Goal: Task Accomplishment & Management: Manage account settings

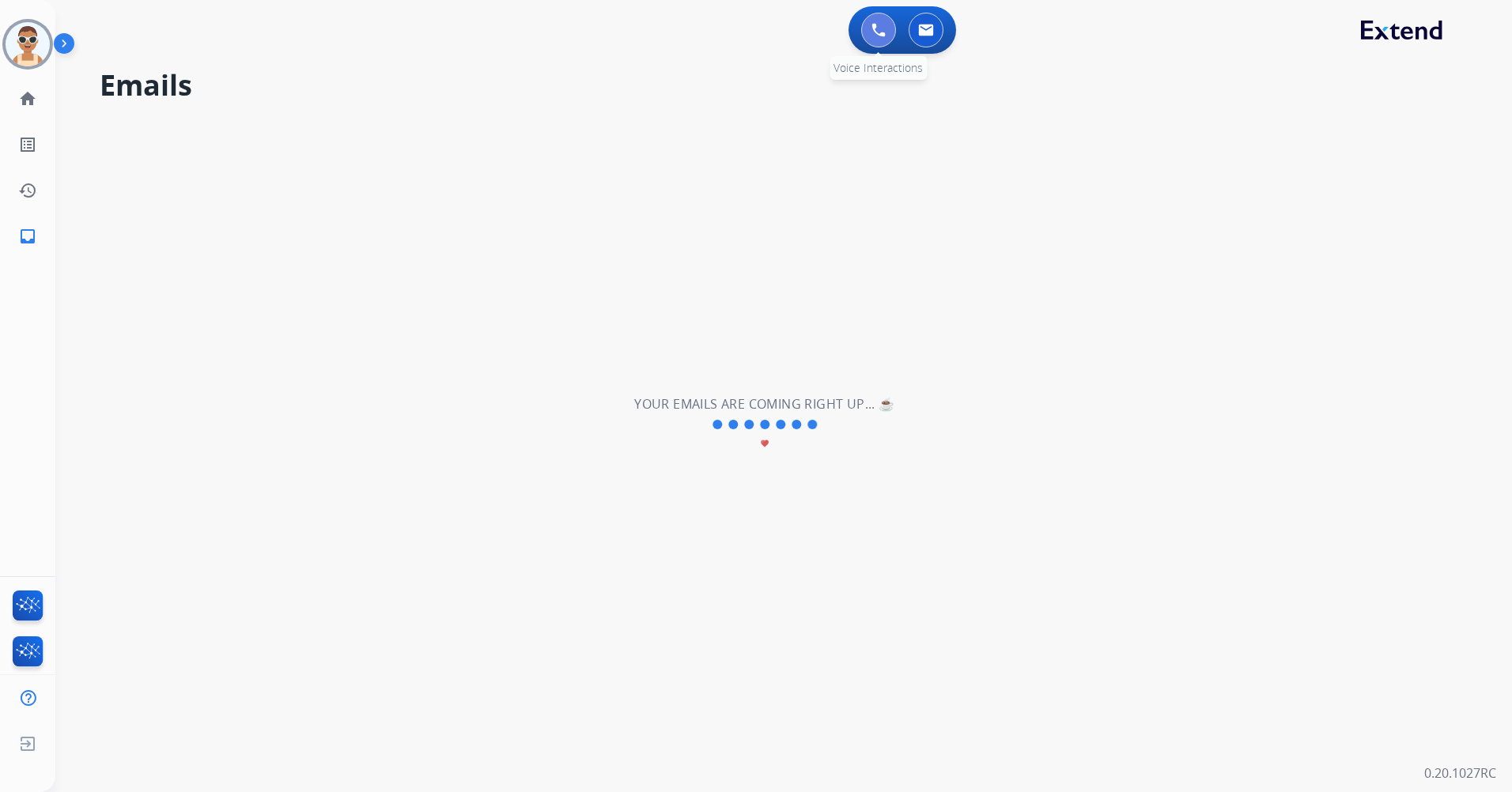
click at [883, 21] on button at bounding box center [878, 30] width 35 height 35
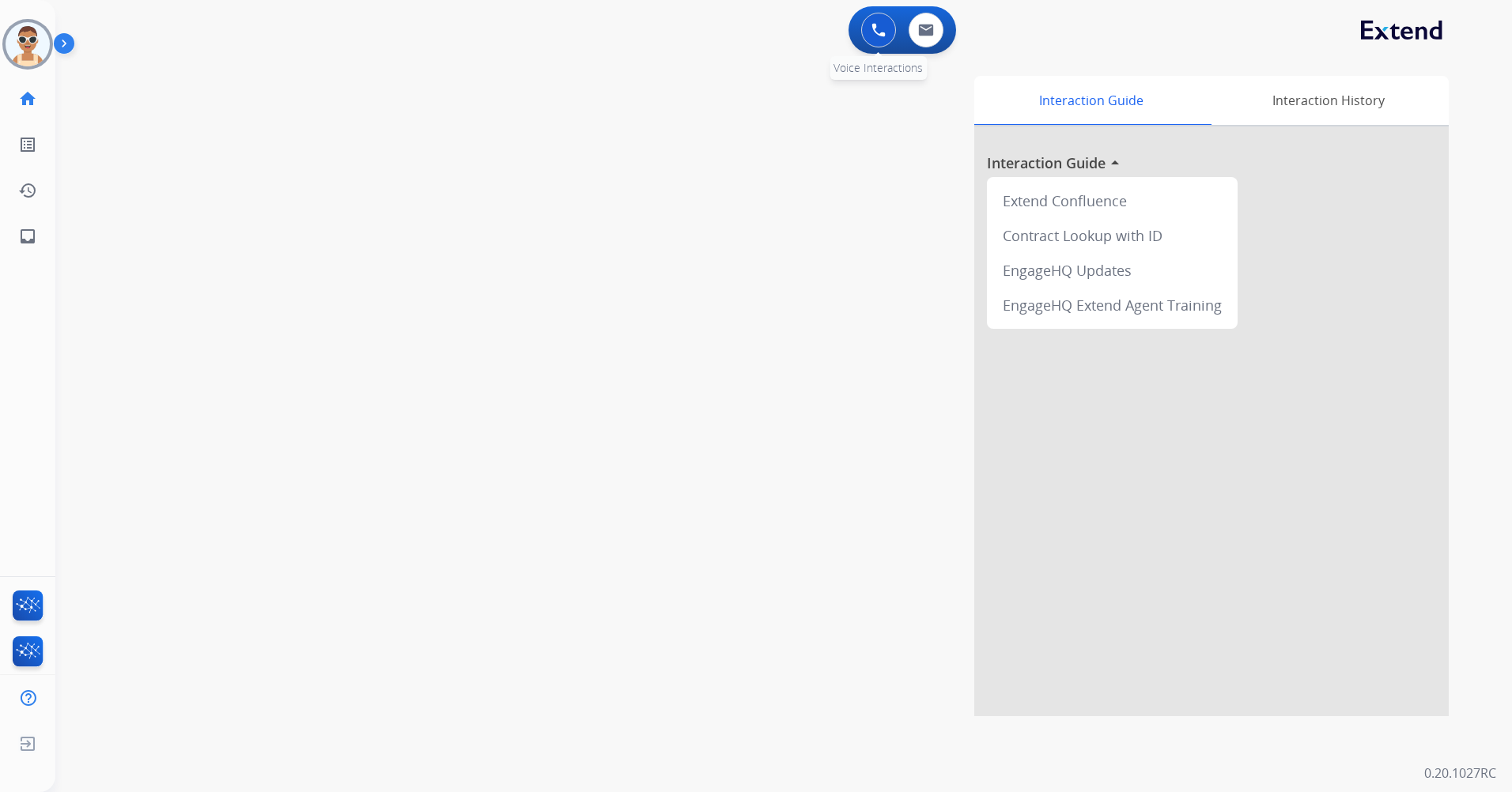
click at [880, 33] on img at bounding box center [878, 30] width 14 height 14
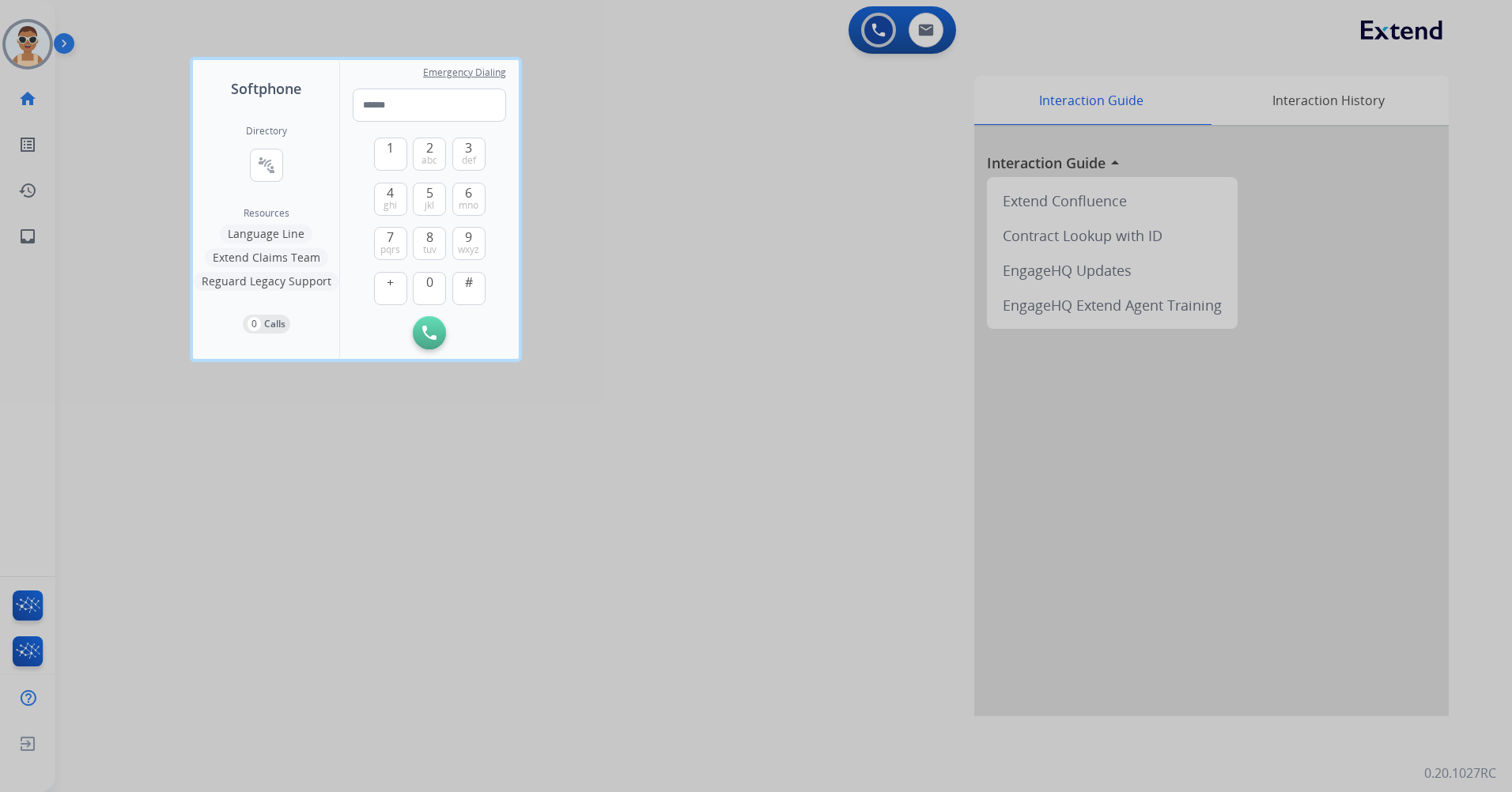
click at [638, 389] on div at bounding box center [756, 396] width 1512 height 792
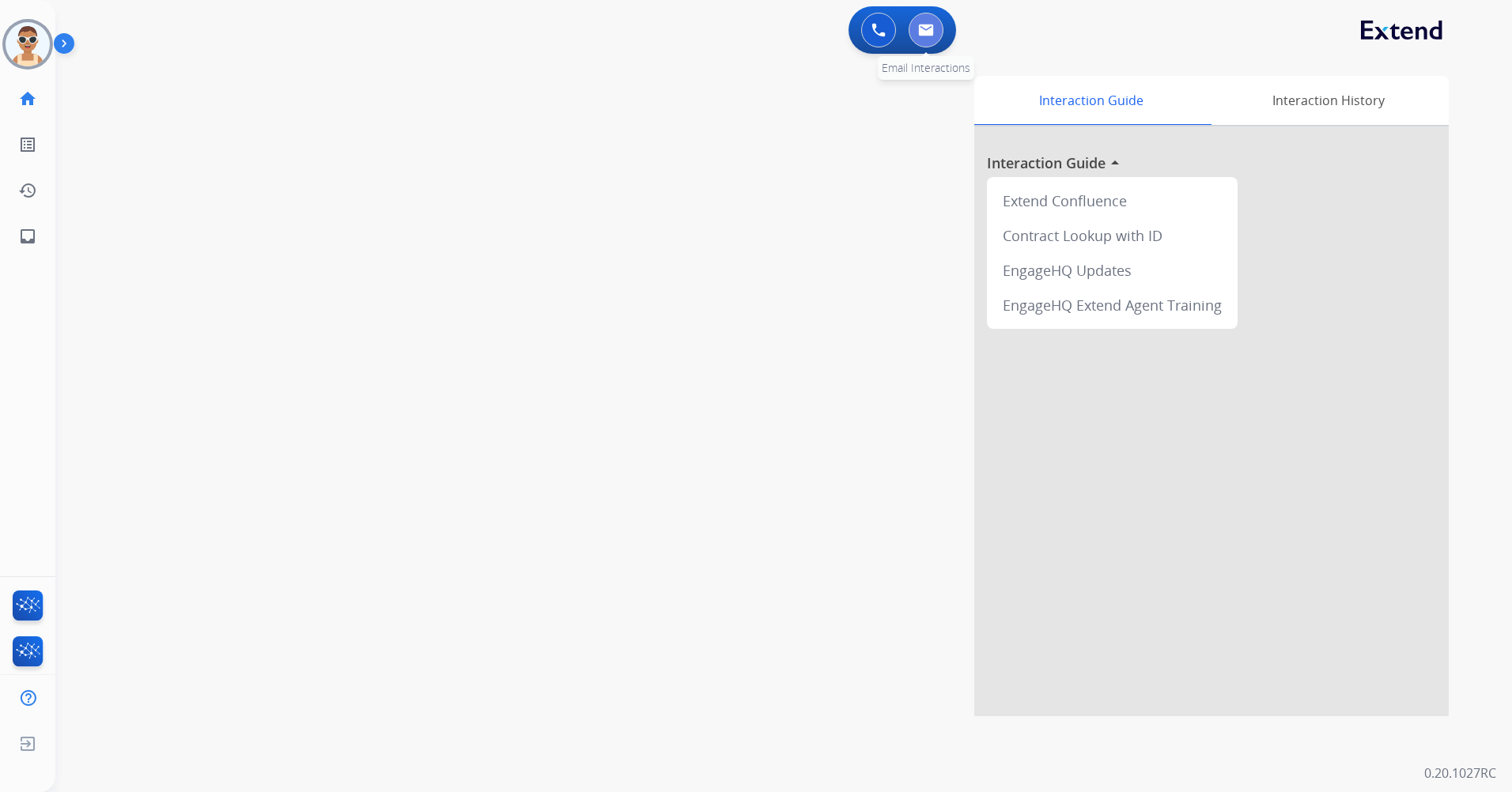
click at [922, 41] on button at bounding box center [926, 30] width 35 height 35
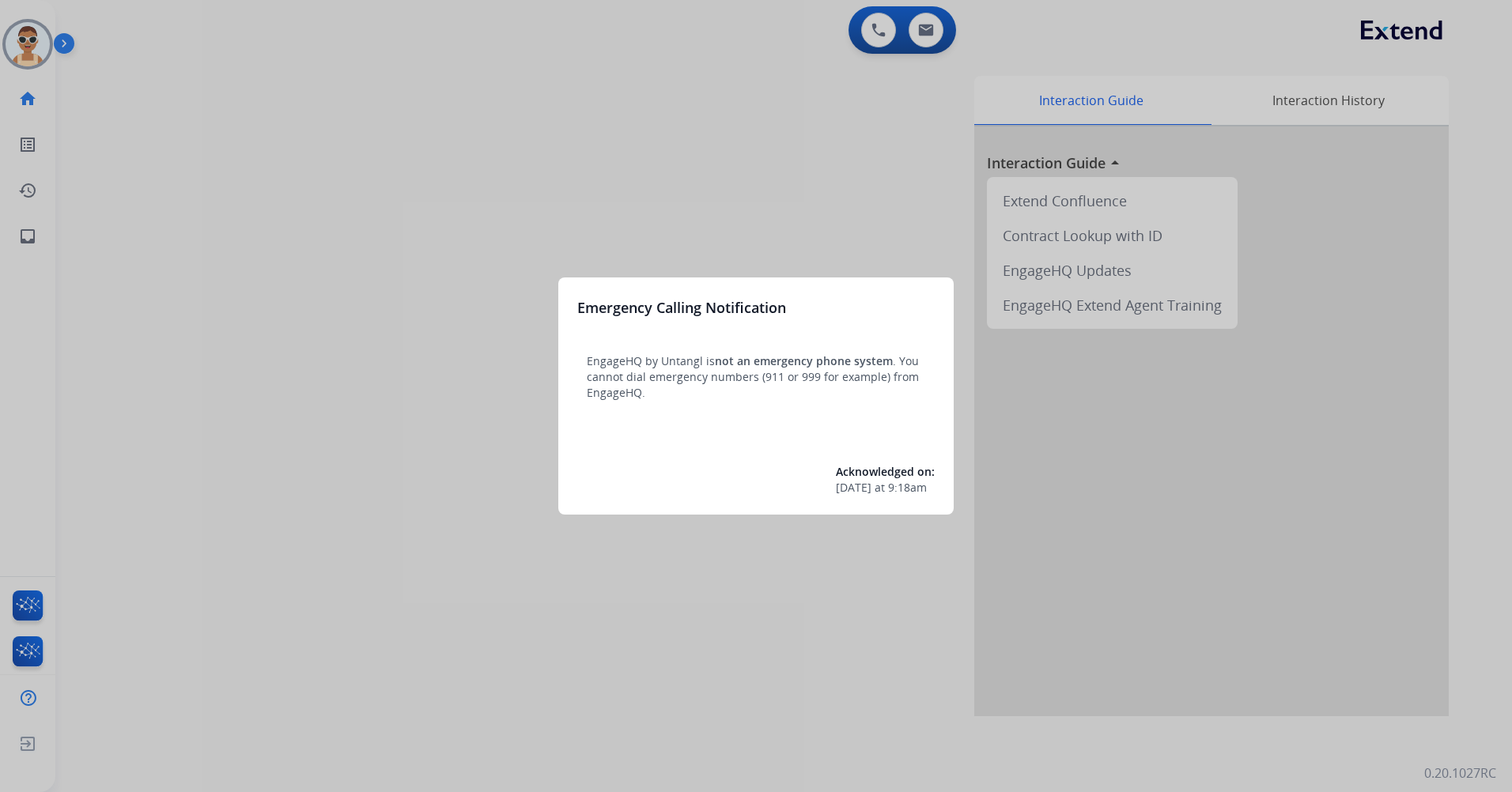
click at [870, 166] on div at bounding box center [756, 396] width 1512 height 792
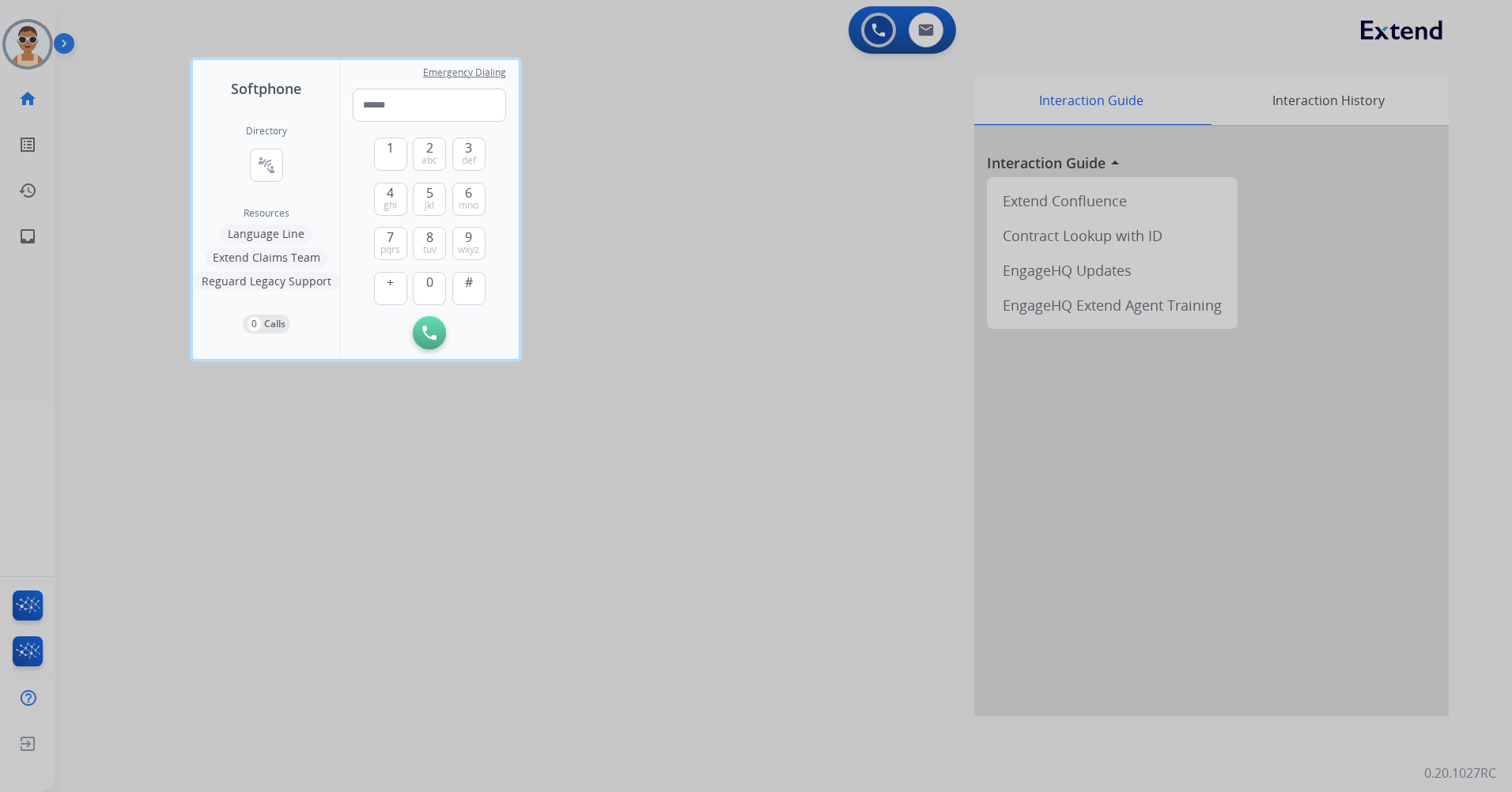
click at [869, 125] on div at bounding box center [756, 396] width 1512 height 792
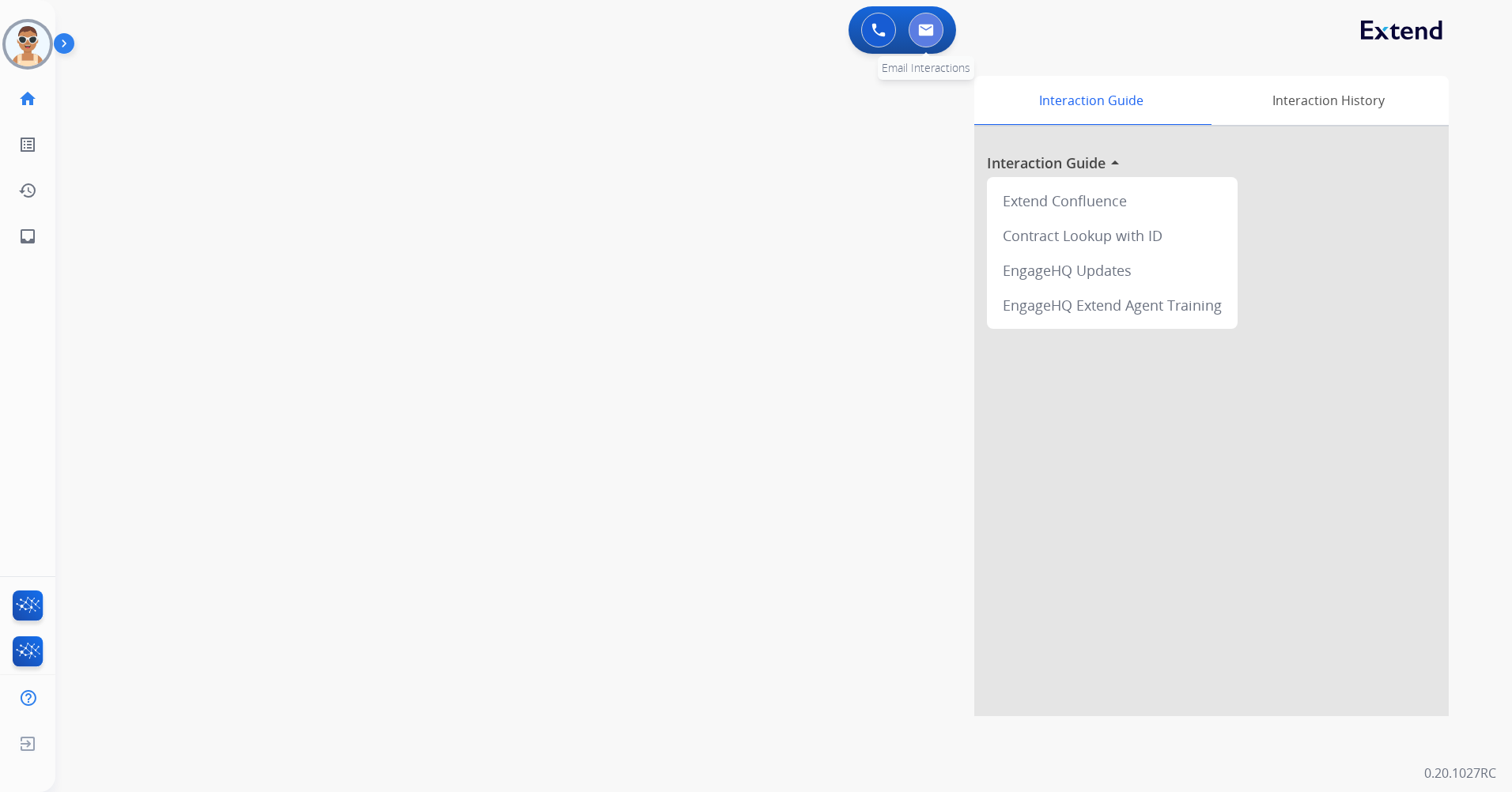
click at [923, 33] on img at bounding box center [926, 30] width 15 height 13
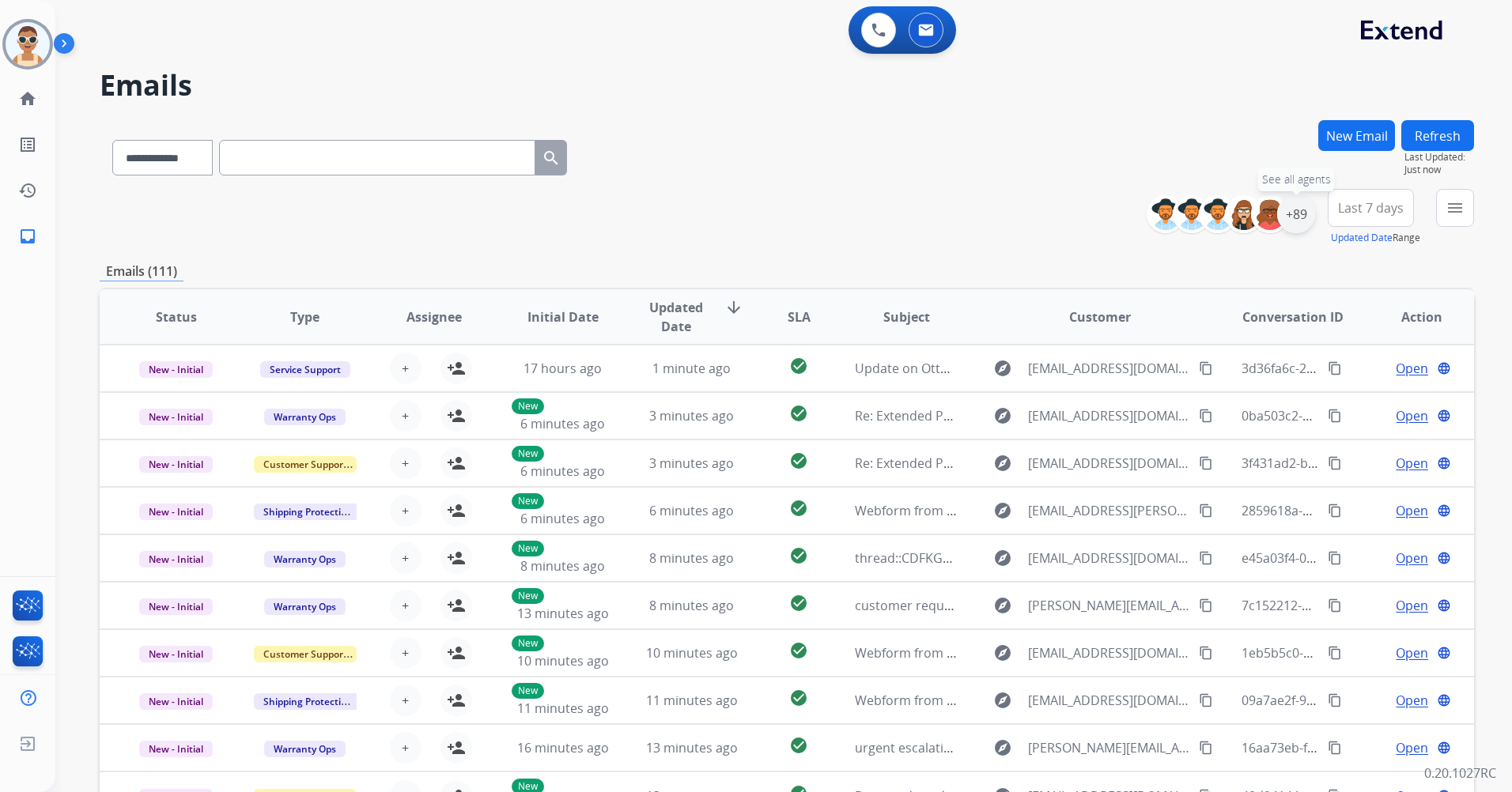
click at [1305, 211] on div "+89" at bounding box center [1296, 213] width 38 height 38
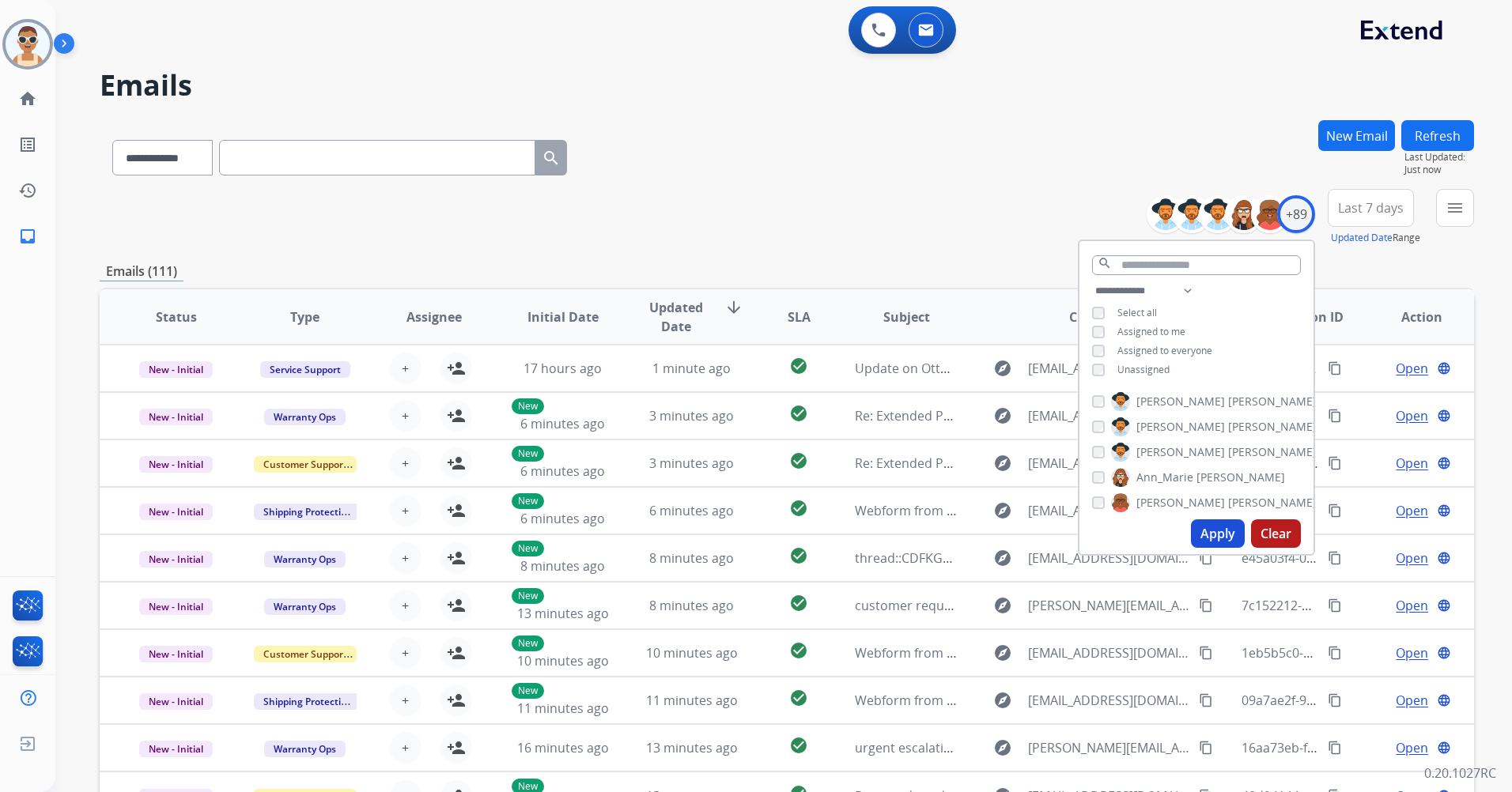
click at [1152, 369] on span "Unassigned" at bounding box center [1143, 370] width 52 height 14
click at [1147, 325] on span "Assigned to me" at bounding box center [1151, 331] width 68 height 14
click at [1182, 264] on input "text" at bounding box center [1196, 265] width 209 height 19
type input "*"
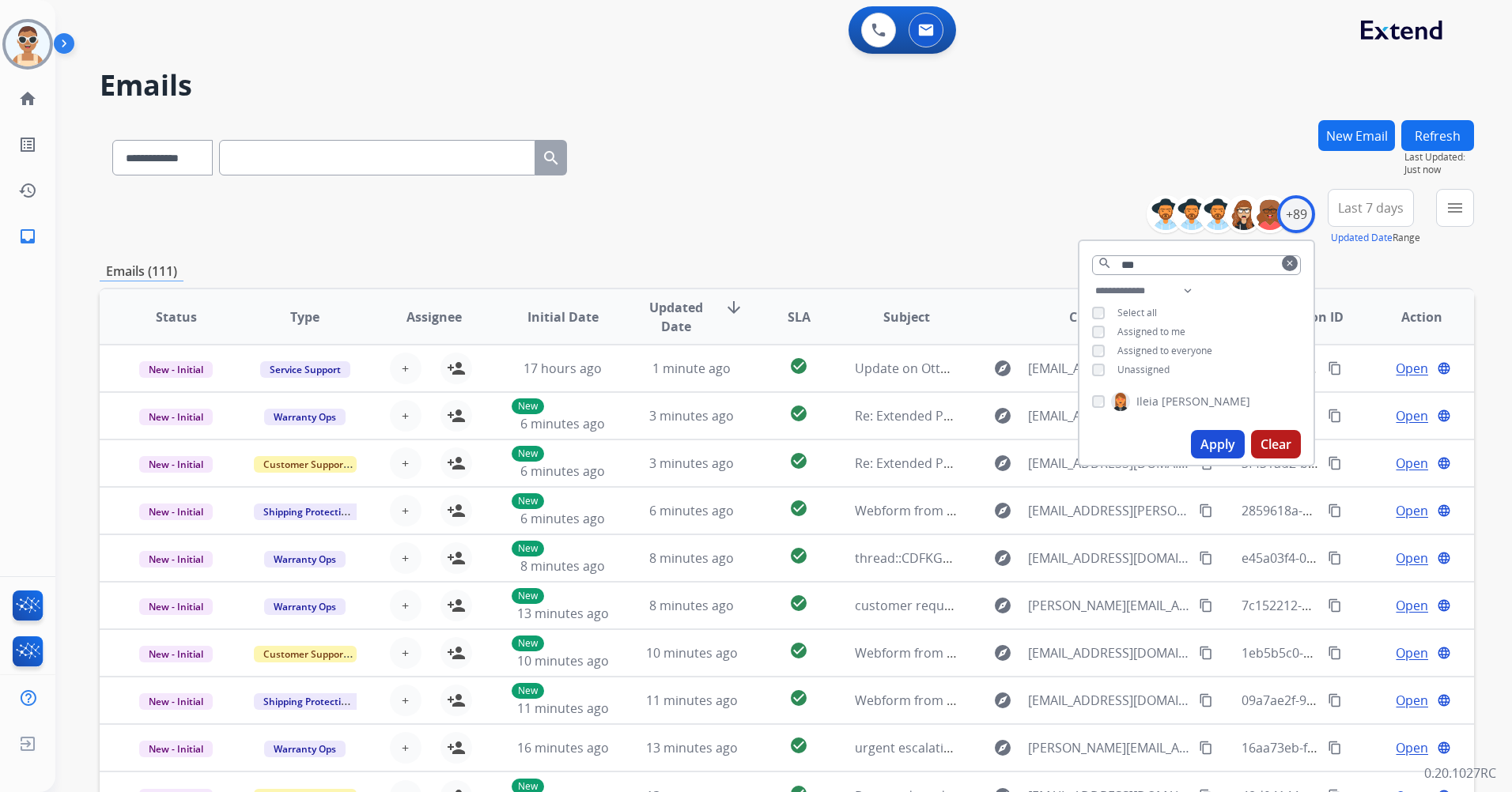
click at [1099, 393] on div "[PERSON_NAME]" at bounding box center [1171, 402] width 158 height 19
click at [1139, 263] on input "***" at bounding box center [1196, 265] width 209 height 19
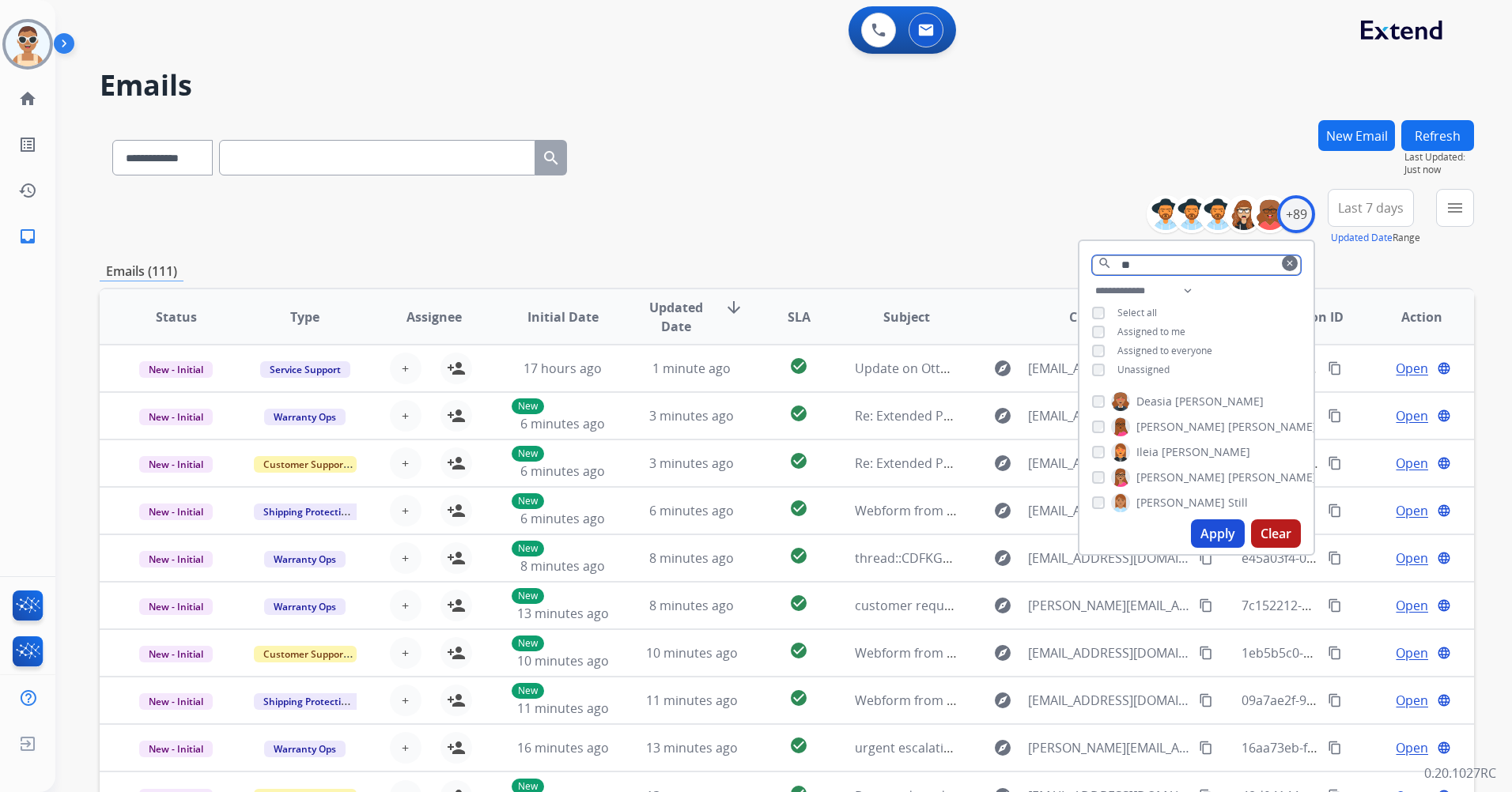
type input "*"
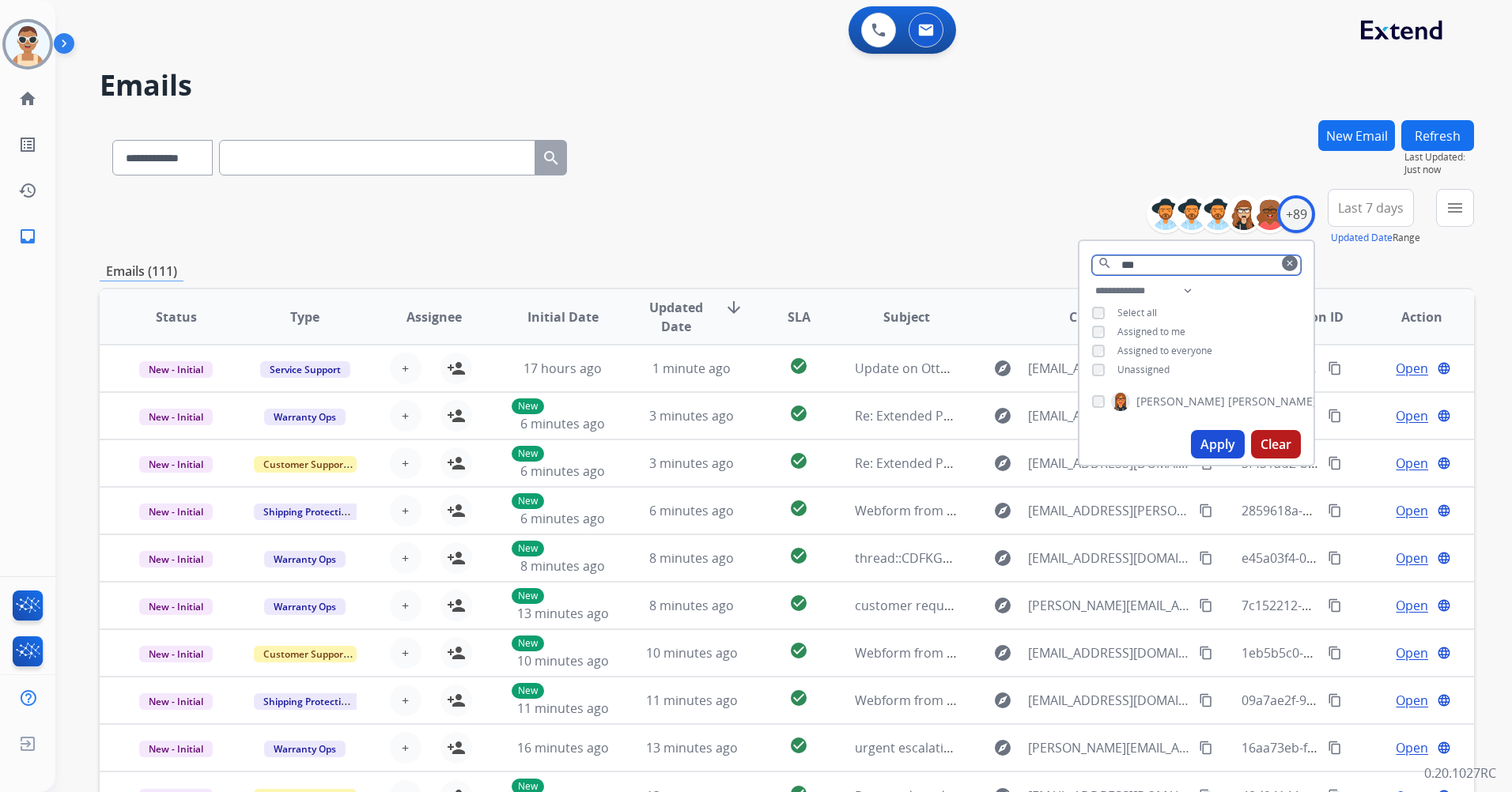
click at [1149, 264] on input "***" at bounding box center [1196, 265] width 209 height 19
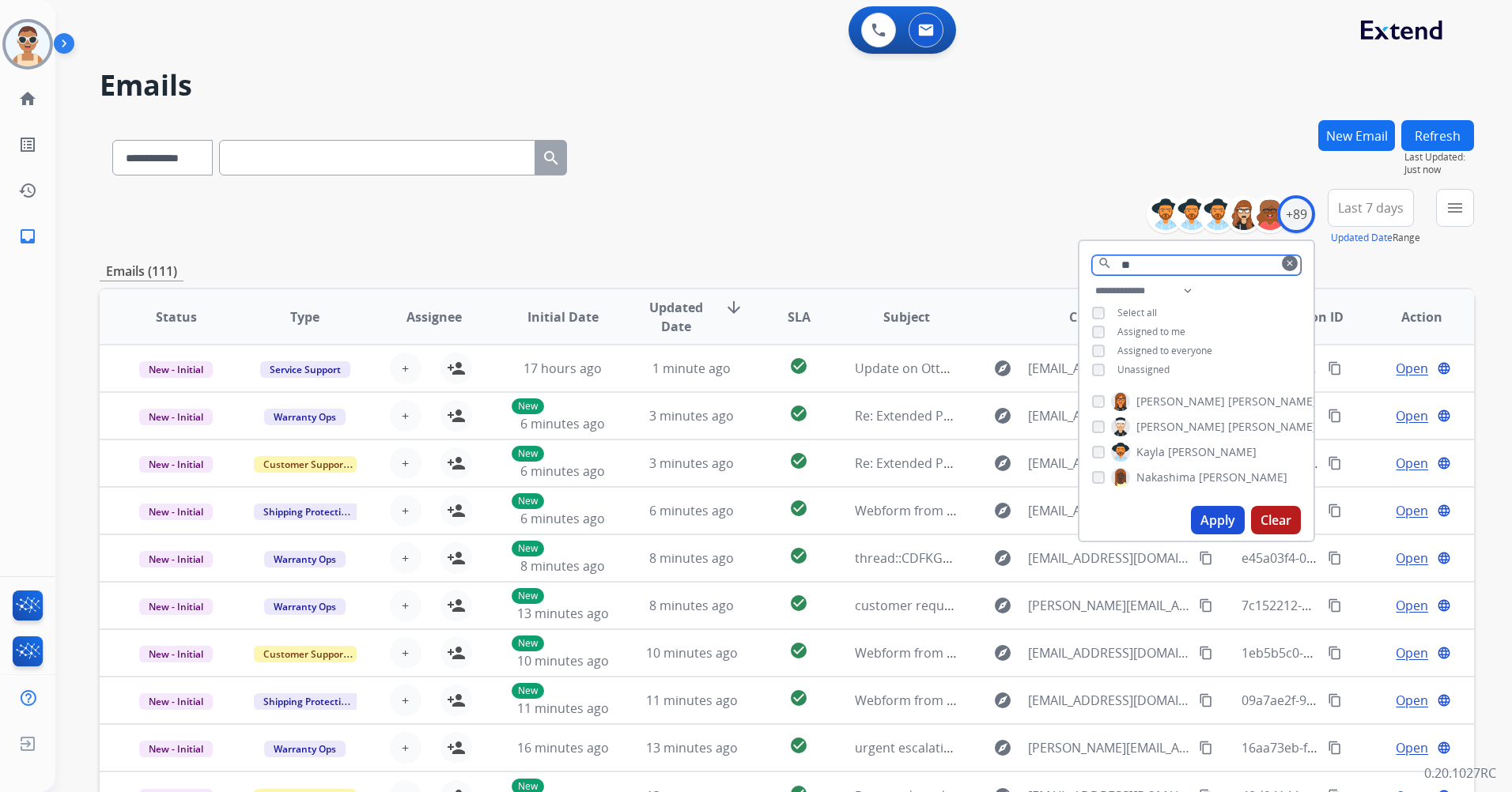
type input "*"
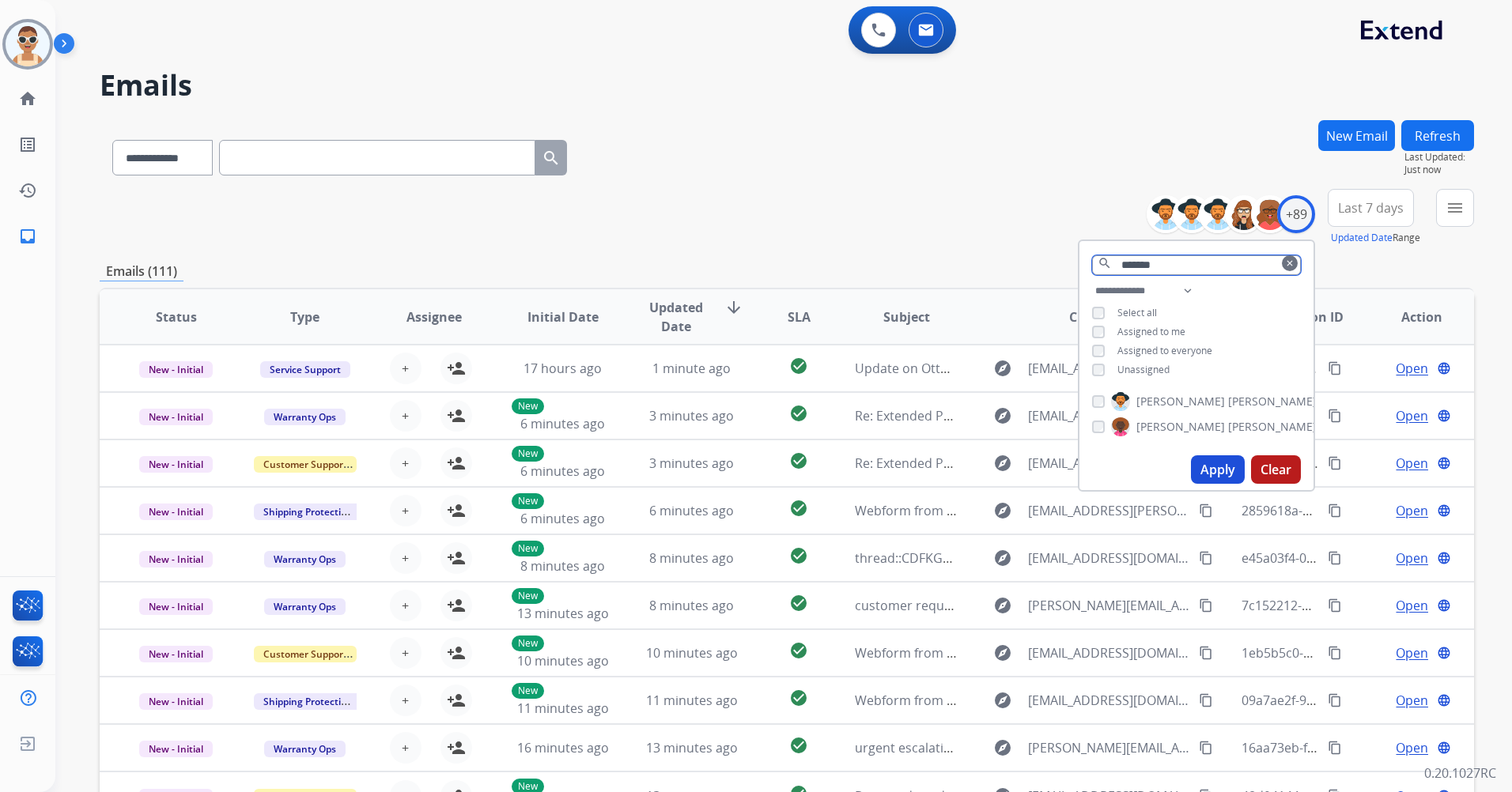
click at [1171, 263] on input "*******" at bounding box center [1196, 265] width 209 height 19
type input "*"
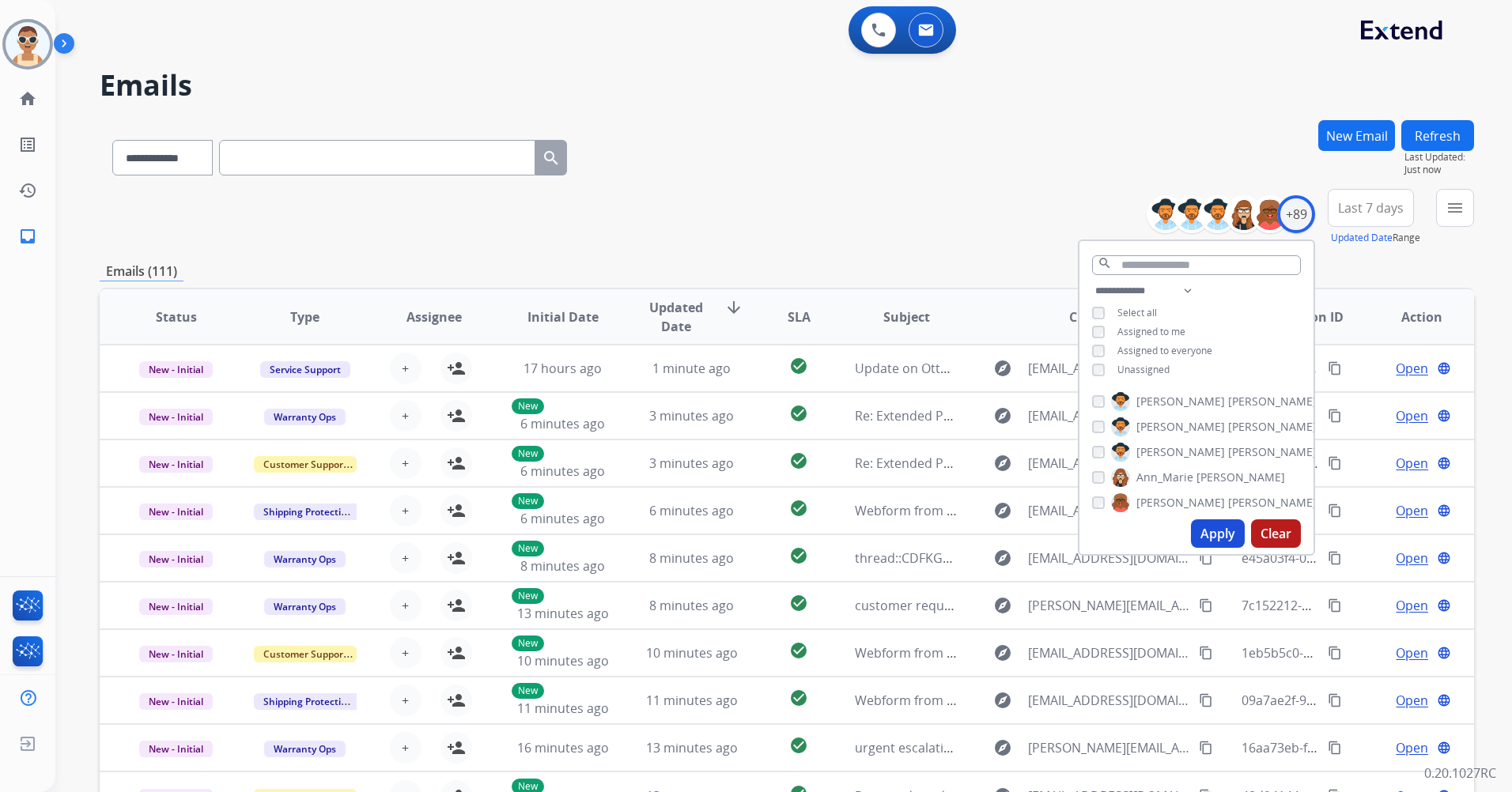
click at [1215, 536] on button "Apply" at bounding box center [1218, 533] width 54 height 28
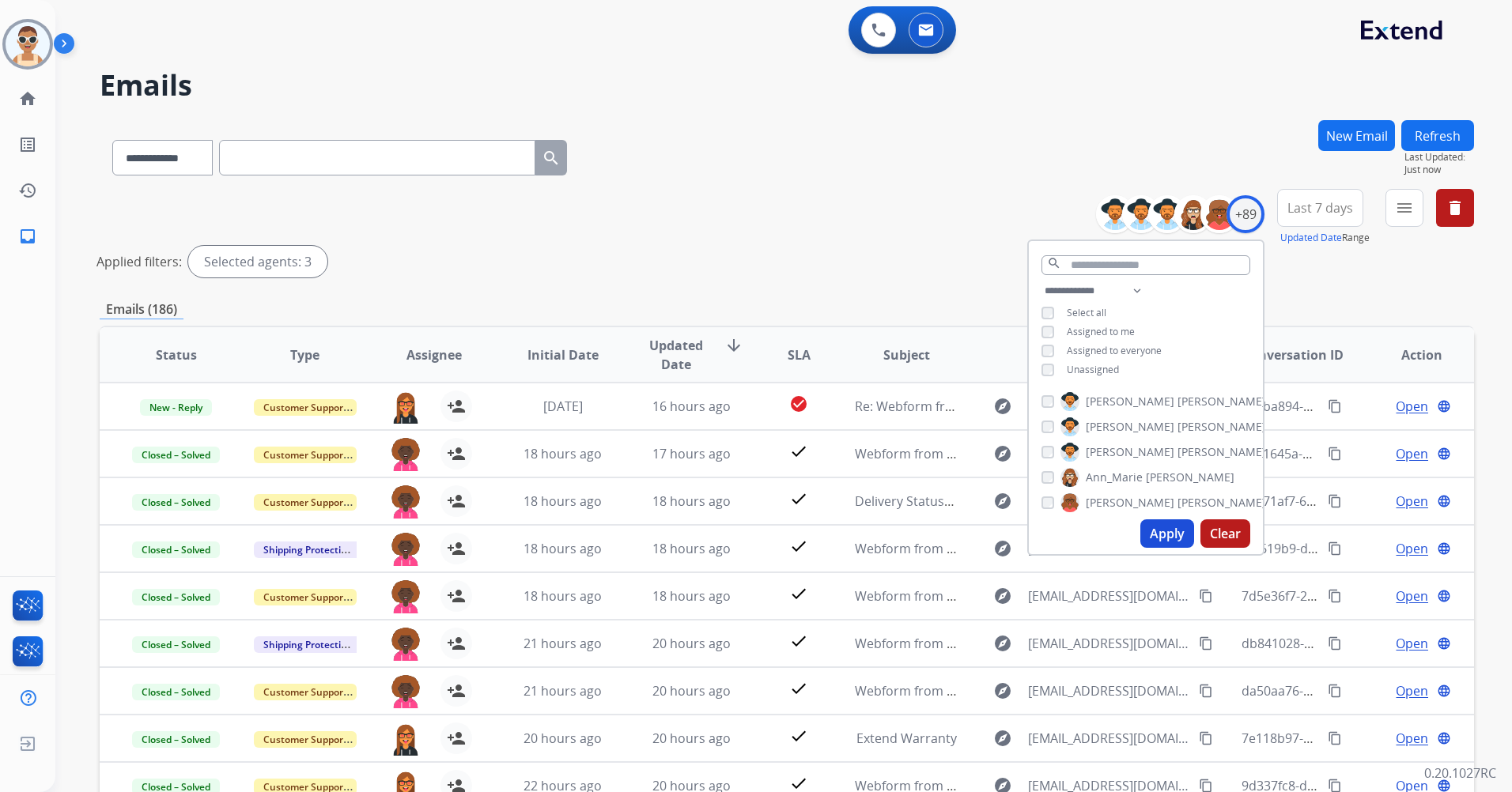
drag, startPoint x: 1153, startPoint y: 542, endPoint x: 1159, endPoint y: 537, distance: 7.8
click at [1155, 542] on button "Apply" at bounding box center [1167, 533] width 54 height 28
click at [1322, 218] on button "Last 7 days" at bounding box center [1320, 208] width 86 height 38
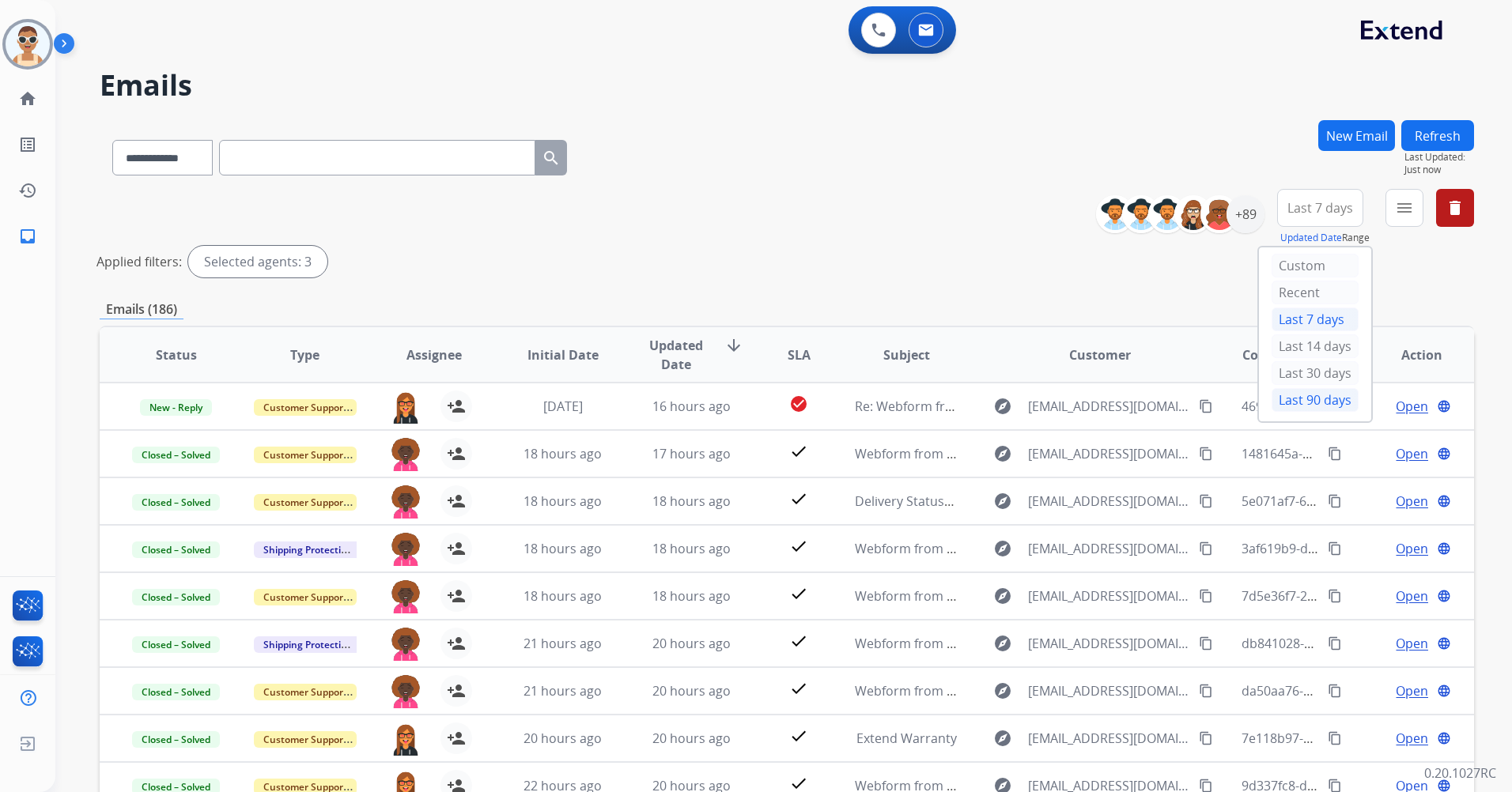
click at [1288, 403] on div "Last 90 days" at bounding box center [1315, 400] width 87 height 24
click at [1407, 204] on mat-icon "menu" at bounding box center [1405, 208] width 19 height 19
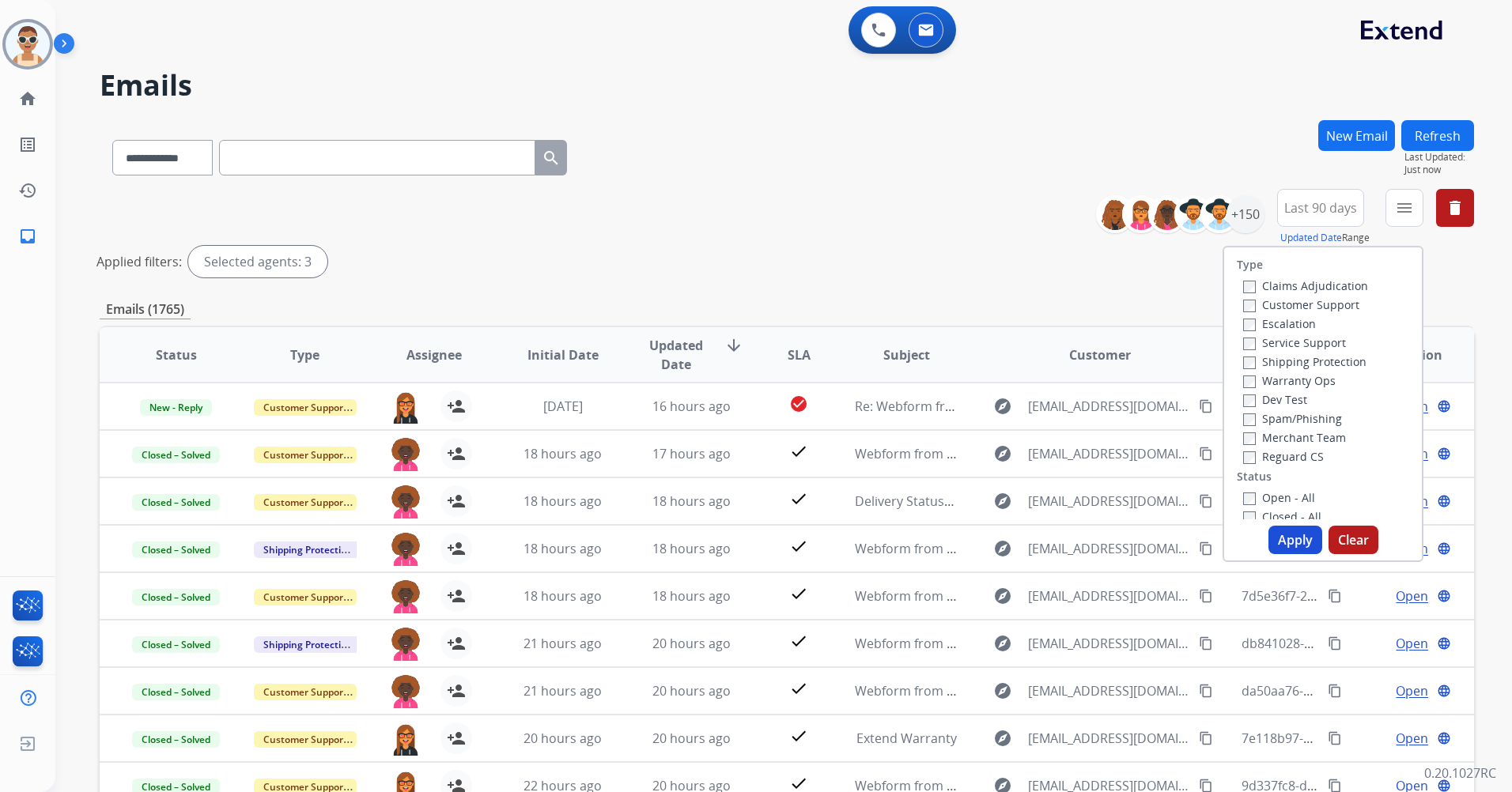
drag, startPoint x: 1319, startPoint y: 307, endPoint x: 1355, endPoint y: 379, distance: 80.5
click at [1318, 307] on label "Customer Support" at bounding box center [1301, 305] width 116 height 15
click at [1302, 364] on label "Shipping Protection" at bounding box center [1305, 362] width 124 height 15
click at [1300, 462] on label "Reguard CS" at bounding box center [1283, 457] width 80 height 15
click at [1287, 495] on label "Open - All" at bounding box center [1279, 497] width 71 height 15
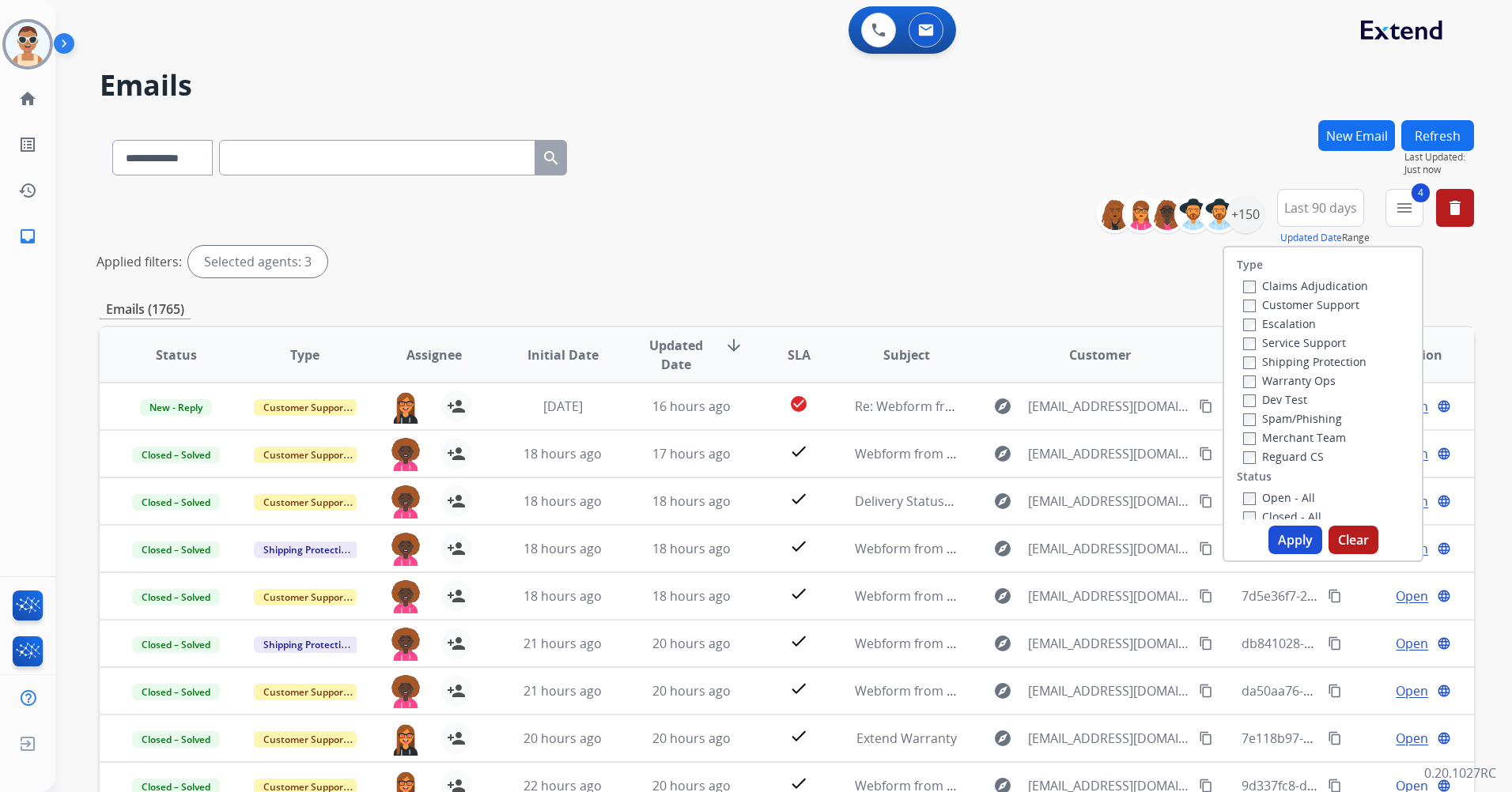
click at [1299, 543] on button "Apply" at bounding box center [1296, 539] width 54 height 28
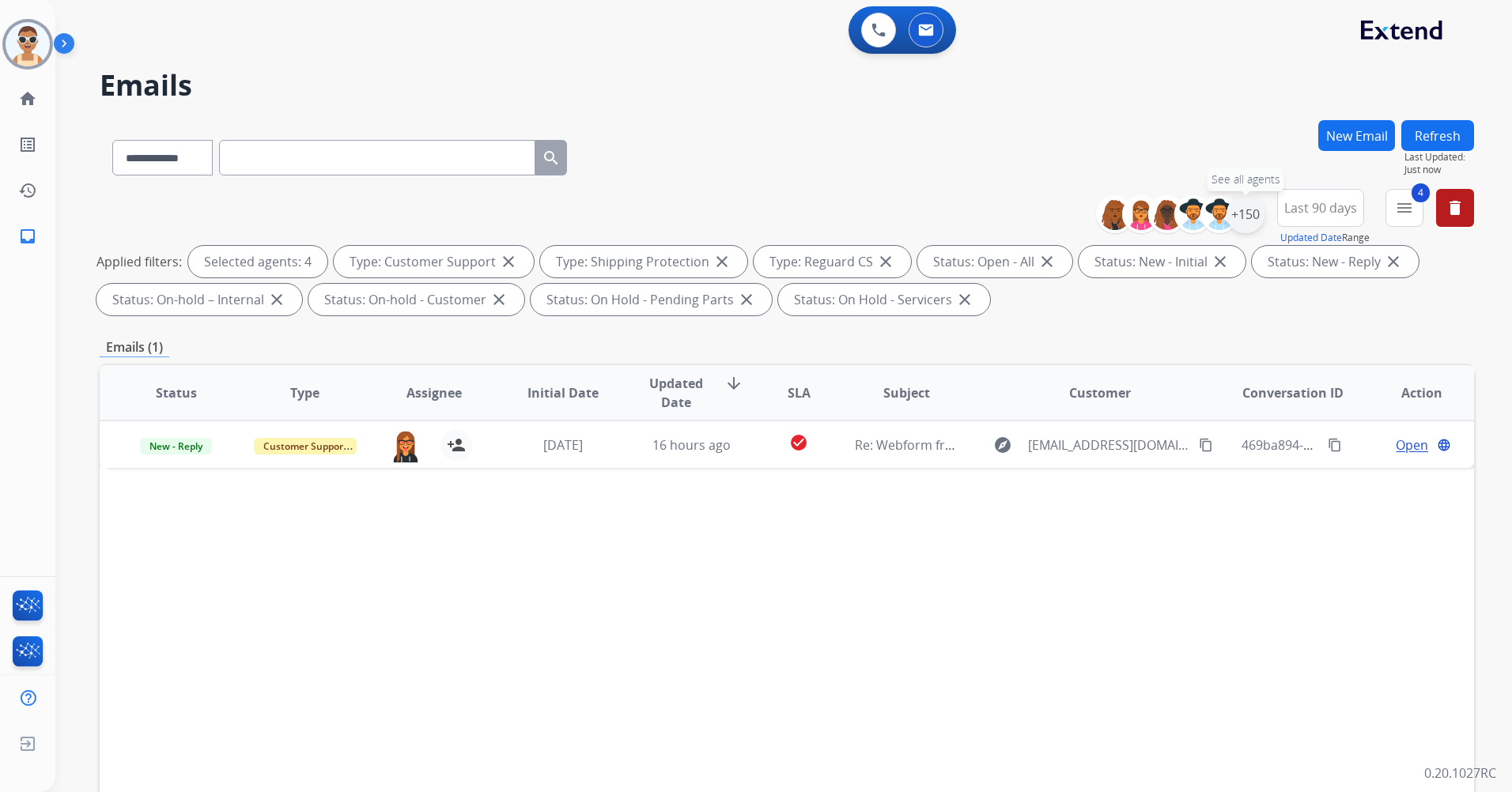
click at [1256, 207] on div "+150" at bounding box center [1244, 213] width 38 height 38
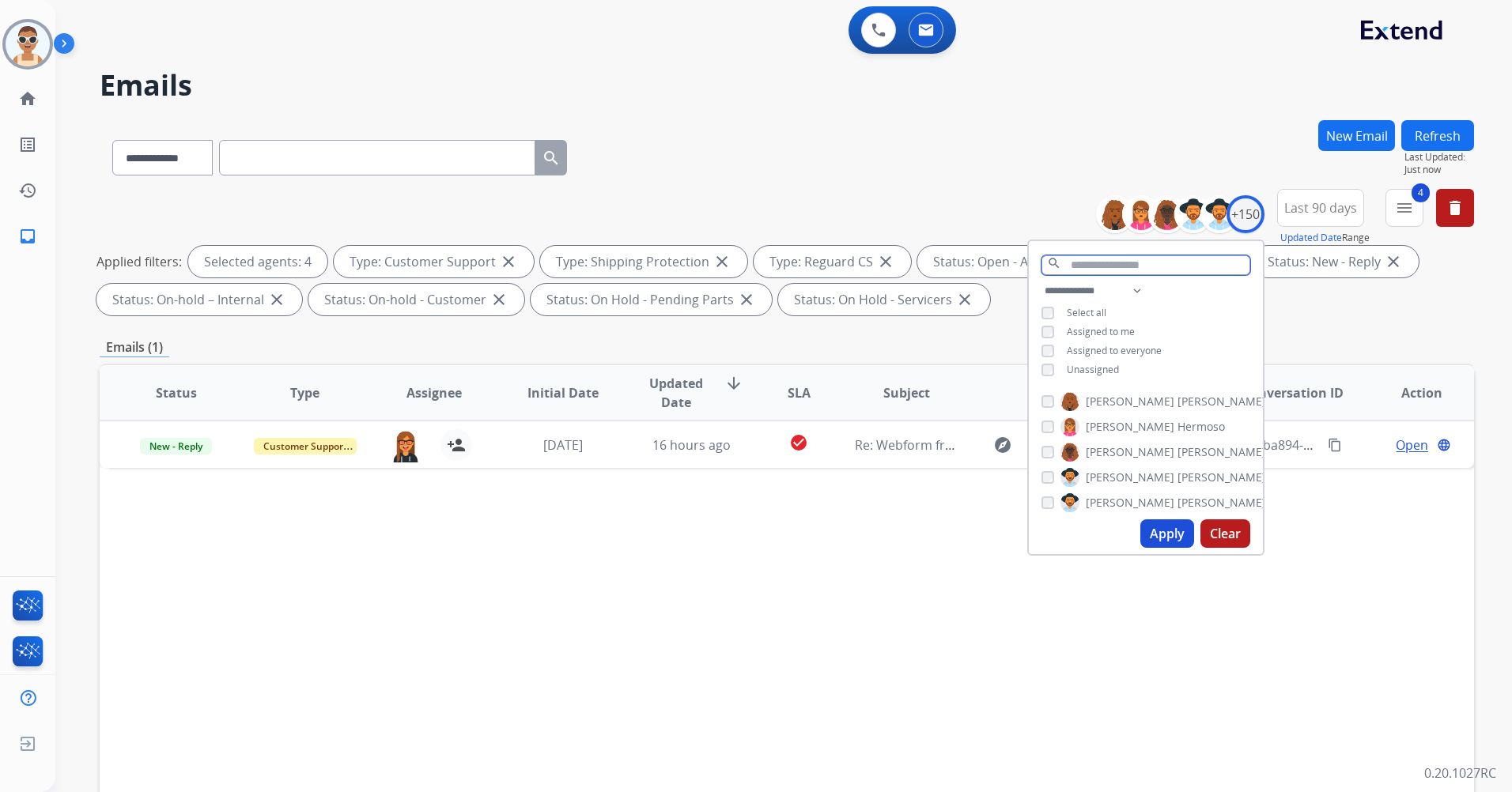
click at [1107, 259] on input "text" at bounding box center [1146, 265] width 209 height 19
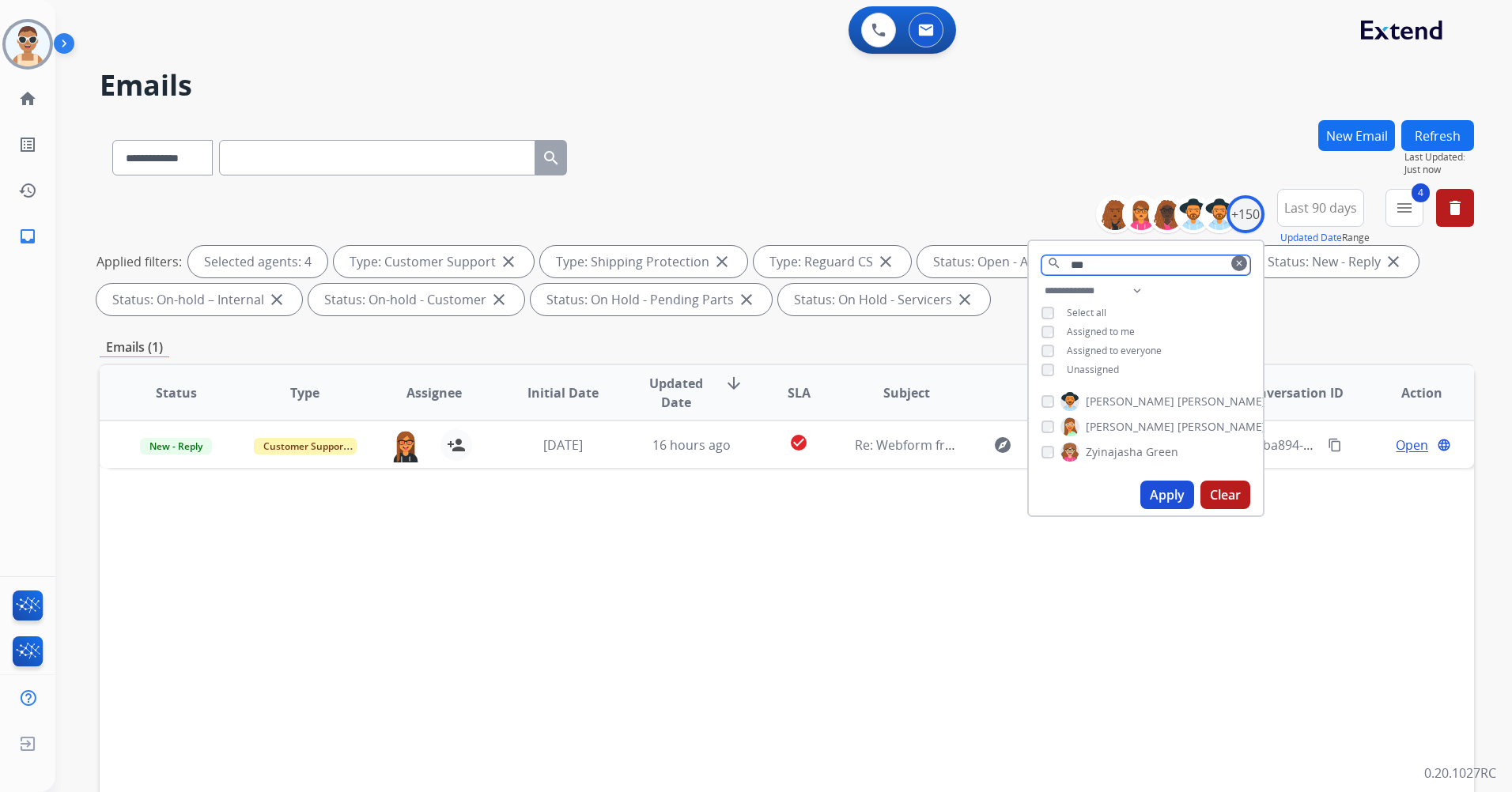
type input "***"
click at [1178, 430] on span "[PERSON_NAME]" at bounding box center [1222, 427] width 89 height 15
click at [1158, 494] on button "Apply" at bounding box center [1167, 495] width 54 height 28
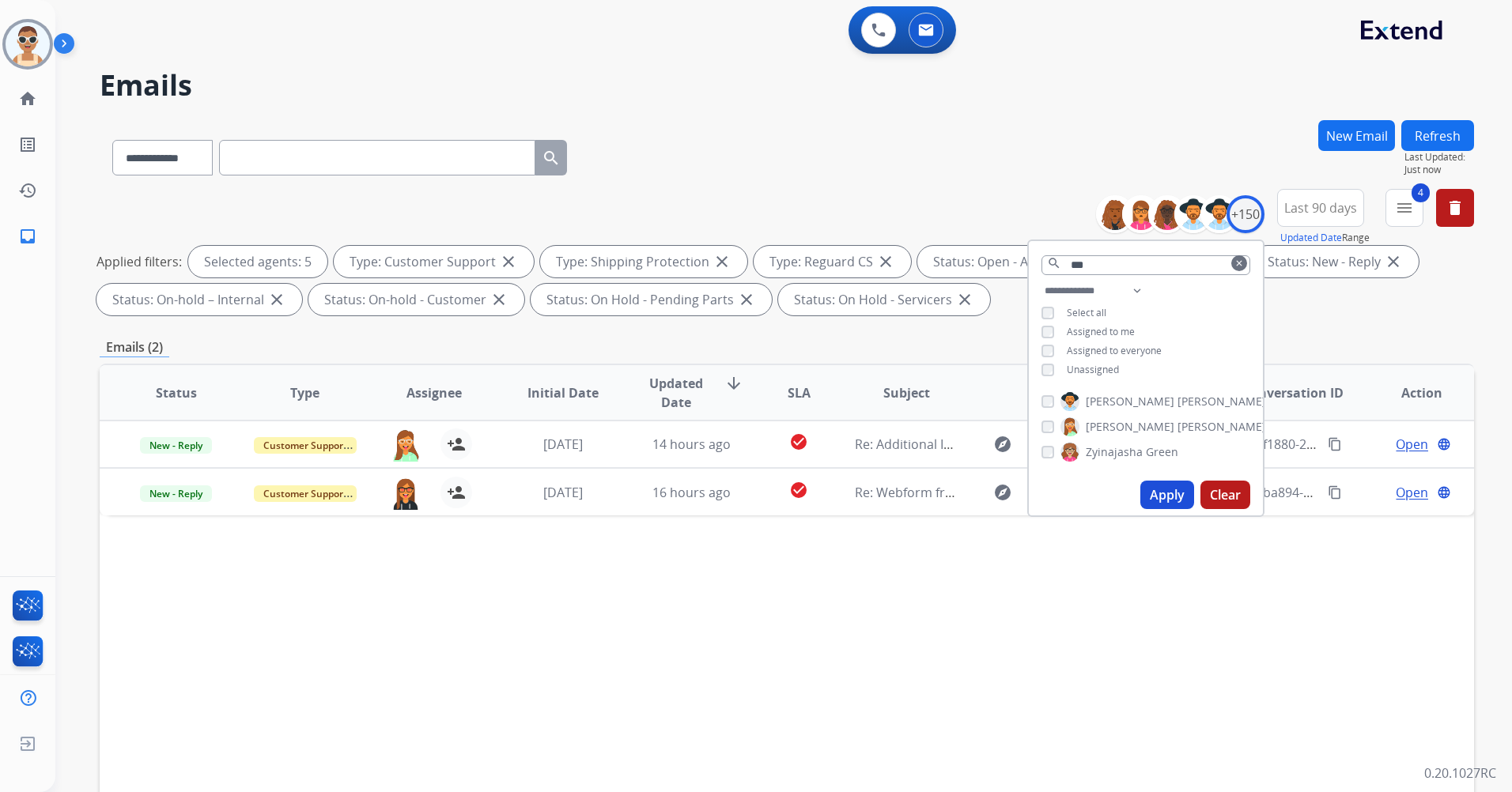
click at [839, 163] on div "**********" at bounding box center [786, 154] width 1374 height 69
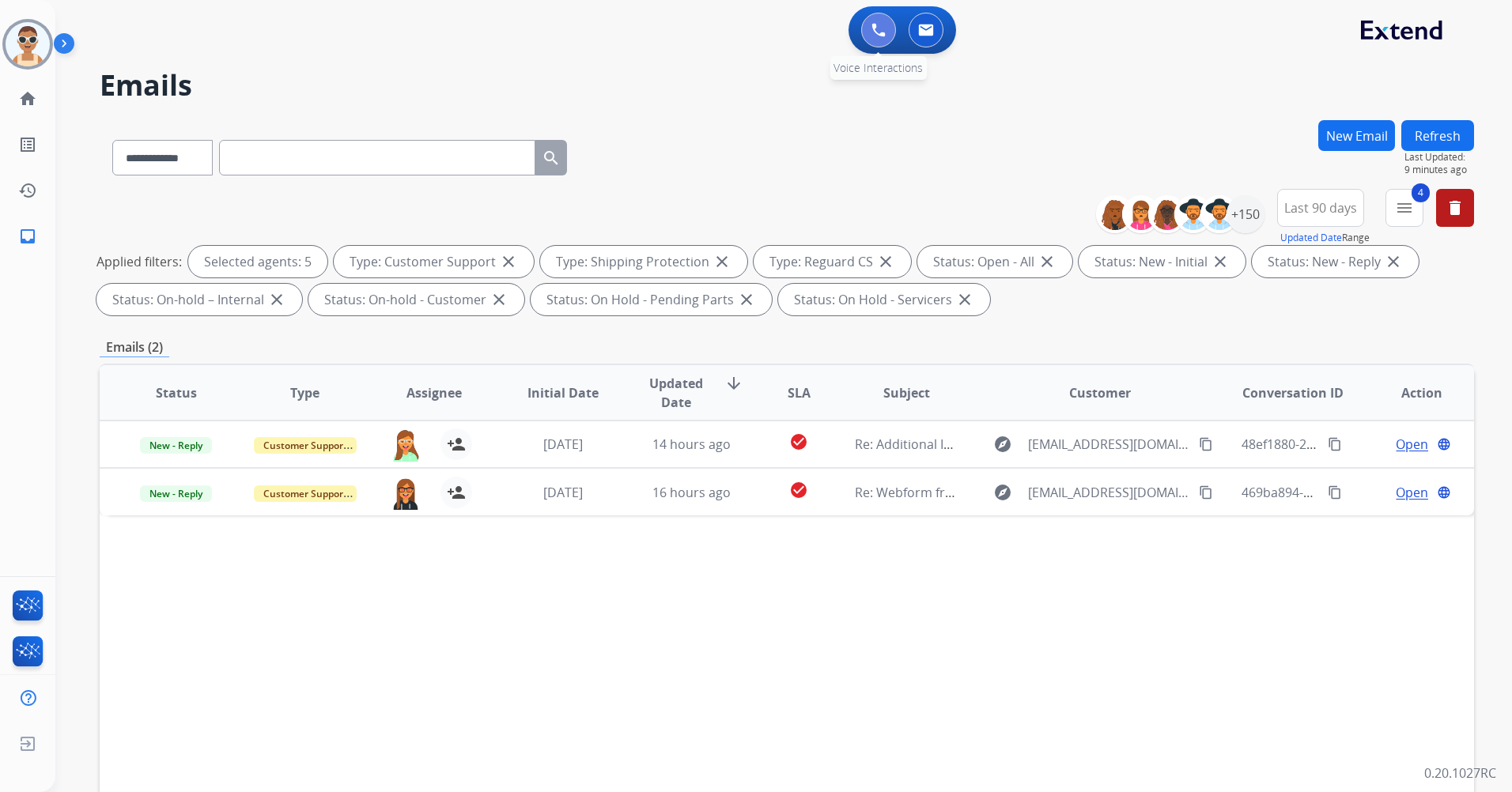
click at [873, 29] on img at bounding box center [878, 30] width 14 height 14
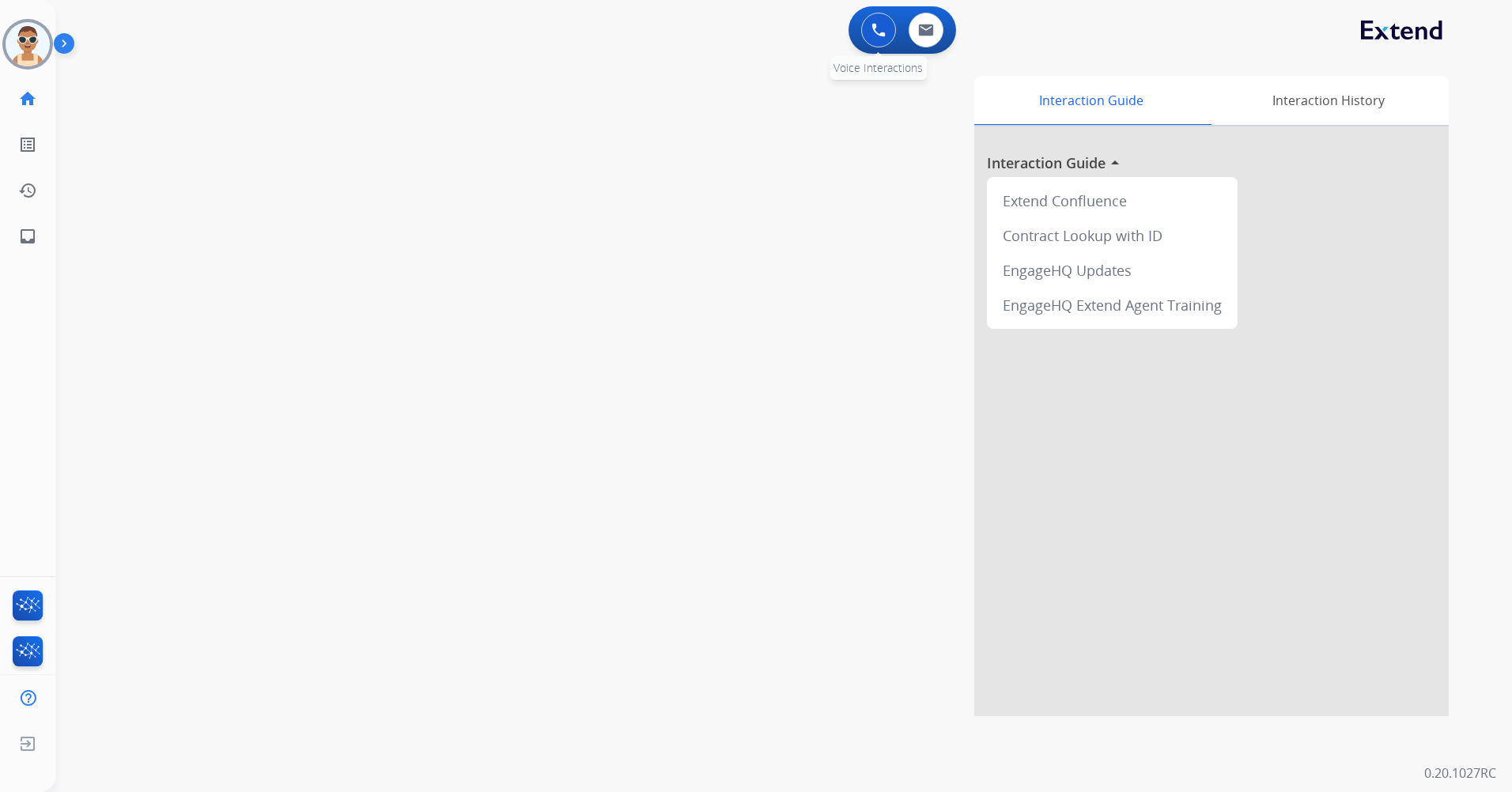
click at [883, 37] on button at bounding box center [878, 30] width 35 height 35
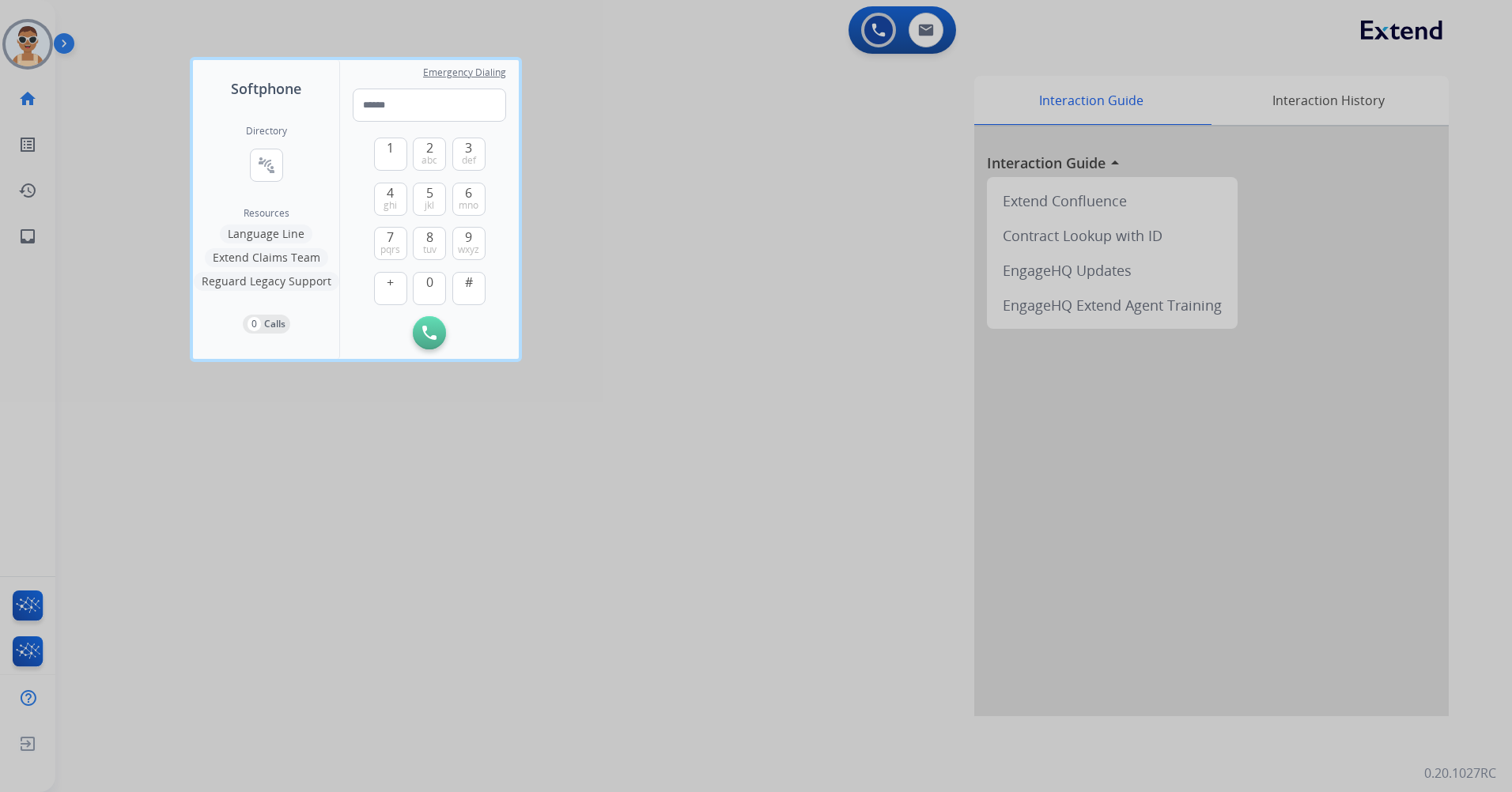
click at [648, 353] on div at bounding box center [756, 396] width 1512 height 792
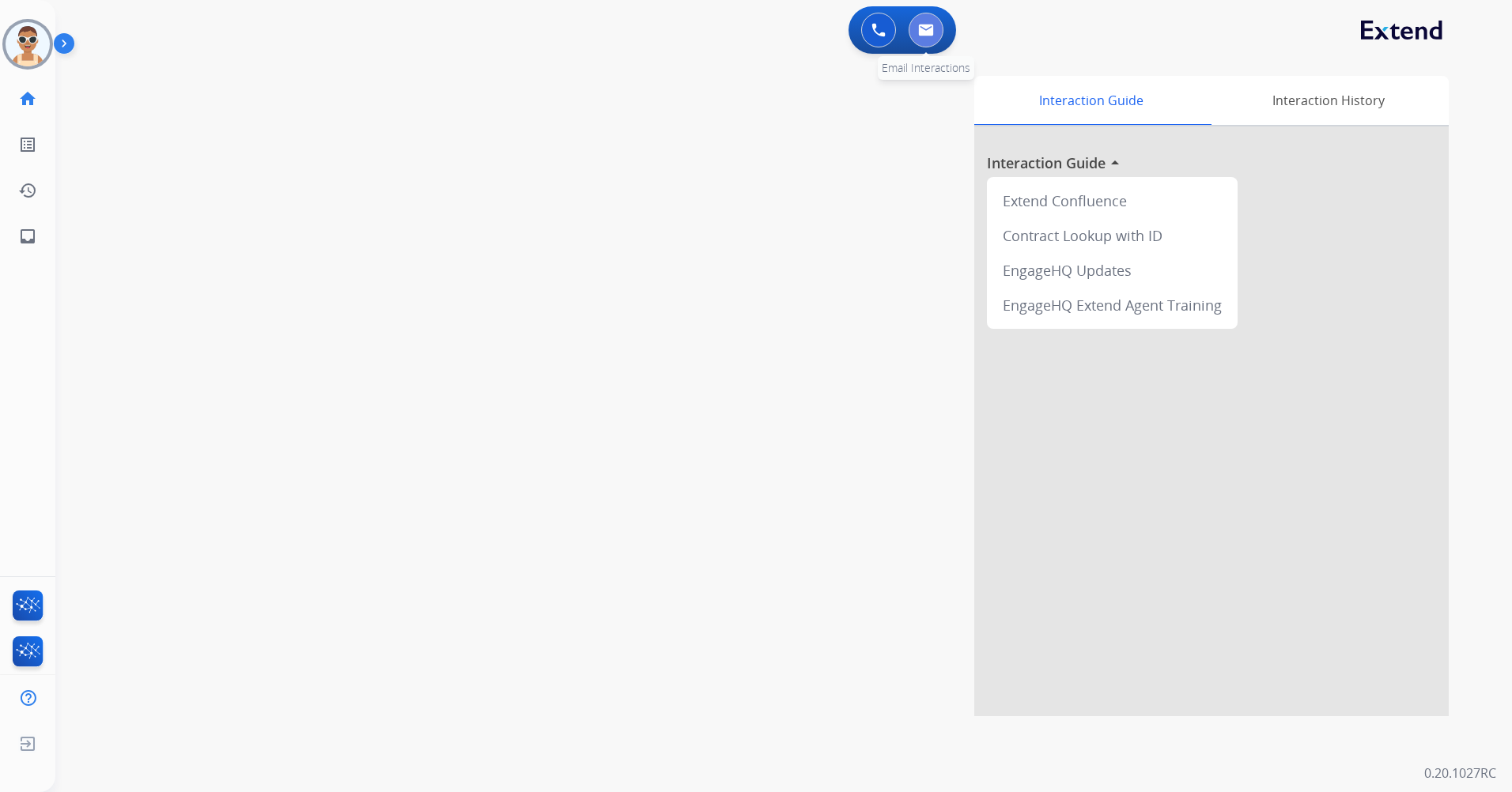
click at [930, 36] on img at bounding box center [926, 30] width 15 height 13
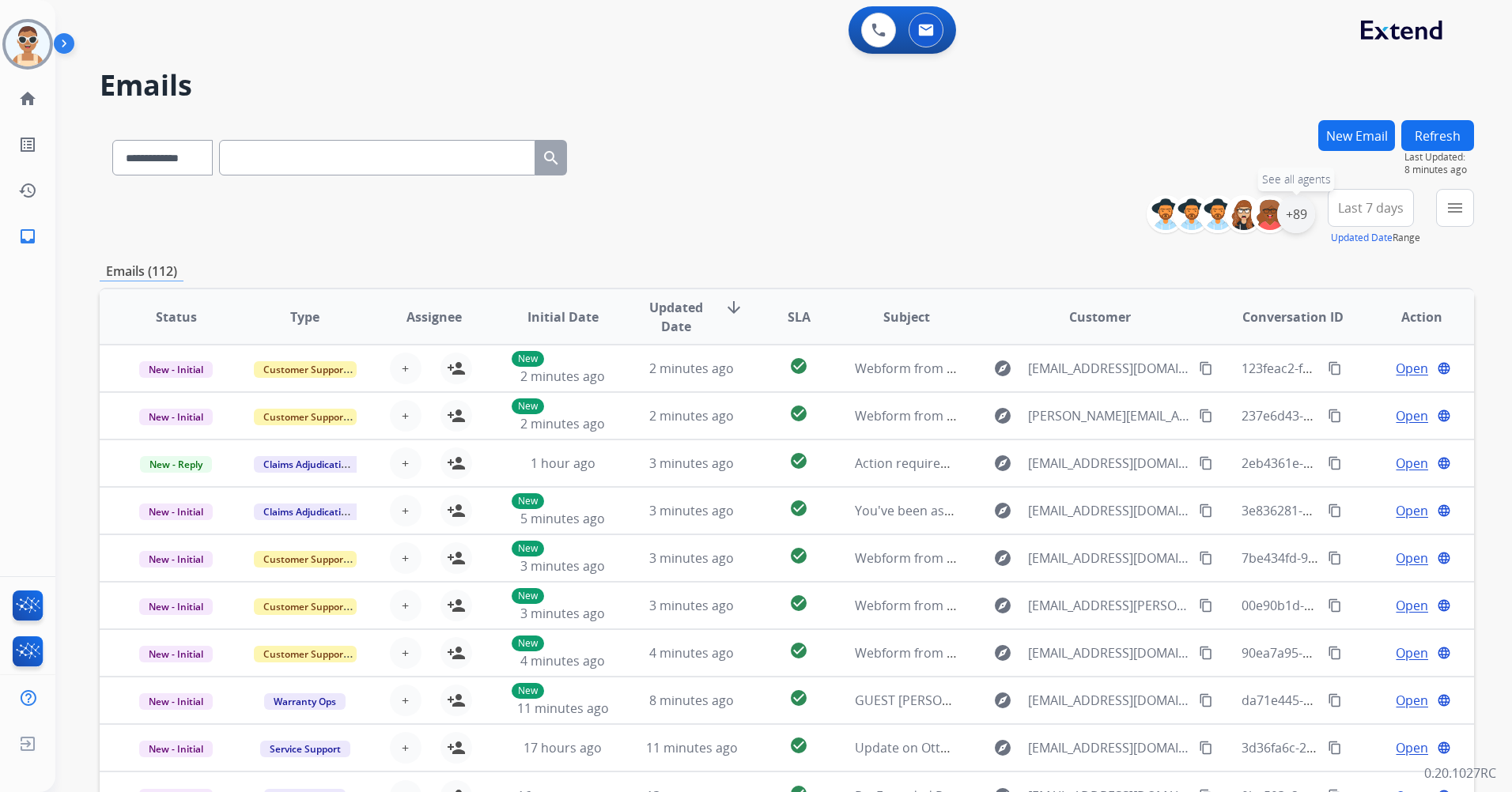
click at [1308, 218] on div "+89" at bounding box center [1296, 213] width 38 height 38
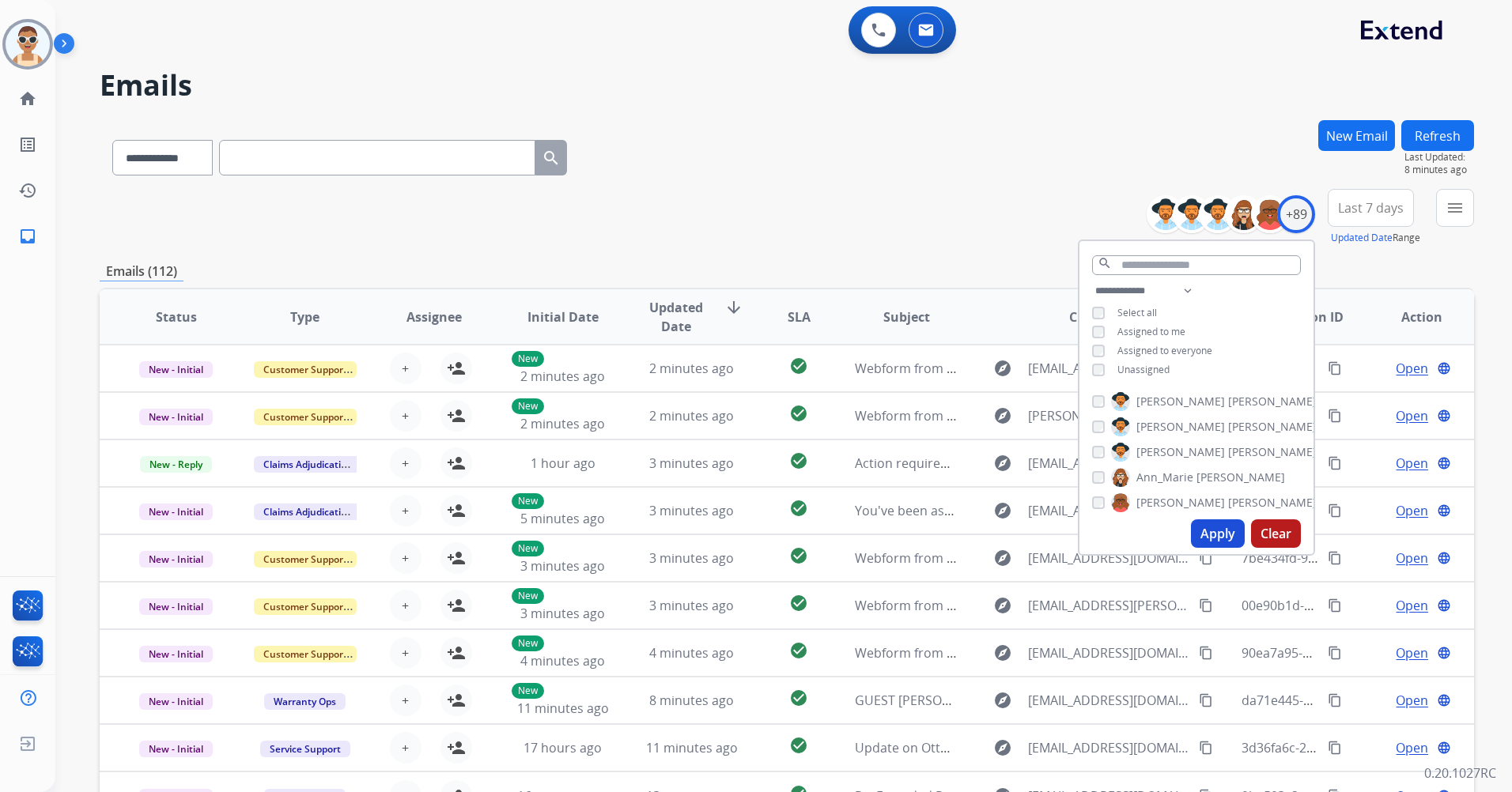
click at [1157, 369] on span "Unassigned" at bounding box center [1143, 370] width 52 height 14
click at [1148, 329] on span "Assigned to me" at bounding box center [1151, 331] width 68 height 14
click at [1165, 270] on input "text" at bounding box center [1196, 265] width 209 height 19
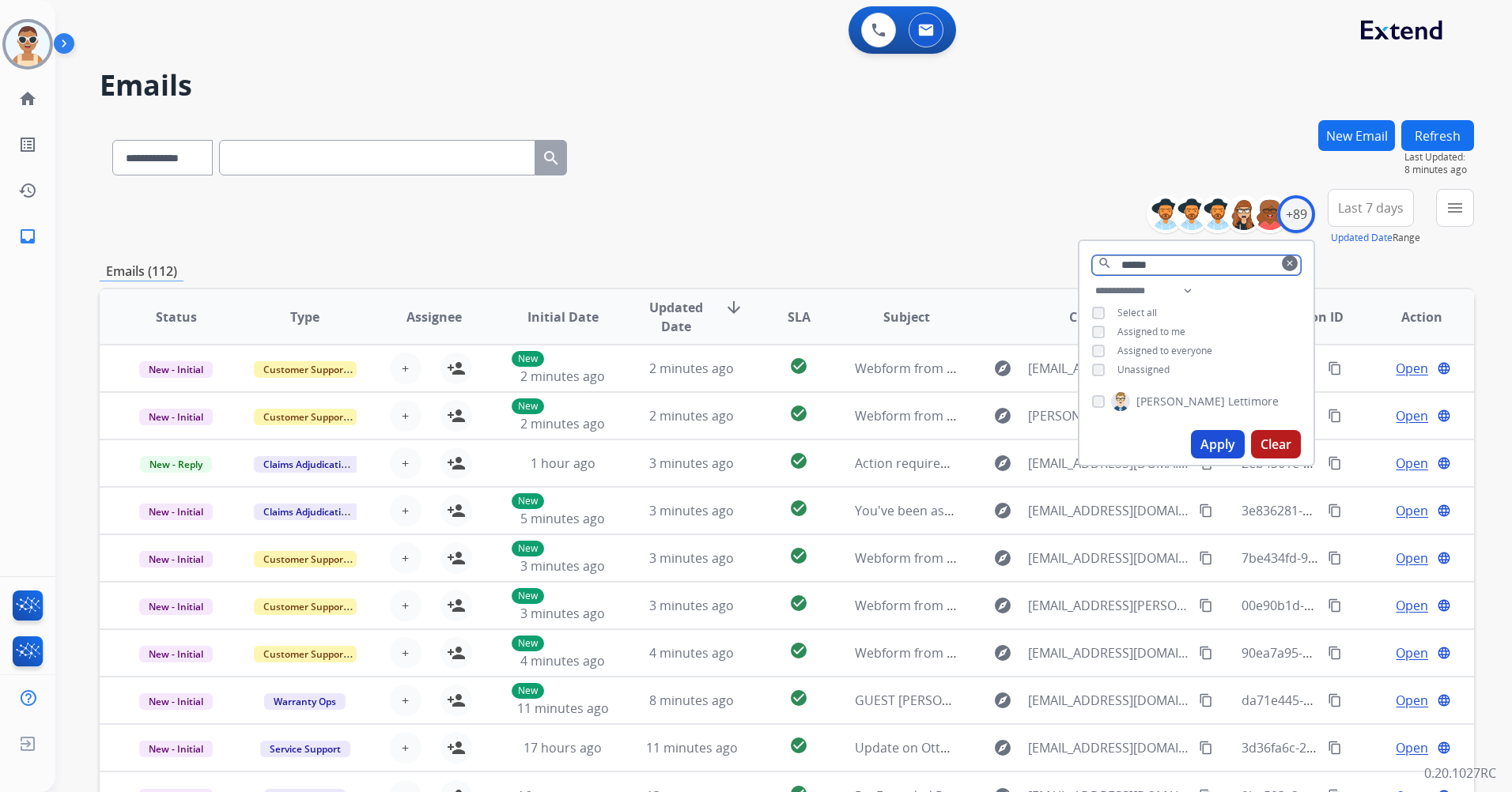
type input "******"
click at [1207, 443] on button "Apply" at bounding box center [1218, 443] width 54 height 28
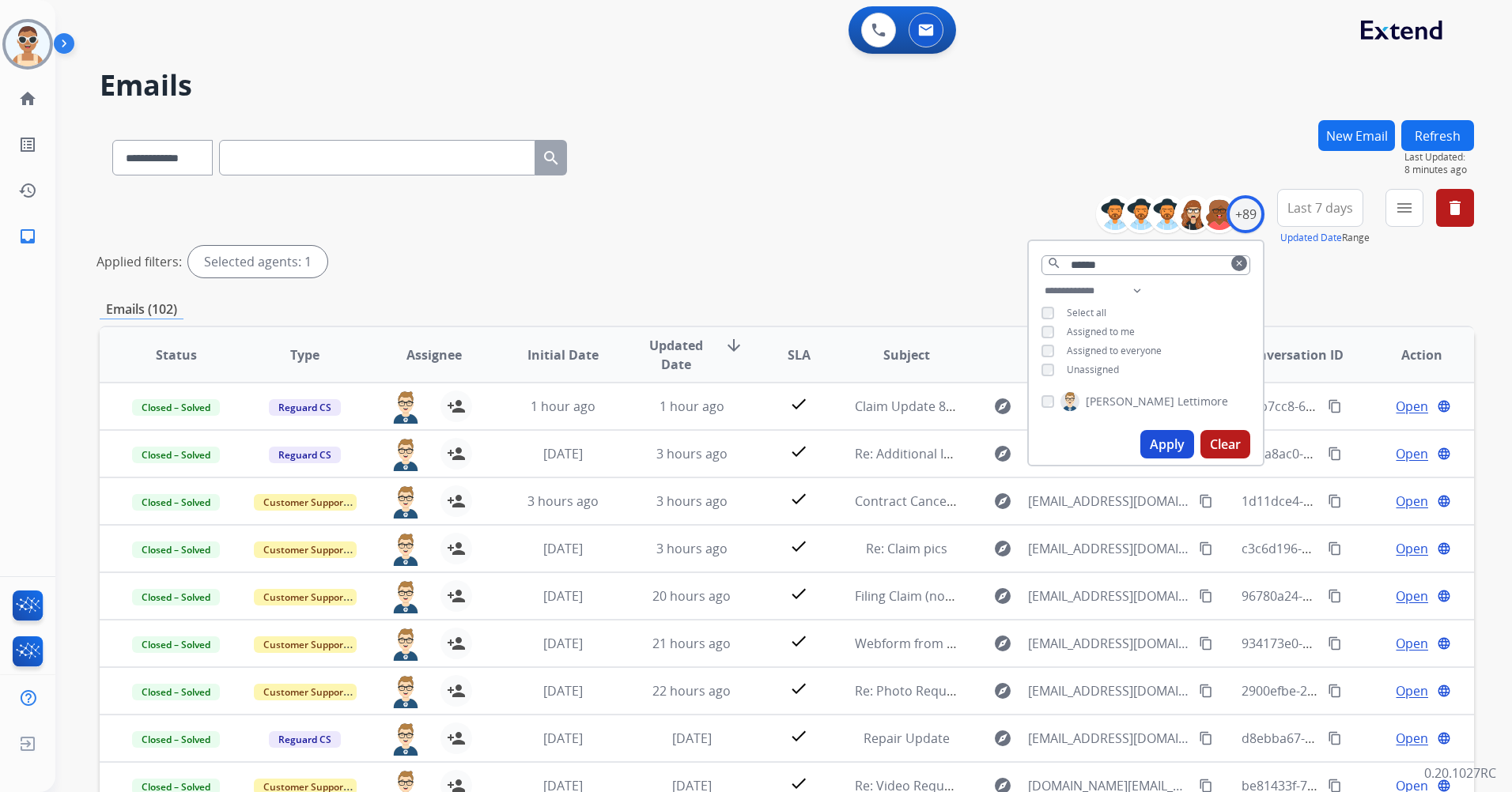
click at [1321, 208] on span "Last 7 days" at bounding box center [1320, 208] width 66 height 7
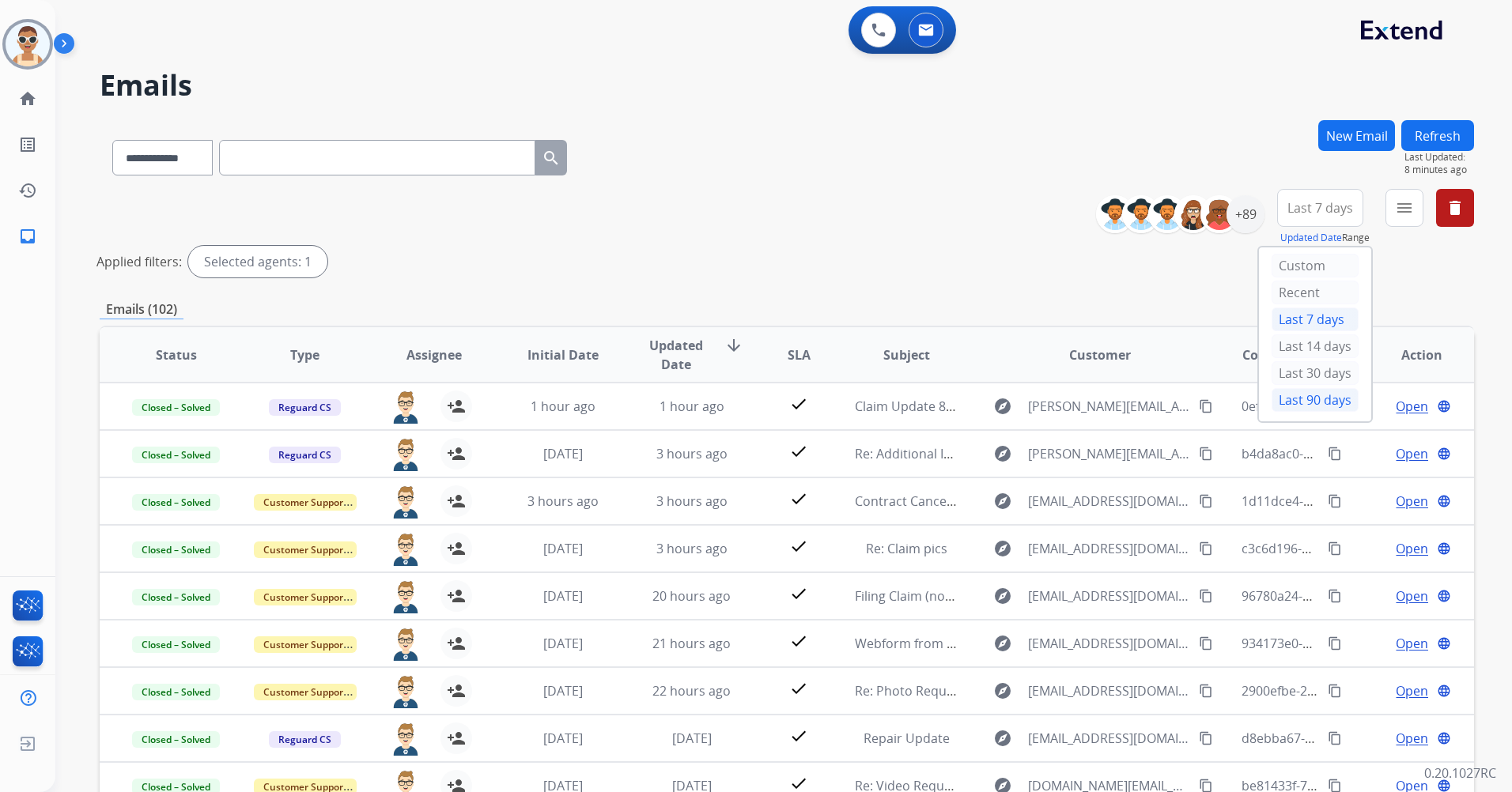
click at [1310, 403] on div "Last 90 days" at bounding box center [1315, 400] width 87 height 24
click at [1417, 205] on button "menu Filters" at bounding box center [1404, 208] width 38 height 38
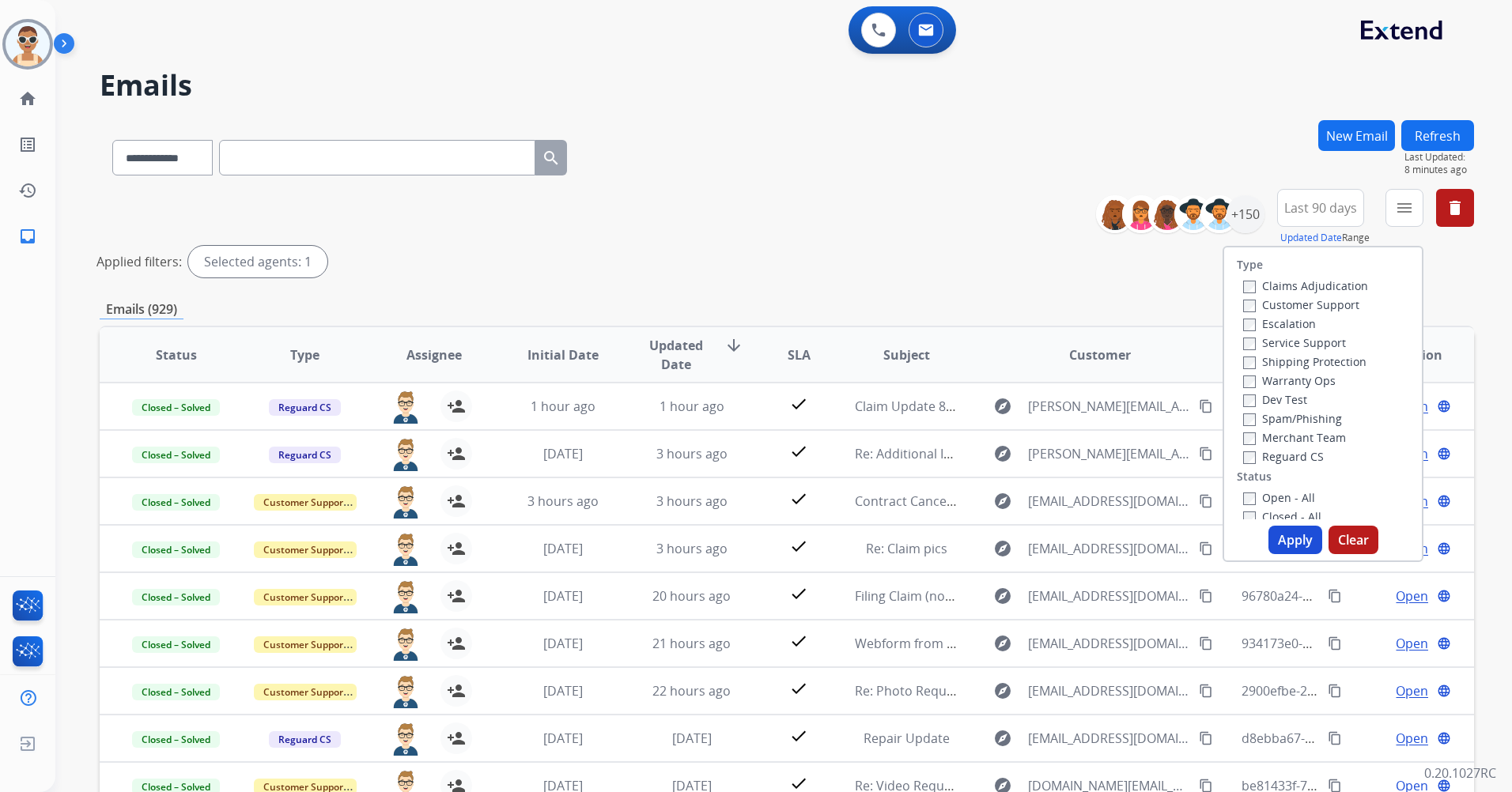
click at [1318, 303] on label "Customer Support" at bounding box center [1301, 305] width 116 height 15
click at [1328, 355] on label "Shipping Protection" at bounding box center [1305, 362] width 124 height 15
click at [1299, 449] on label "Reguard CS" at bounding box center [1283, 457] width 80 height 15
click at [1288, 498] on label "Open - All" at bounding box center [1279, 497] width 71 height 15
click at [1289, 533] on button "Apply" at bounding box center [1296, 539] width 54 height 28
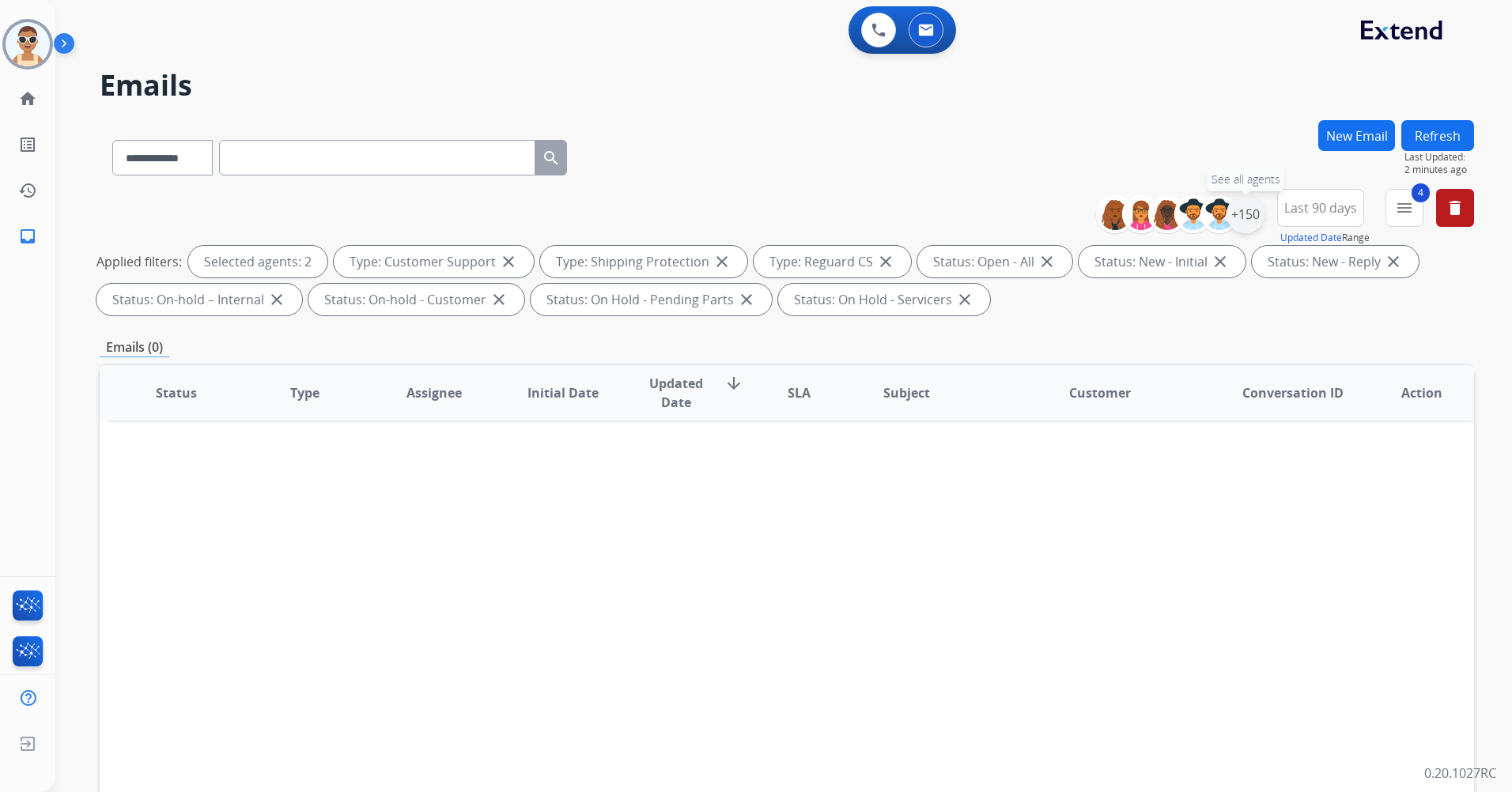
click at [1250, 211] on div "+150" at bounding box center [1244, 213] width 38 height 38
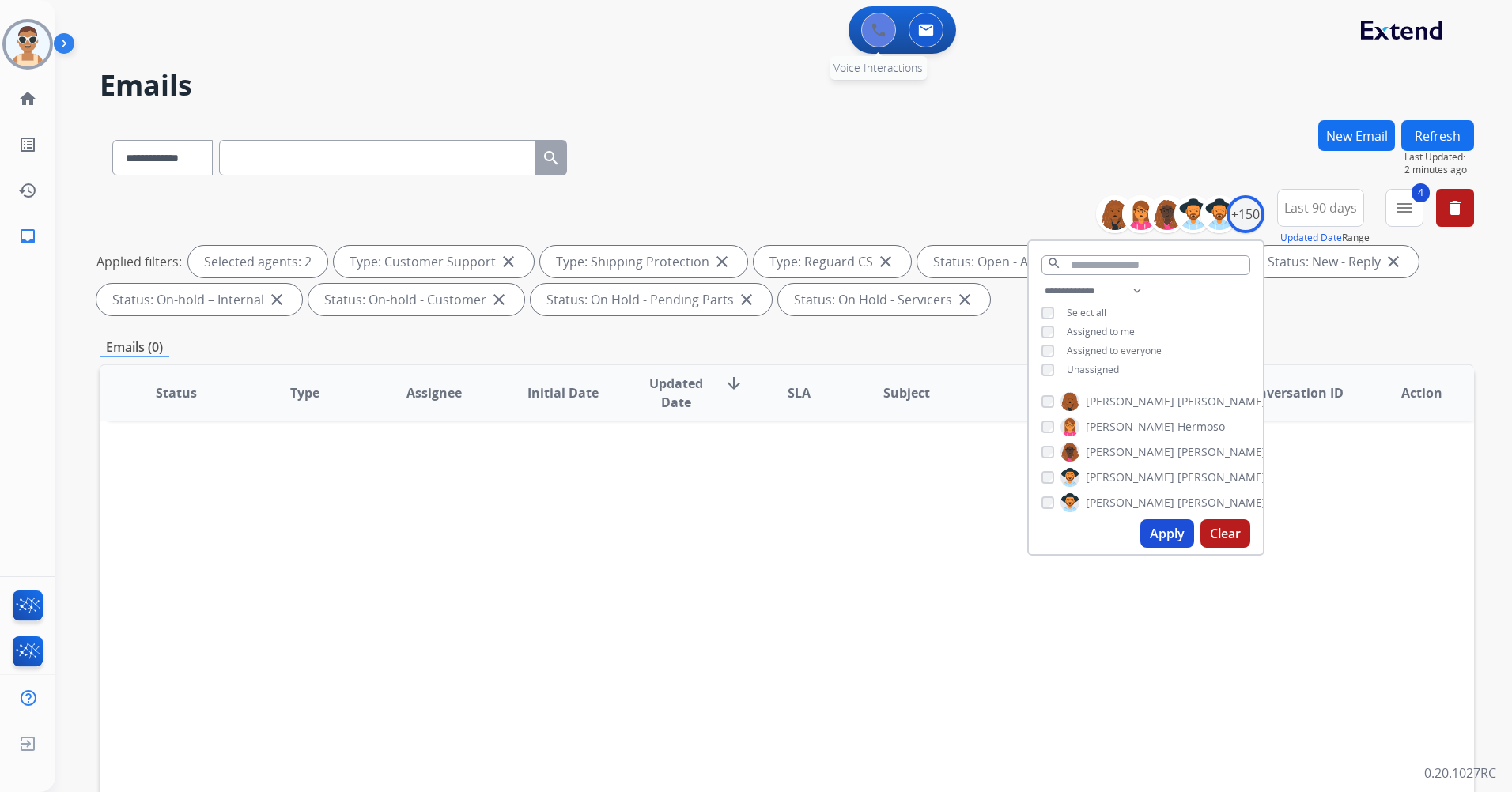
click at [873, 31] on img at bounding box center [878, 30] width 14 height 14
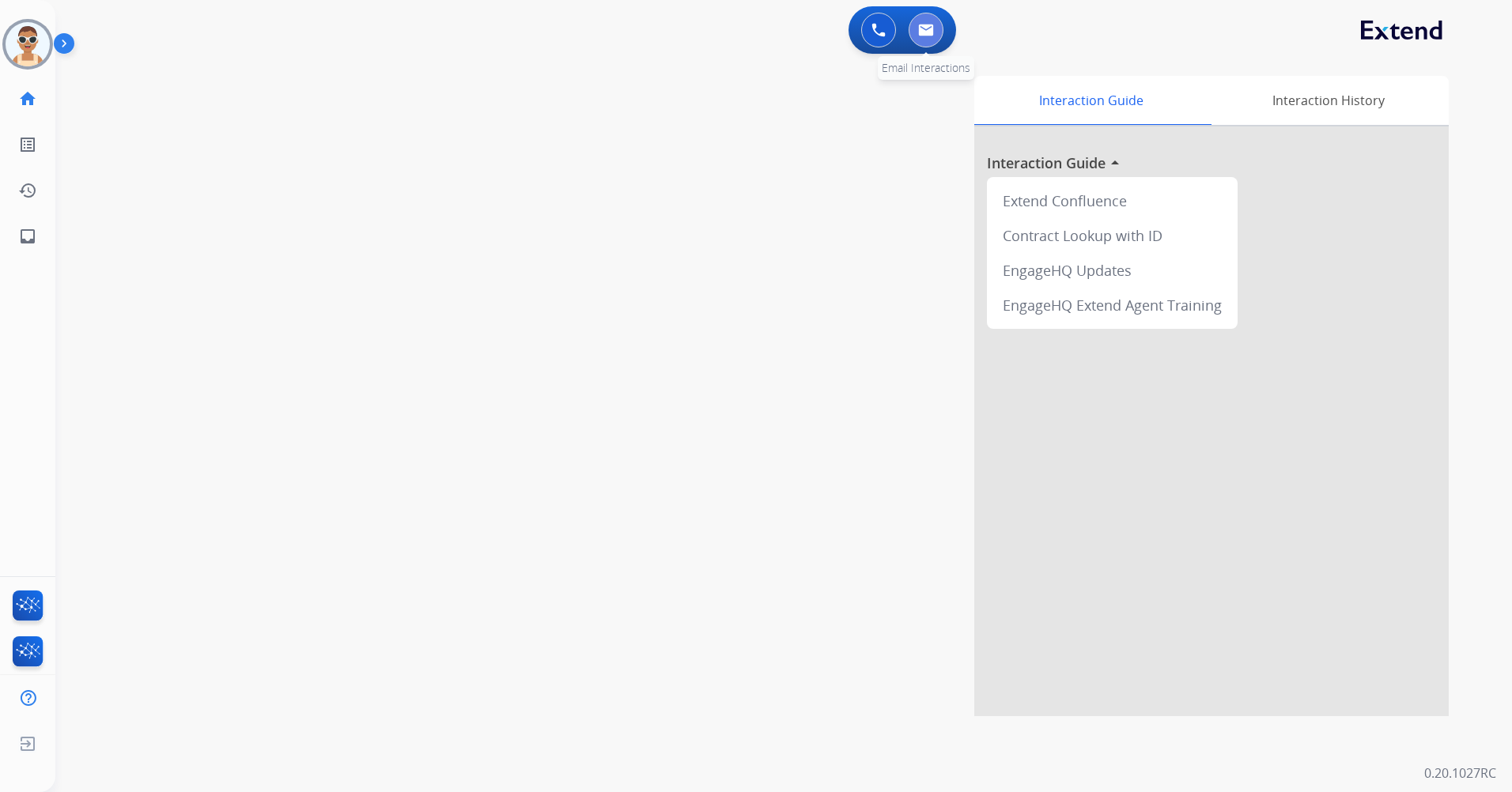
click at [927, 22] on button at bounding box center [926, 30] width 35 height 35
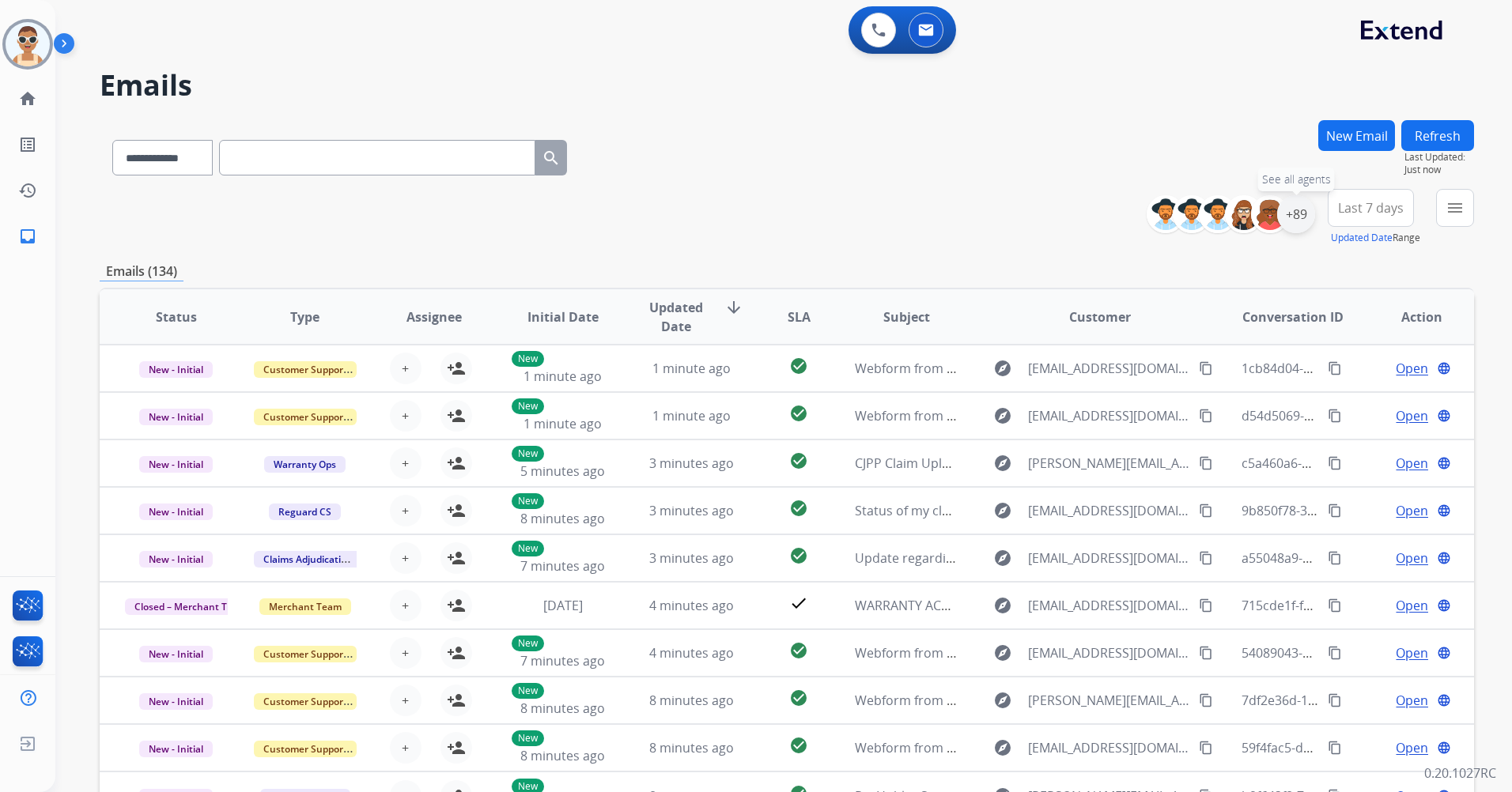
drag, startPoint x: 1292, startPoint y: 216, endPoint x: 1293, endPoint y: 231, distance: 15.0
click at [1293, 216] on div "+89" at bounding box center [1296, 213] width 38 height 38
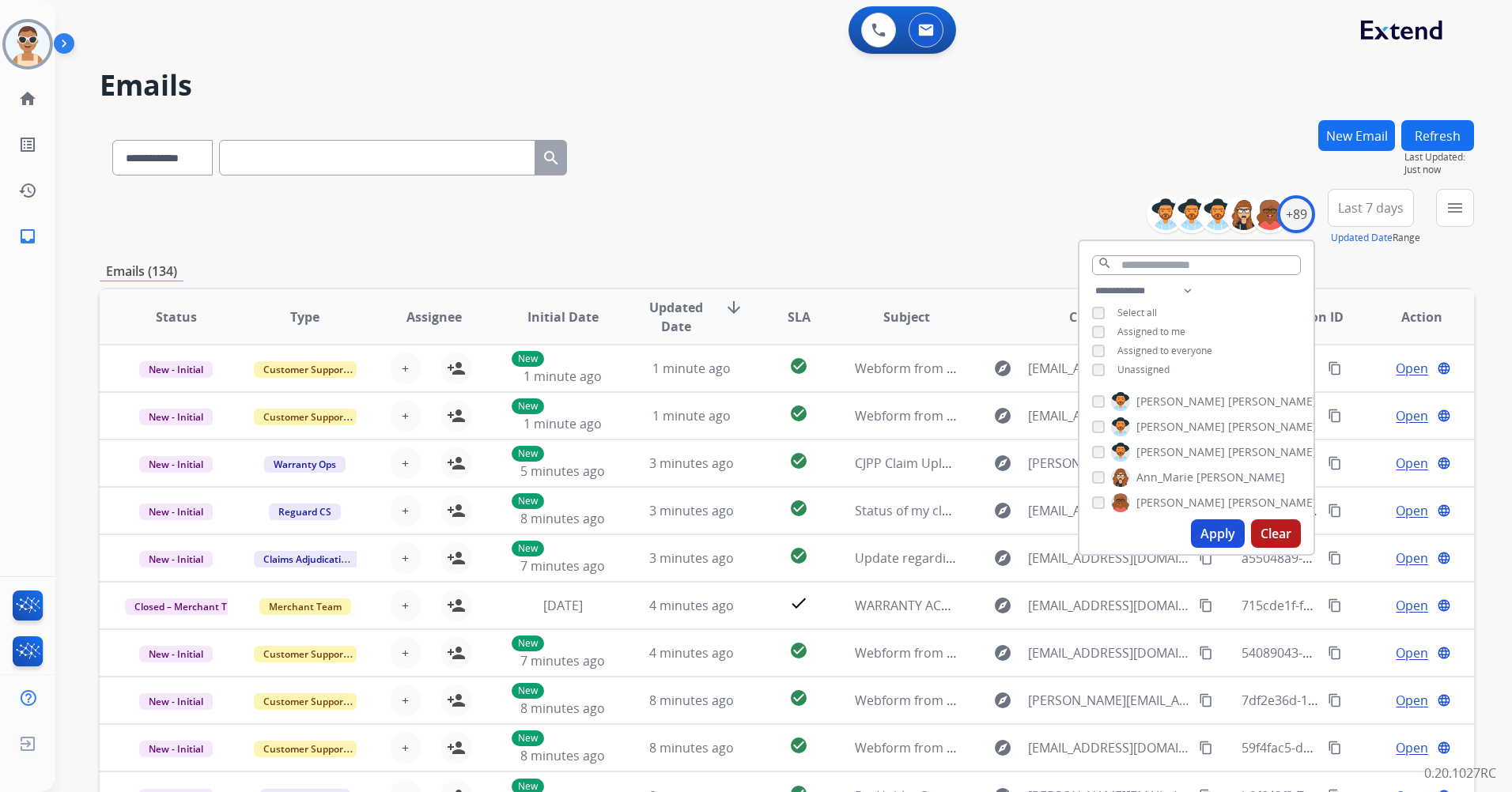
click at [1165, 335] on span "Assigned to me" at bounding box center [1151, 331] width 68 height 14
click at [1164, 369] on span "Unassigned" at bounding box center [1143, 370] width 52 height 14
drag, startPoint x: 1189, startPoint y: 292, endPoint x: 1191, endPoint y: 301, distance: 9.2
click at [1189, 291] on select "**********" at bounding box center [1146, 291] width 109 height 19
select select "**********"
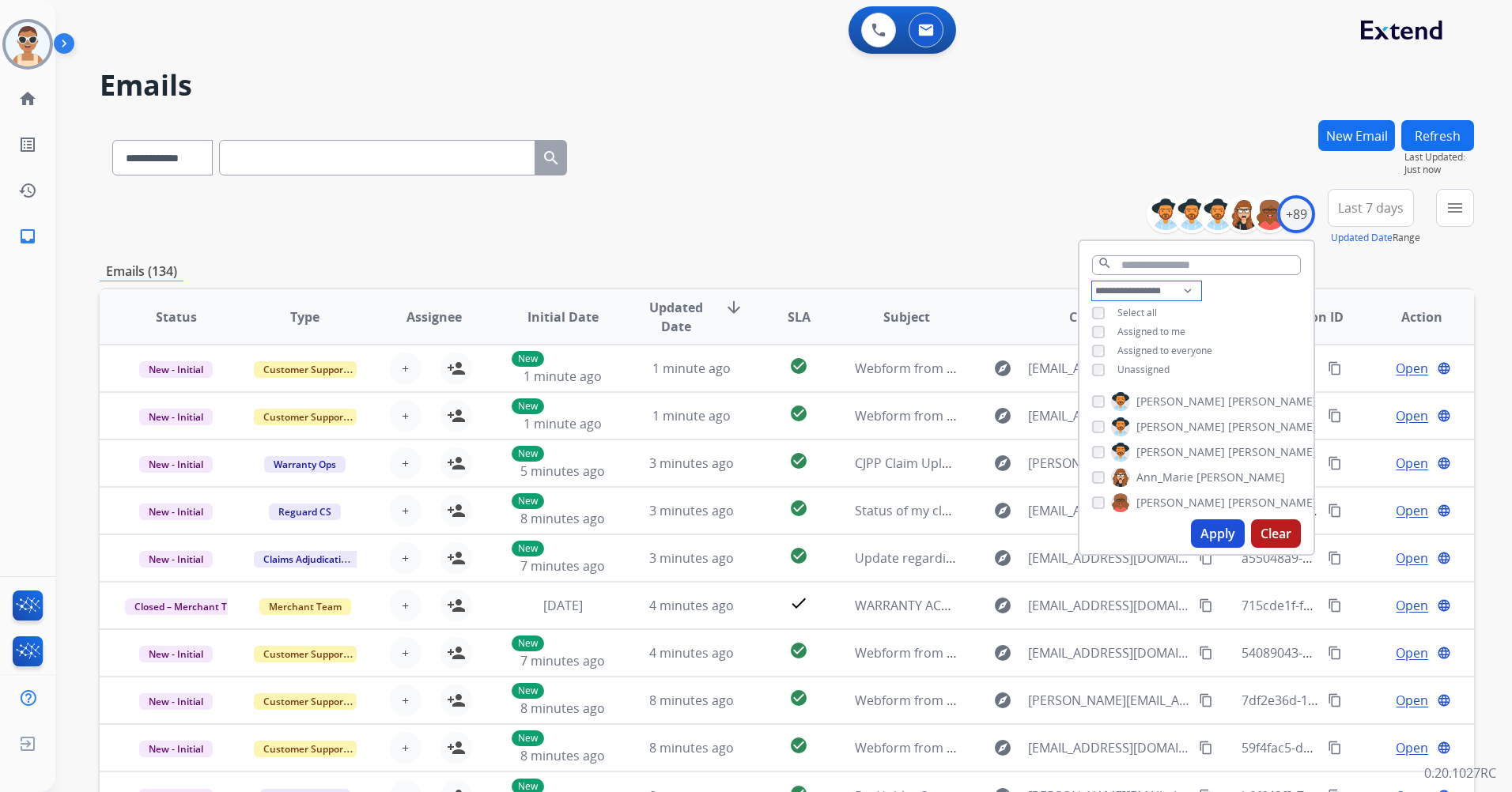
click at [1092, 281] on select "**********" at bounding box center [1146, 291] width 109 height 19
click at [1178, 333] on span "Assigned to everyone" at bounding box center [1164, 331] width 95 height 14
drag, startPoint x: 1212, startPoint y: 527, endPoint x: 1211, endPoint y: 472, distance: 55.0
click at [1209, 523] on button "Apply" at bounding box center [1218, 533] width 54 height 28
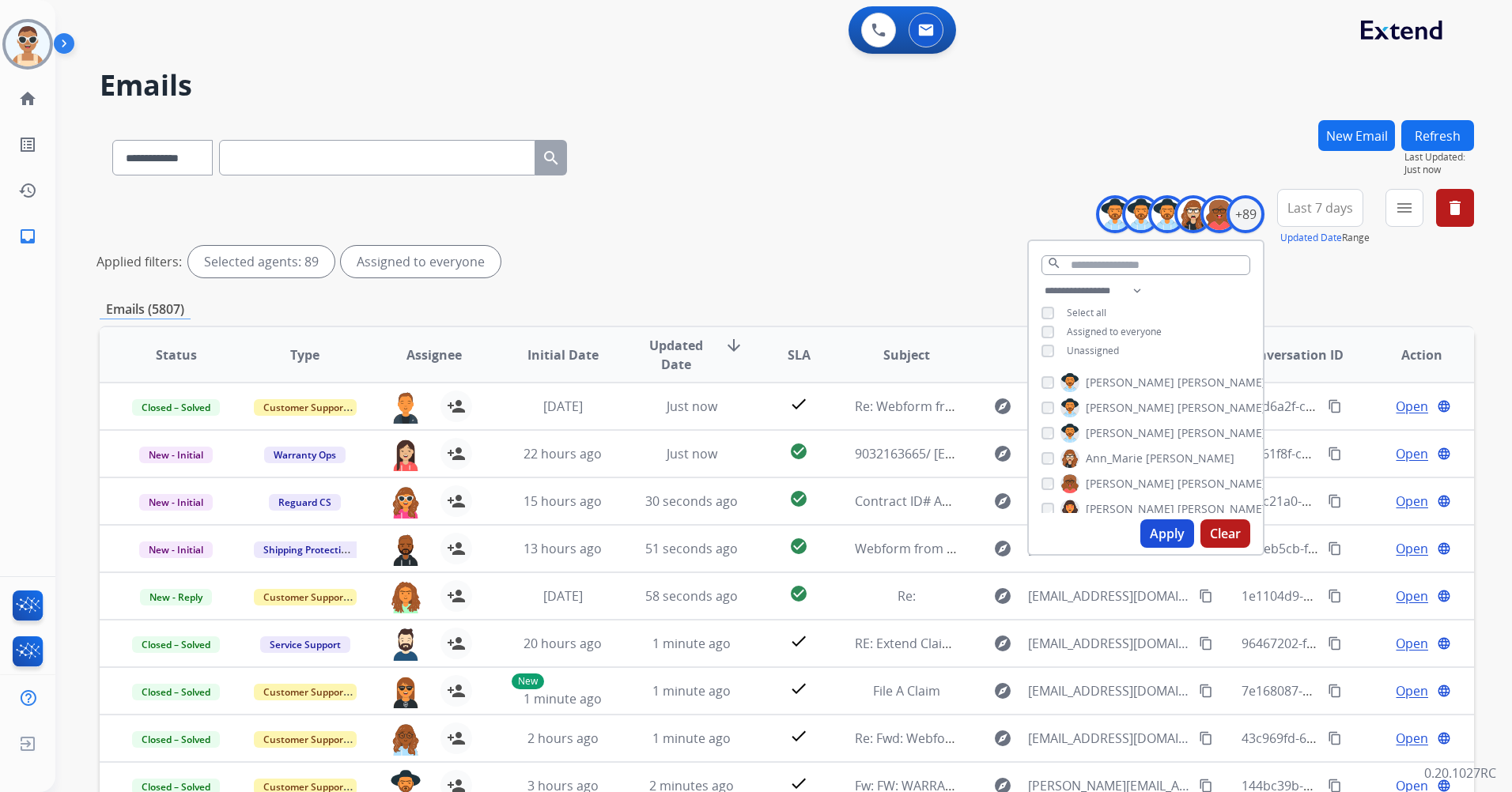
click at [1169, 524] on button "Apply" at bounding box center [1167, 533] width 54 height 28
click at [1172, 530] on button "Apply" at bounding box center [1167, 533] width 54 height 28
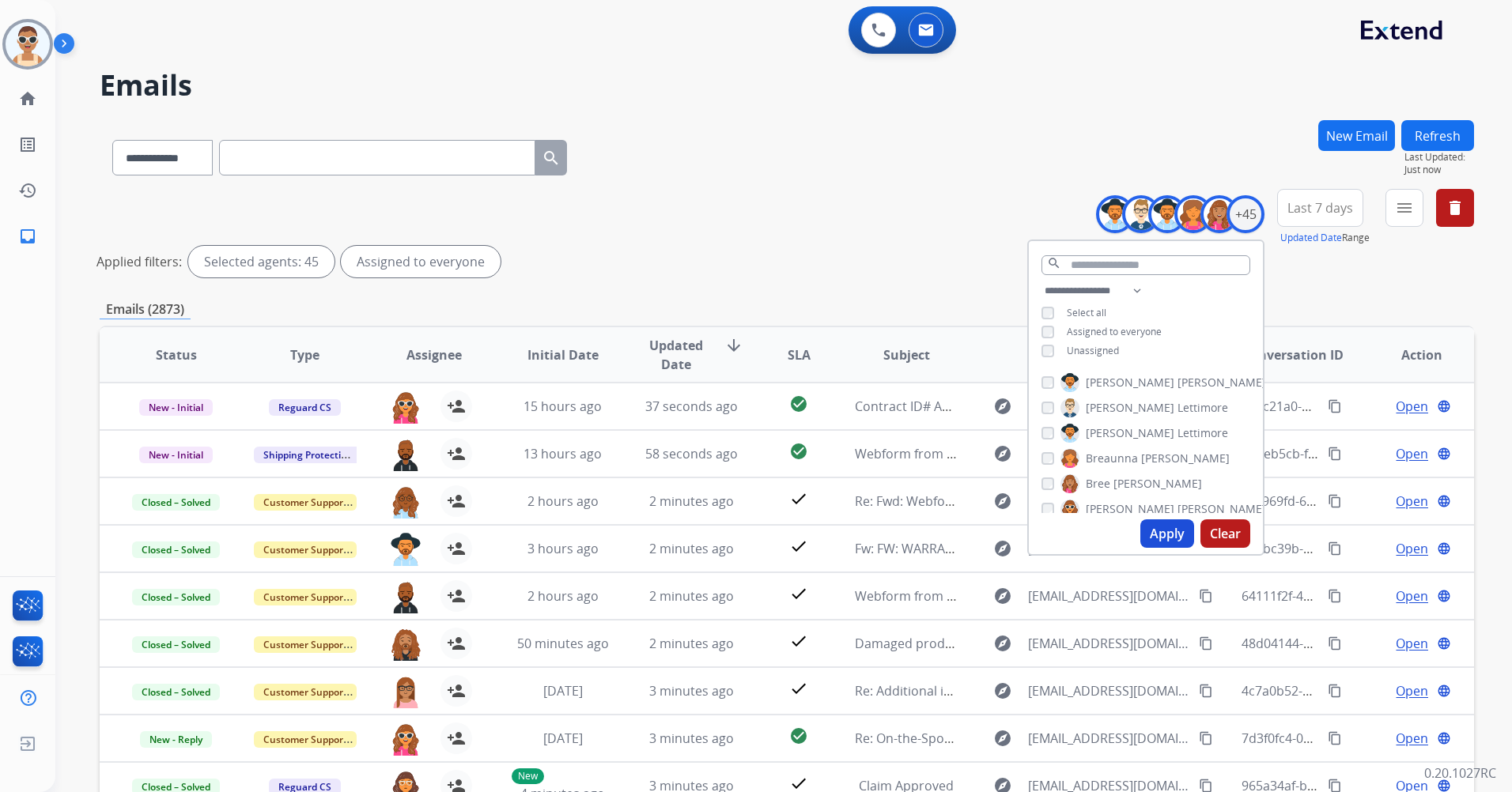
click at [1313, 212] on span "Last 7 days" at bounding box center [1320, 208] width 66 height 7
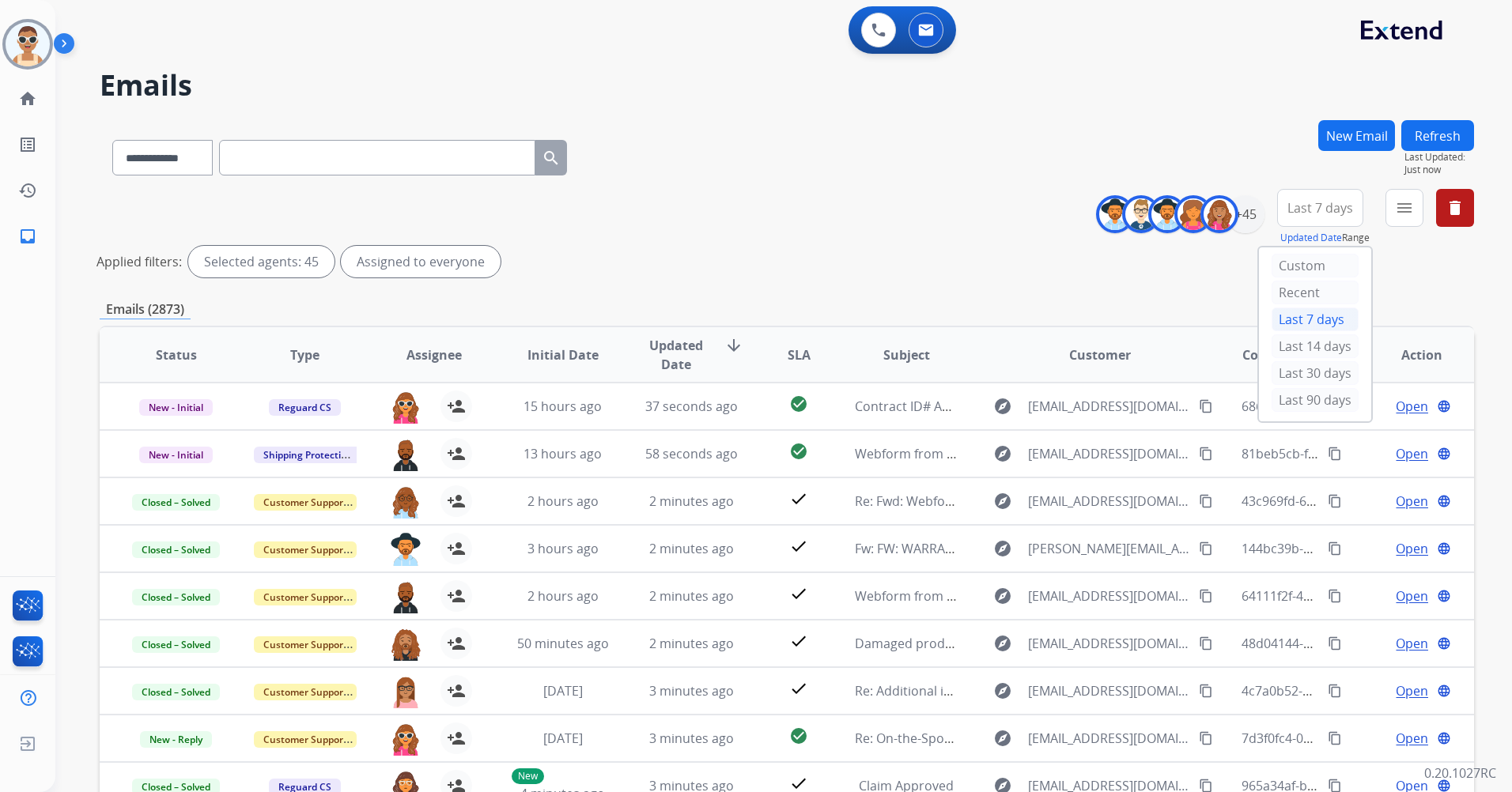
click at [1311, 394] on div "Last 90 days" at bounding box center [1315, 400] width 87 height 24
click at [1399, 219] on button "menu Filters" at bounding box center [1404, 208] width 38 height 38
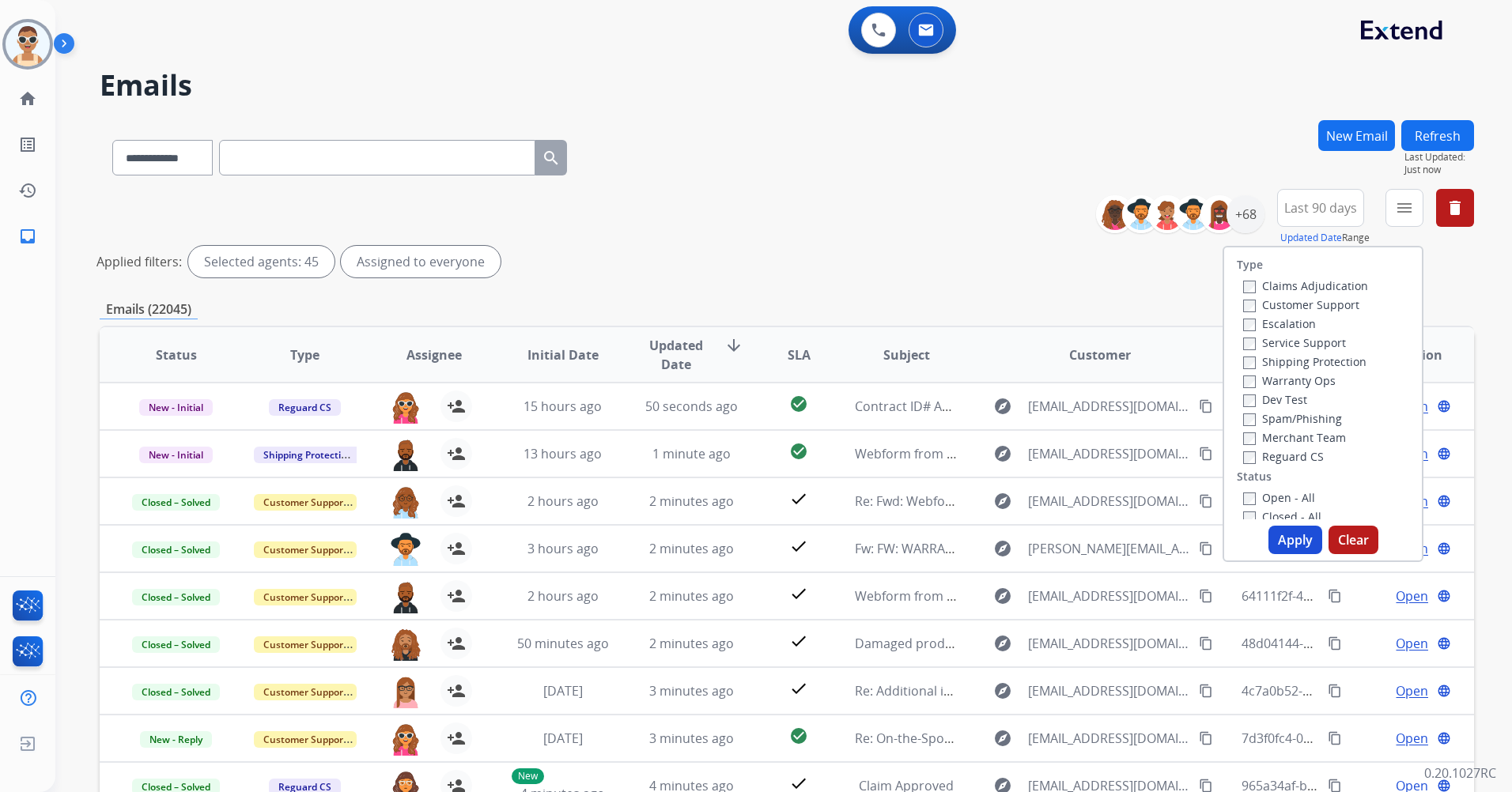
click at [1313, 302] on label "Customer Support" at bounding box center [1301, 305] width 116 height 15
click at [1319, 362] on label "Shipping Protection" at bounding box center [1305, 362] width 124 height 15
click at [1306, 451] on label "Reguard CS" at bounding box center [1283, 457] width 80 height 15
click at [1273, 337] on label "Open - All" at bounding box center [1279, 340] width 71 height 15
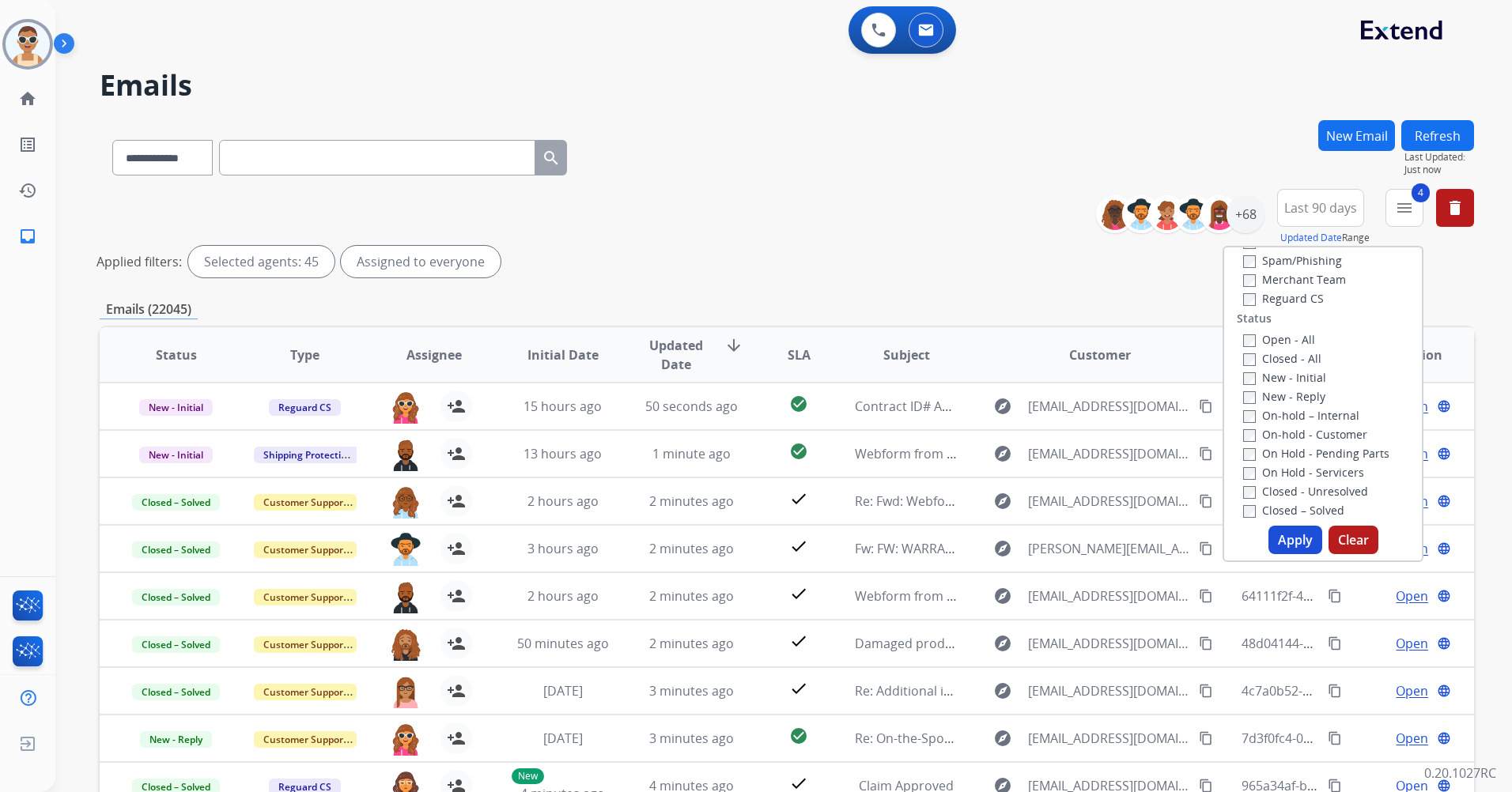
click at [1263, 339] on label "Open - All" at bounding box center [1279, 340] width 71 height 15
click at [1292, 399] on label "New - Reply" at bounding box center [1284, 397] width 82 height 15
click at [1285, 535] on button "Apply" at bounding box center [1296, 539] width 54 height 28
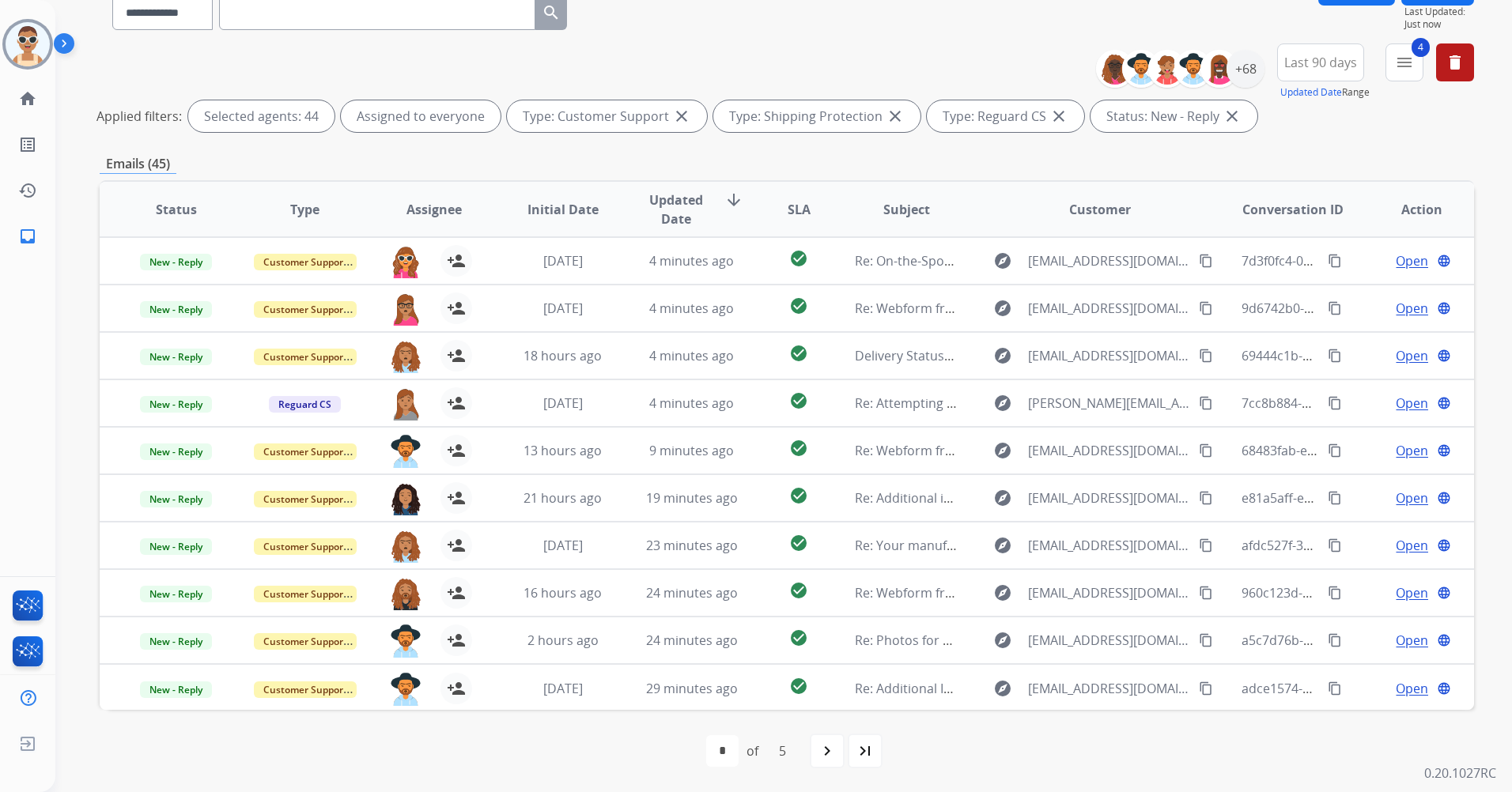
scroll to position [2, 0]
click at [1393, 59] on button "4 menu Filters" at bounding box center [1404, 62] width 38 height 38
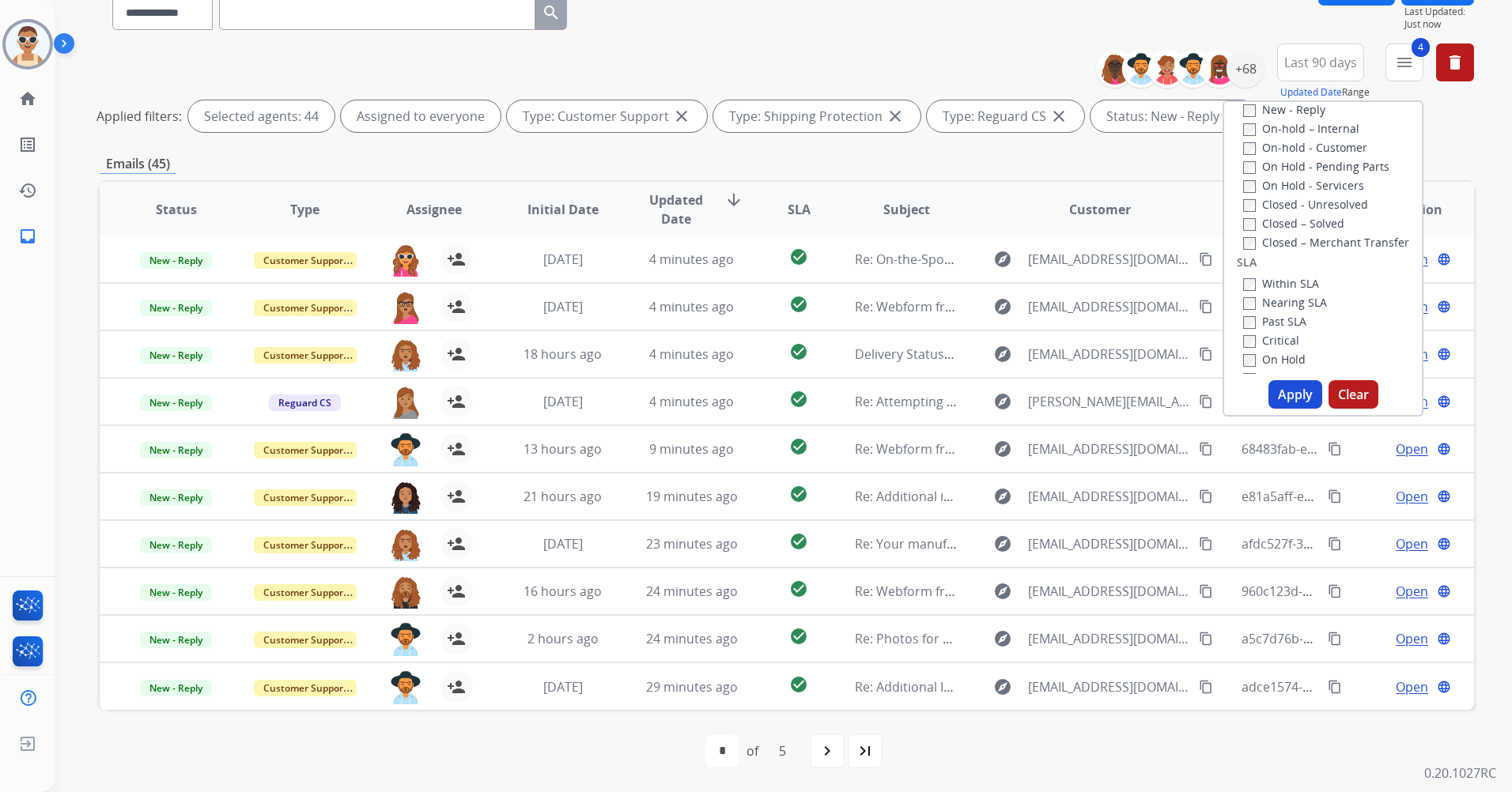
scroll to position [395, 0]
click at [1281, 226] on label "Past SLA" at bounding box center [1274, 226] width 63 height 15
click at [1277, 246] on label "Critical" at bounding box center [1271, 245] width 56 height 15
click at [1283, 394] on button "Apply" at bounding box center [1296, 394] width 54 height 28
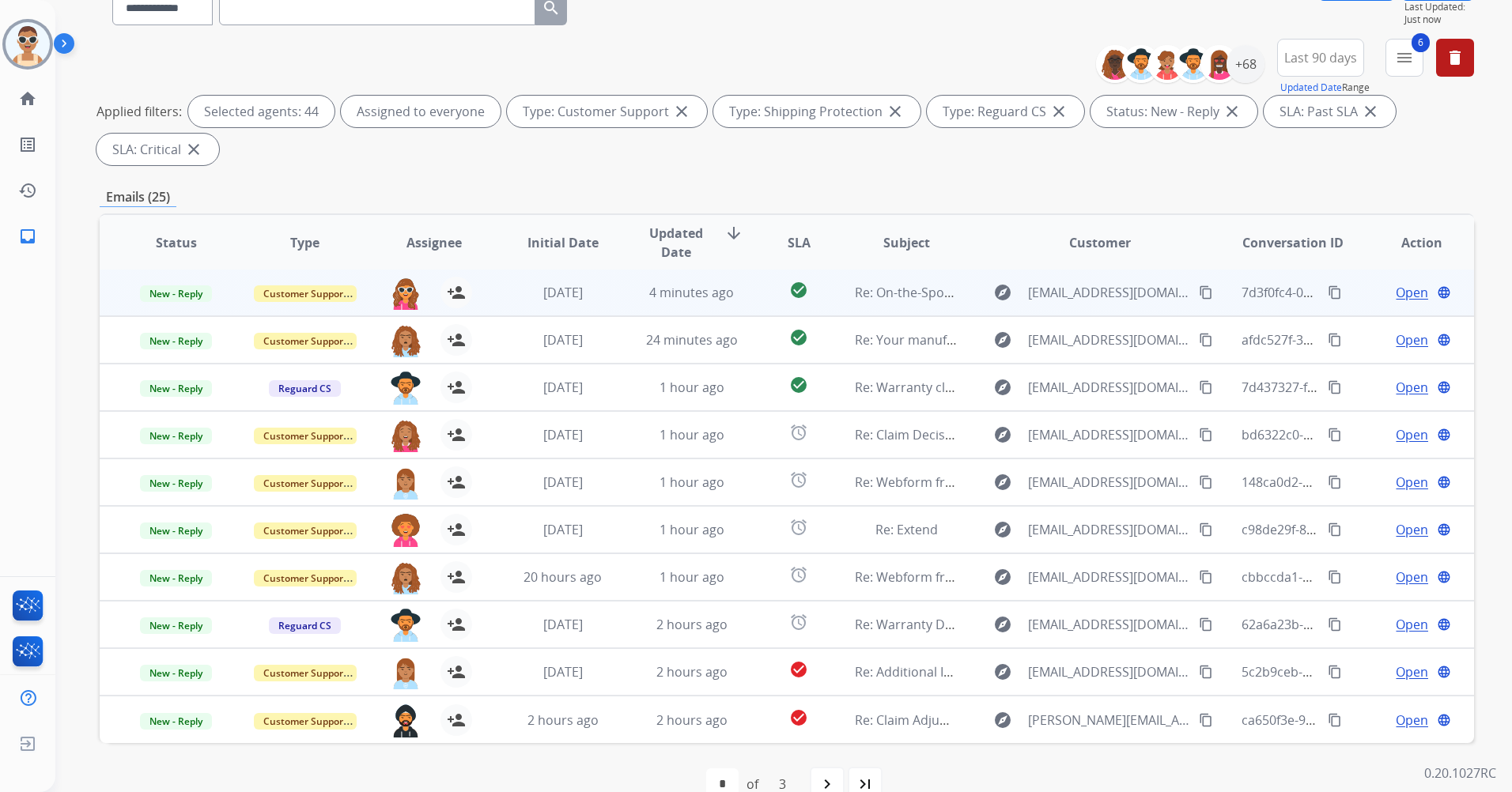
scroll to position [184, 0]
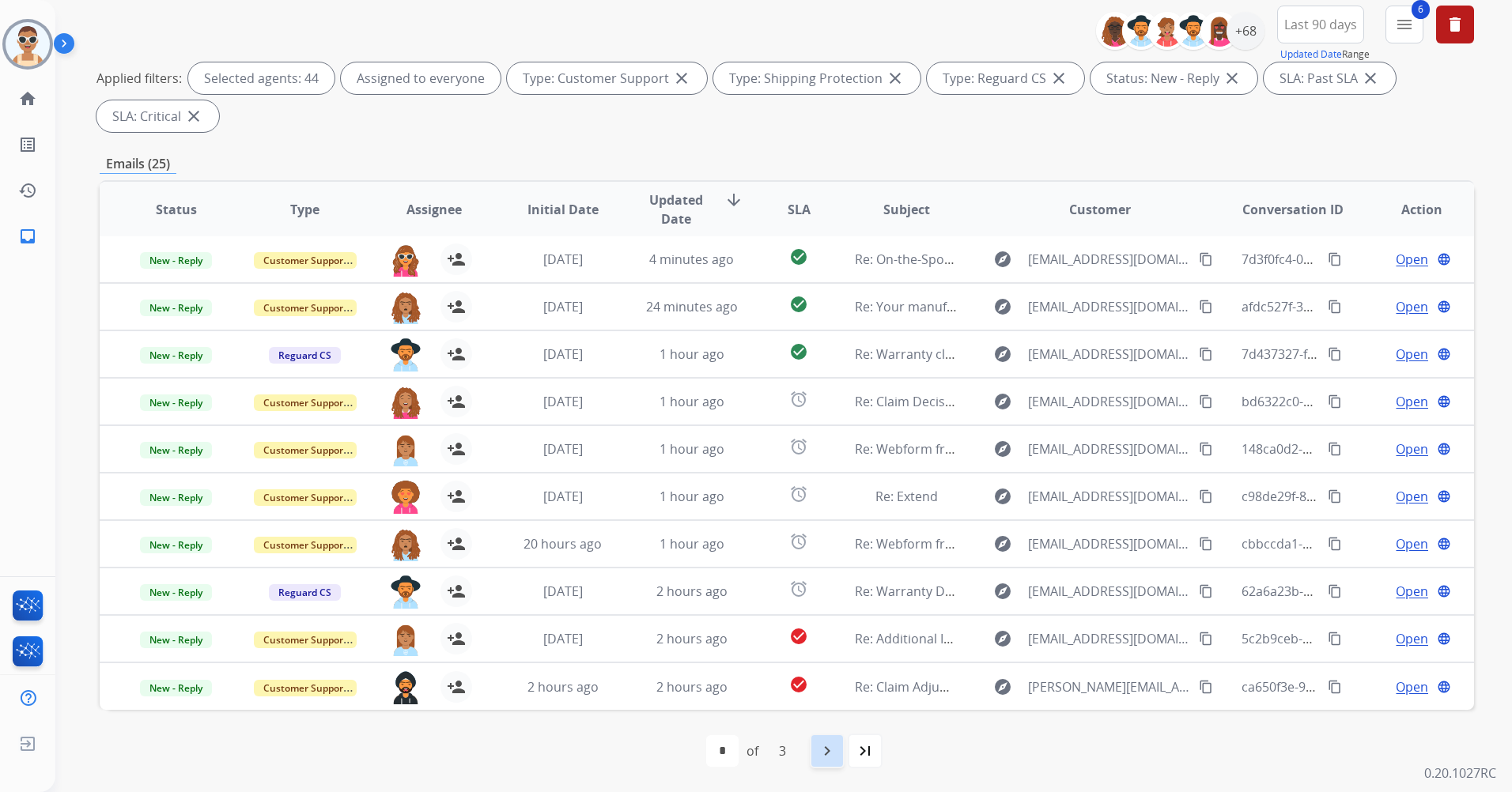
click at [819, 747] on mat-icon "navigate_next" at bounding box center [827, 751] width 19 height 19
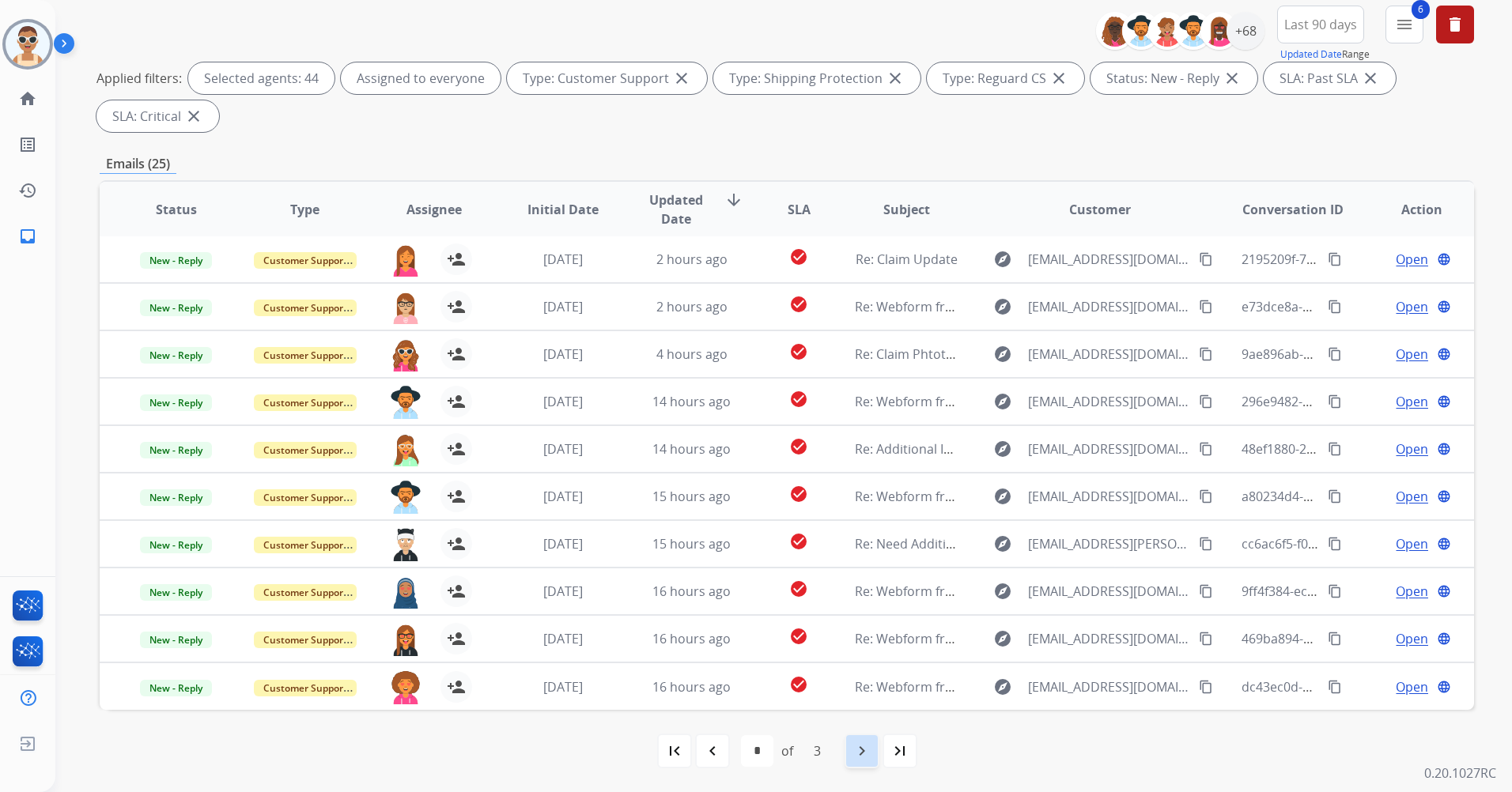
click at [864, 751] on mat-icon "navigate_next" at bounding box center [862, 751] width 19 height 19
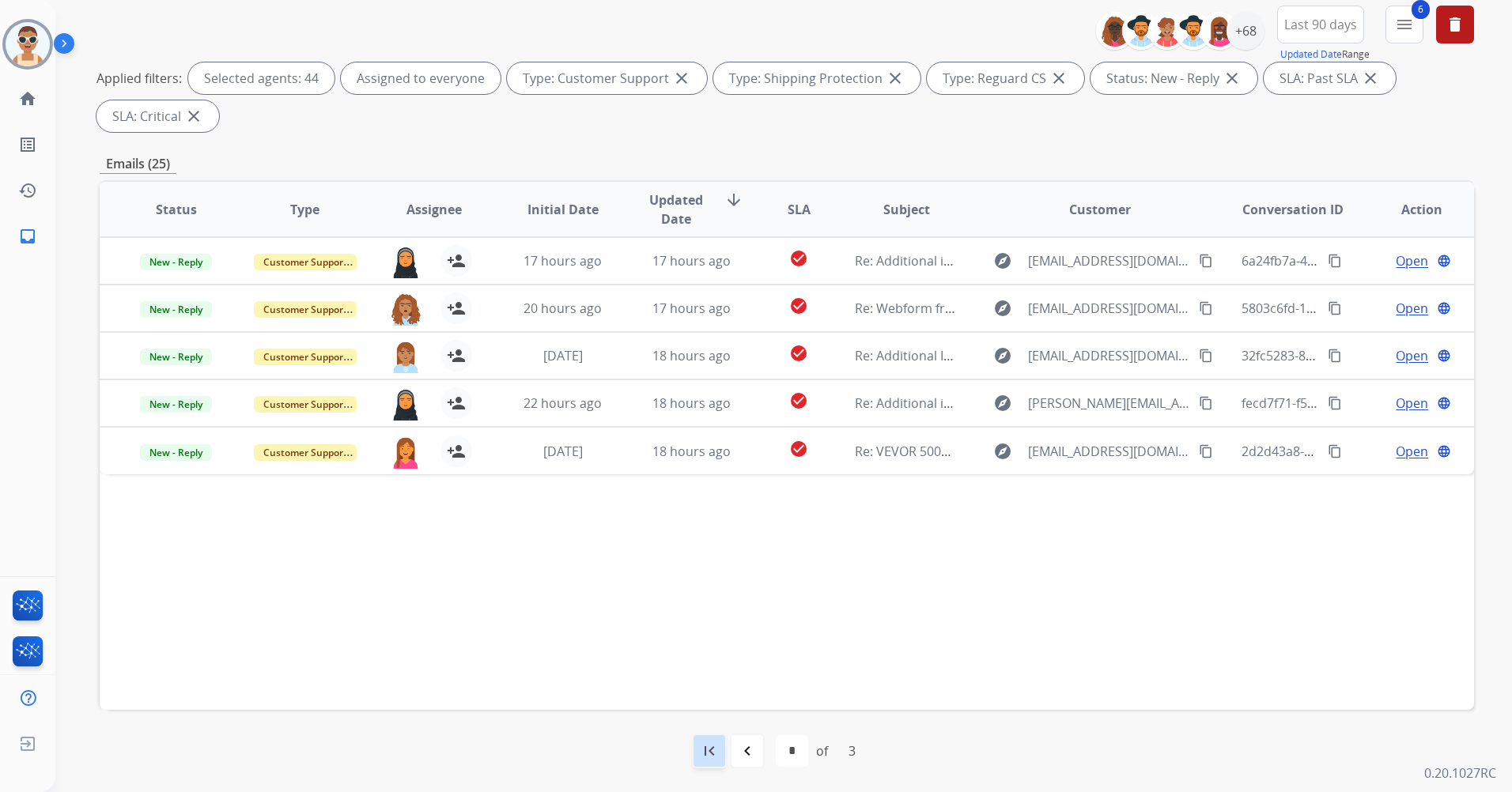
click at [706, 755] on mat-icon "first_page" at bounding box center [709, 751] width 19 height 19
select select "*"
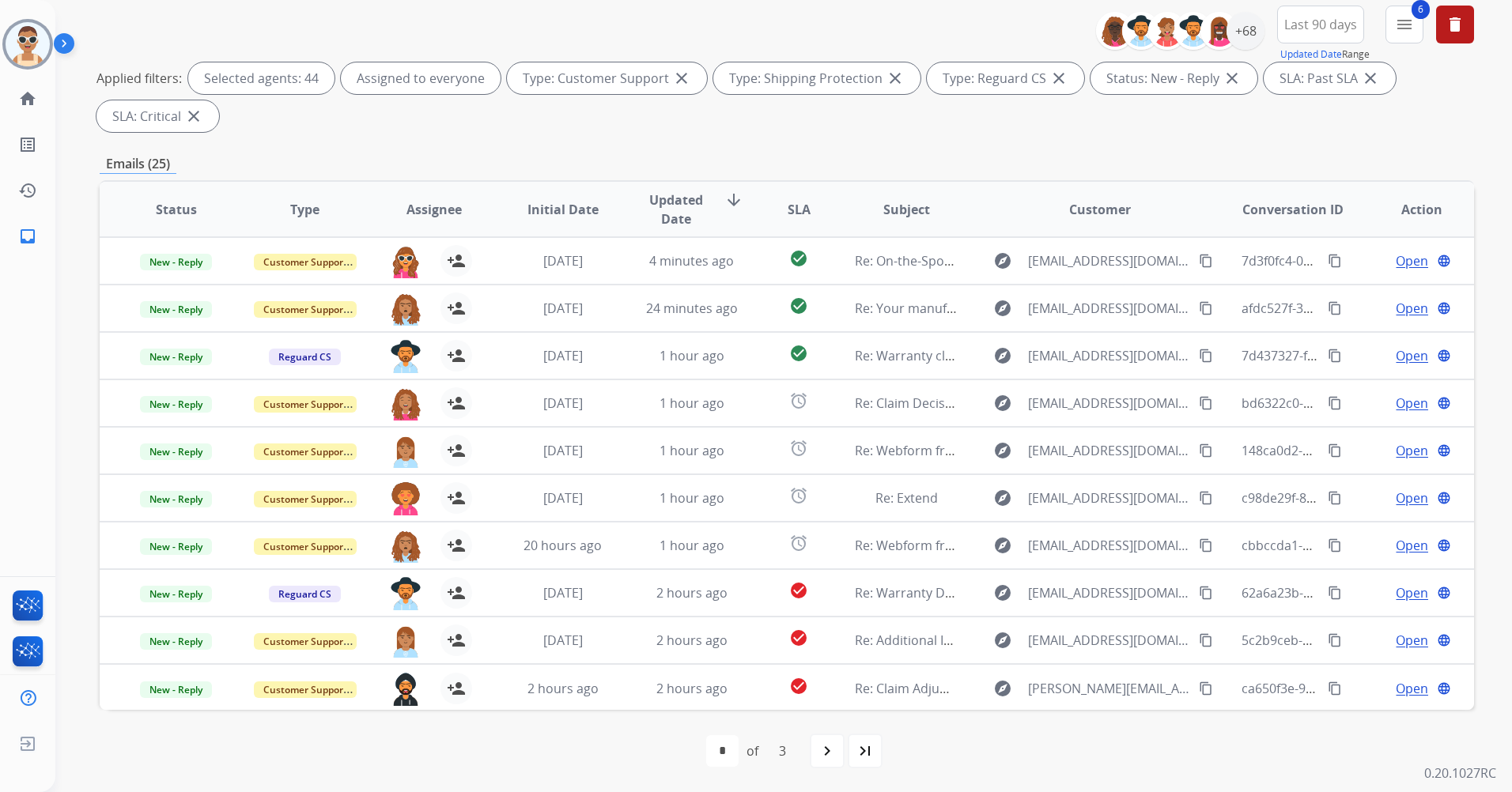
drag, startPoint x: 822, startPoint y: 758, endPoint x: 805, endPoint y: 732, distance: 31.1
click at [824, 758] on mat-icon "navigate_next" at bounding box center [827, 751] width 19 height 19
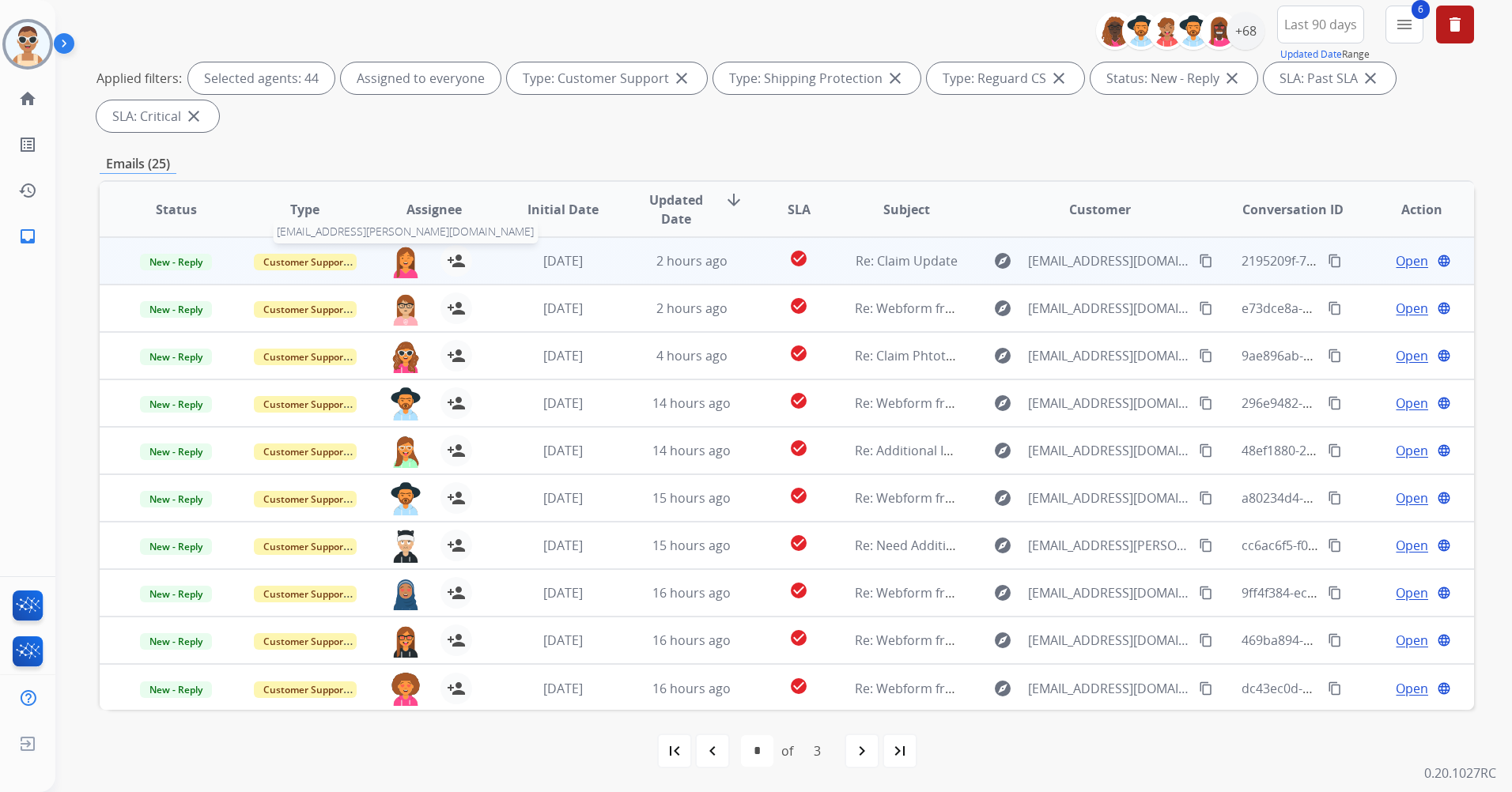
click at [403, 261] on img at bounding box center [405, 262] width 32 height 33
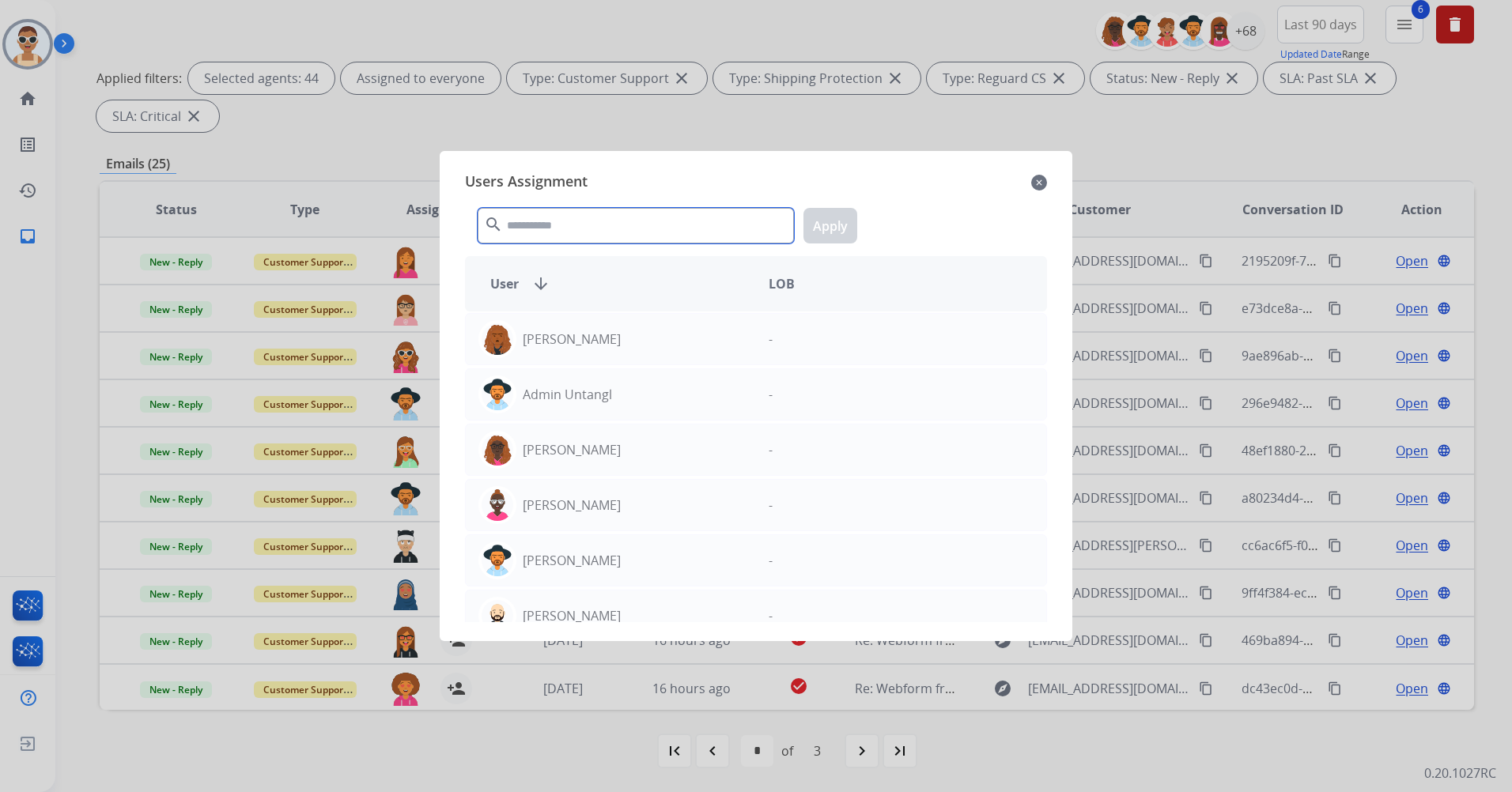
click at [610, 237] on input "text" at bounding box center [635, 225] width 316 height 36
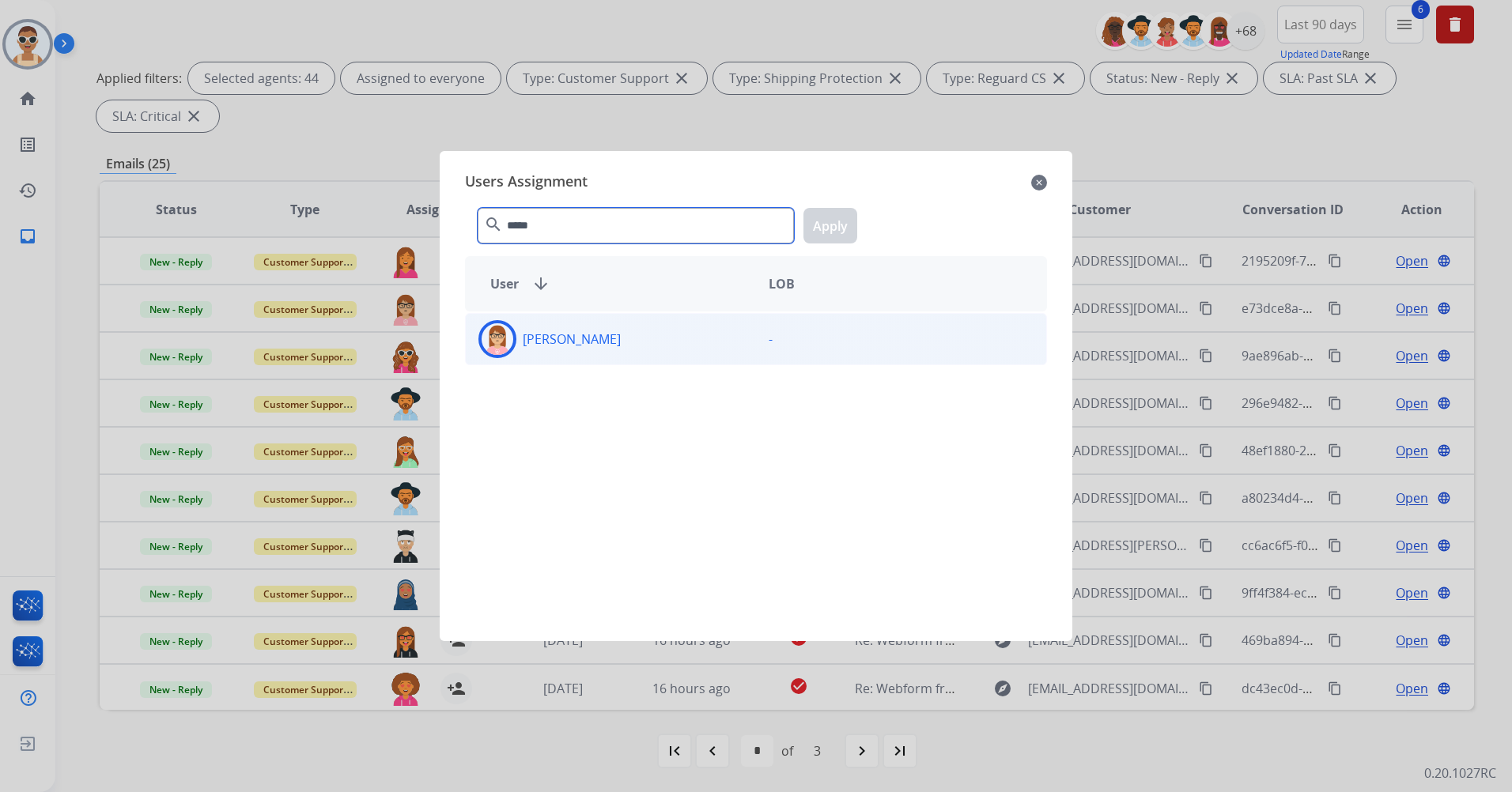
type input "*****"
click at [628, 353] on div "[PERSON_NAME]" at bounding box center [611, 338] width 290 height 38
drag, startPoint x: 827, startPoint y: 218, endPoint x: 845, endPoint y: 230, distance: 21.6
click at [827, 217] on button "Apply" at bounding box center [831, 225] width 54 height 36
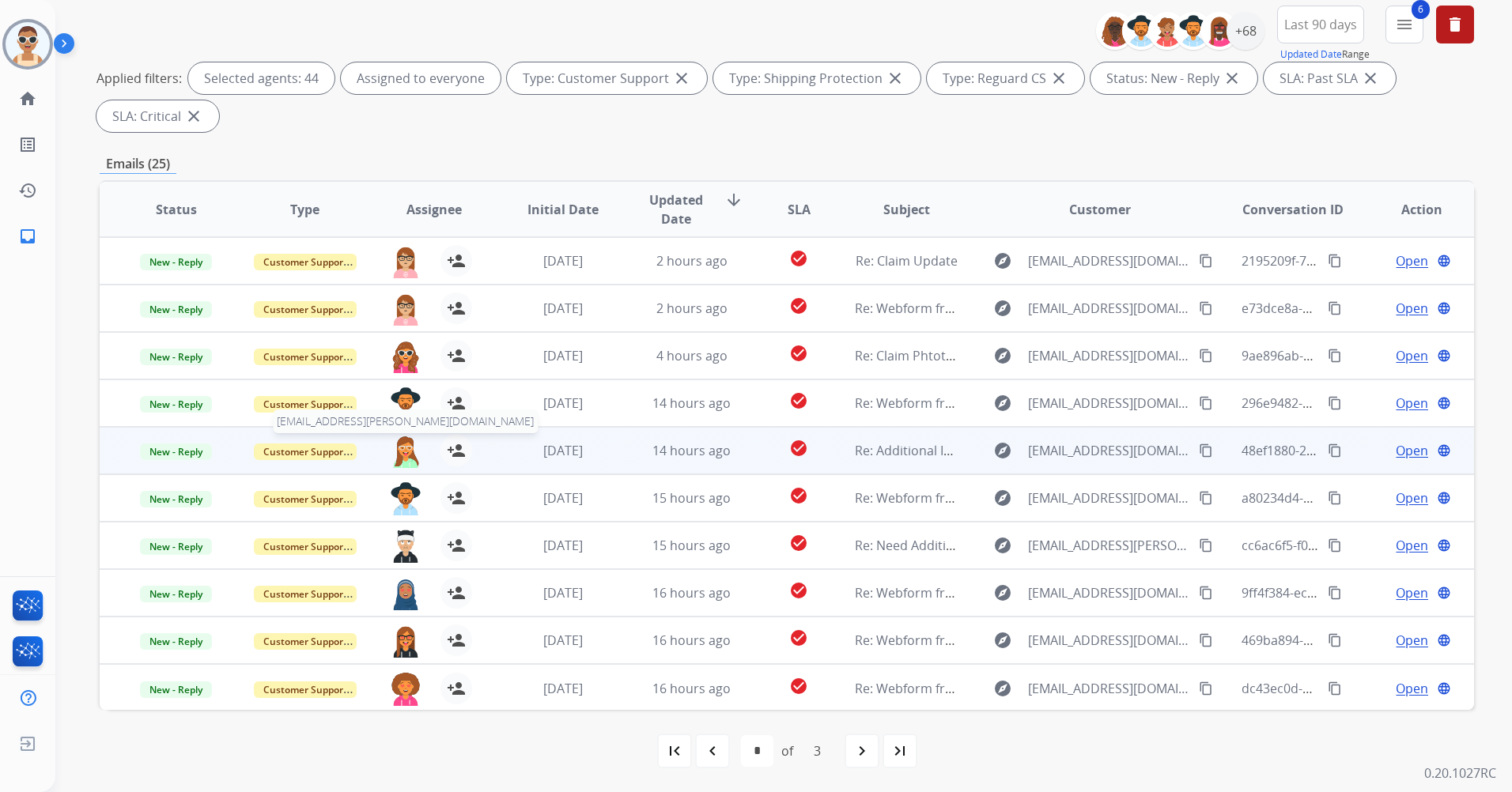
click at [404, 448] on img at bounding box center [405, 451] width 32 height 33
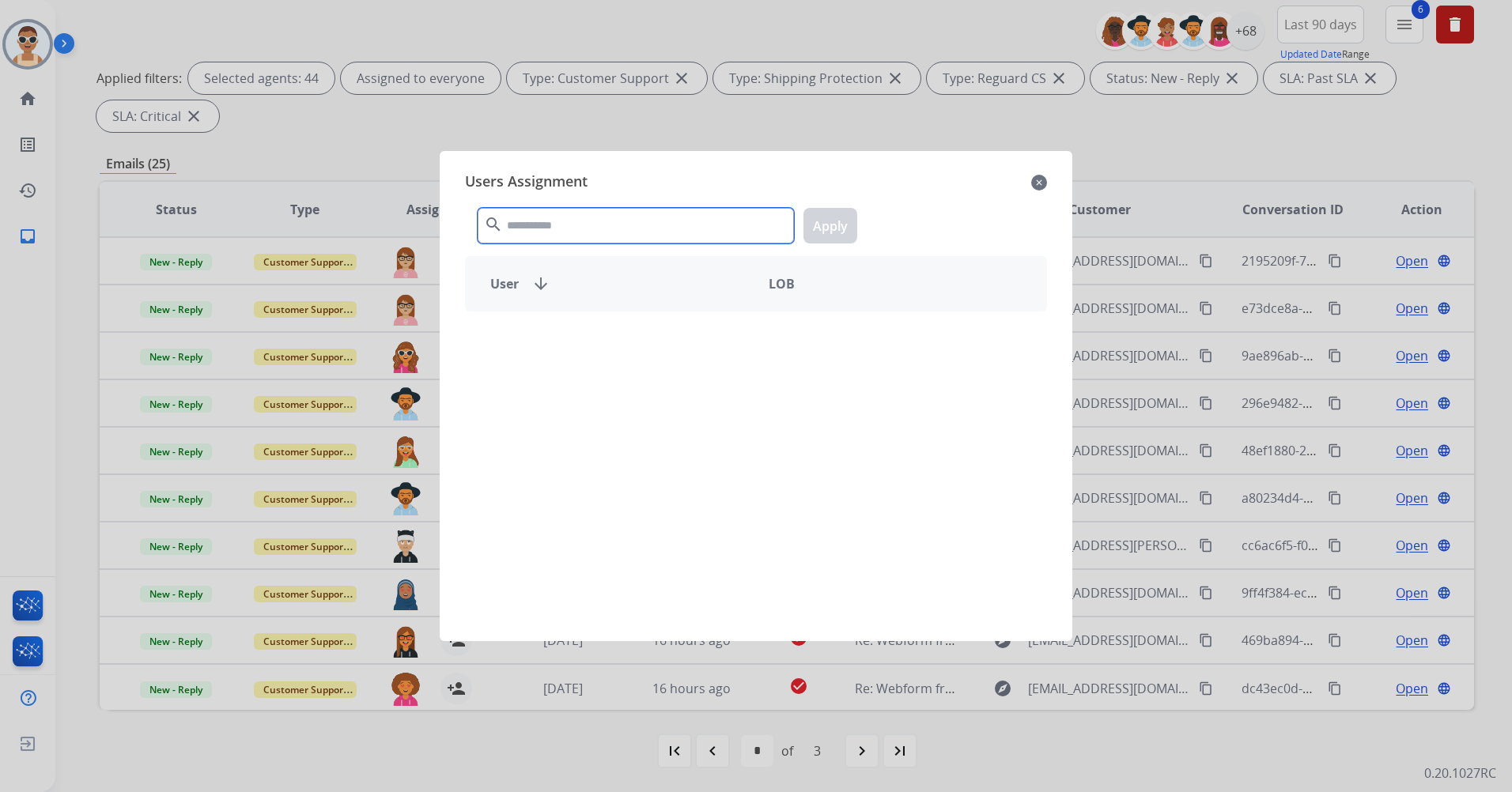
click at [590, 219] on input "text" at bounding box center [635, 225] width 316 height 36
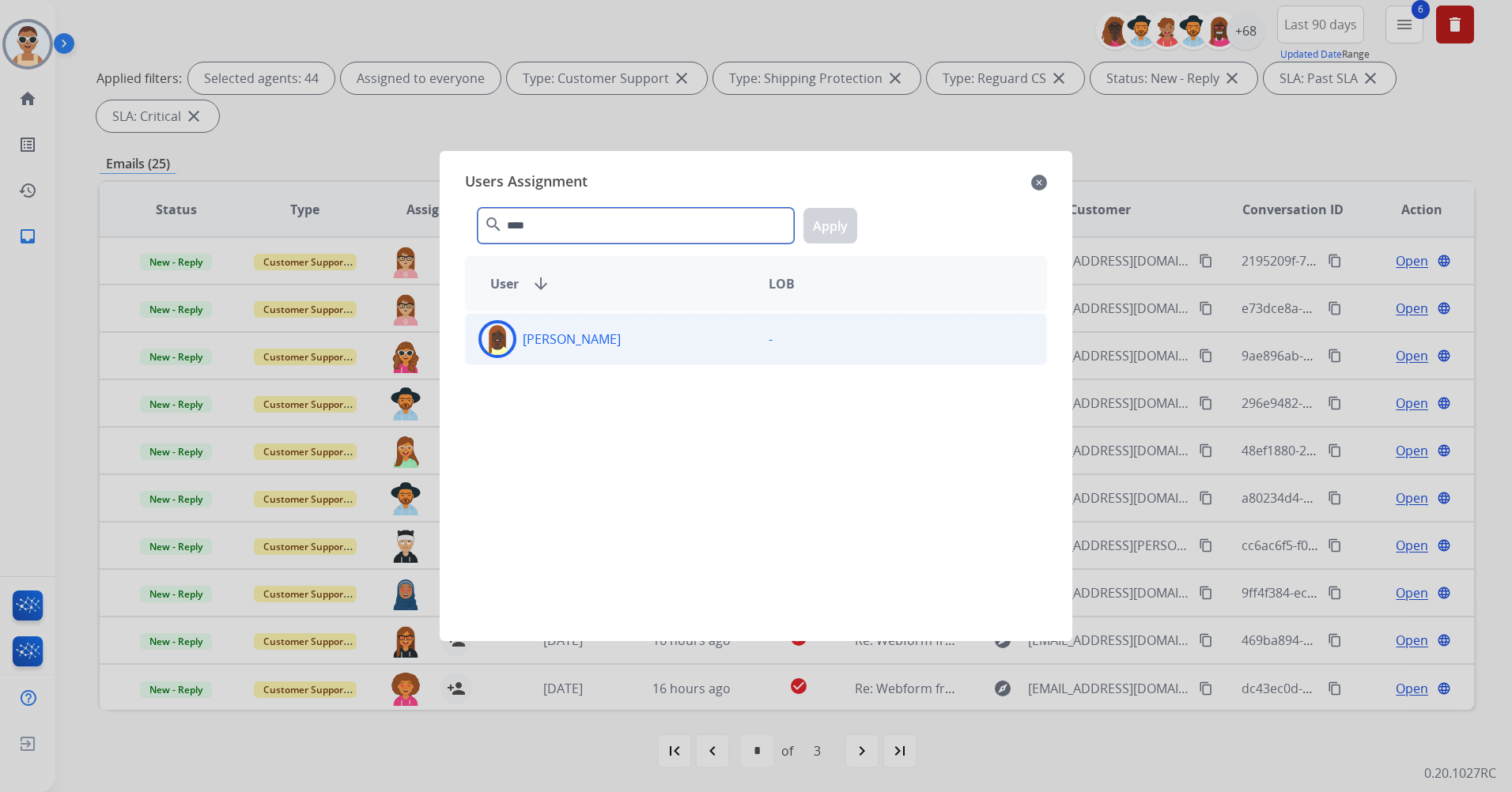
type input "****"
click at [645, 334] on div "[PERSON_NAME]" at bounding box center [611, 338] width 290 height 38
click at [849, 217] on button "Apply" at bounding box center [831, 225] width 54 height 36
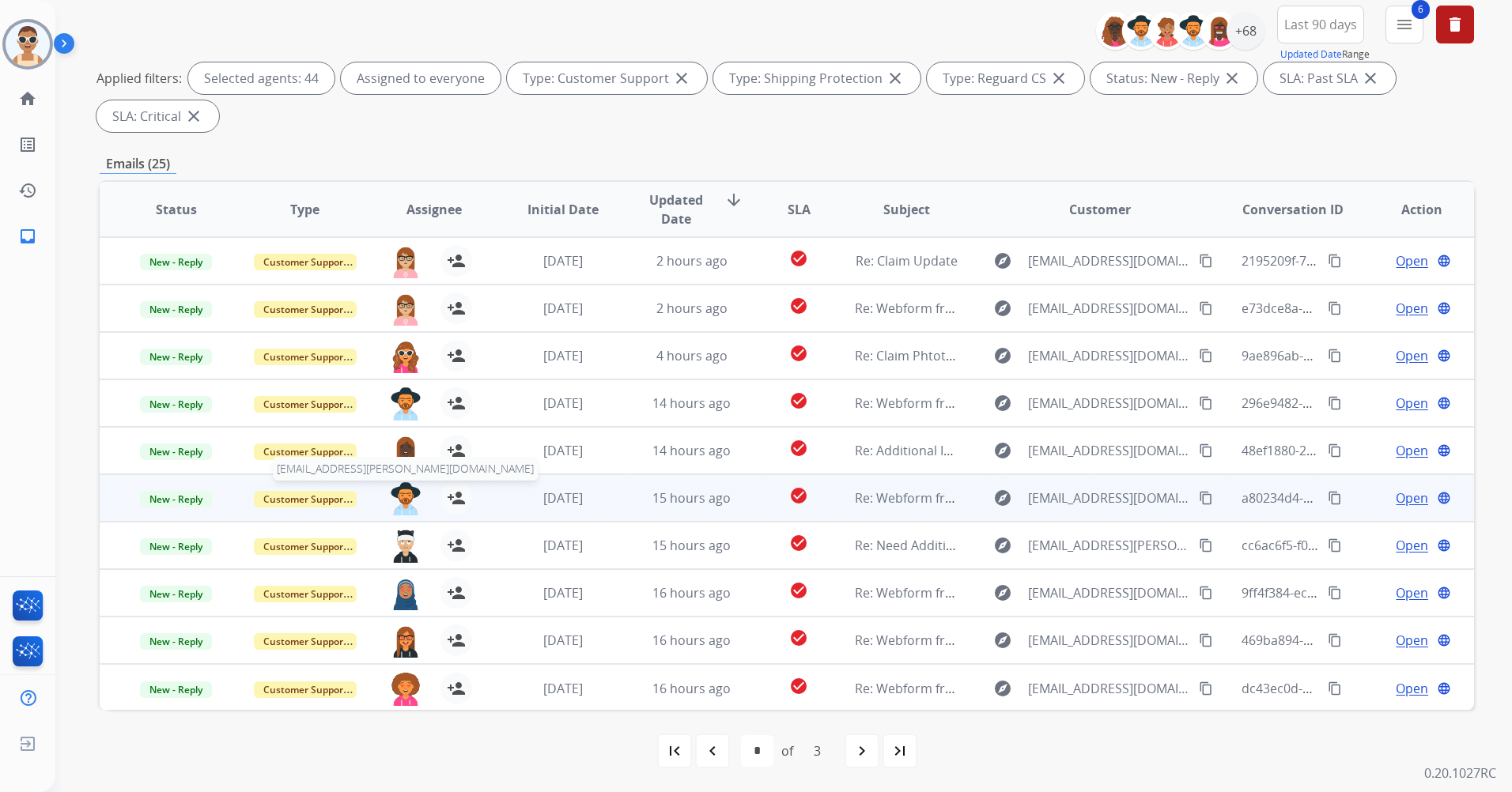
click at [400, 495] on img at bounding box center [405, 498] width 32 height 33
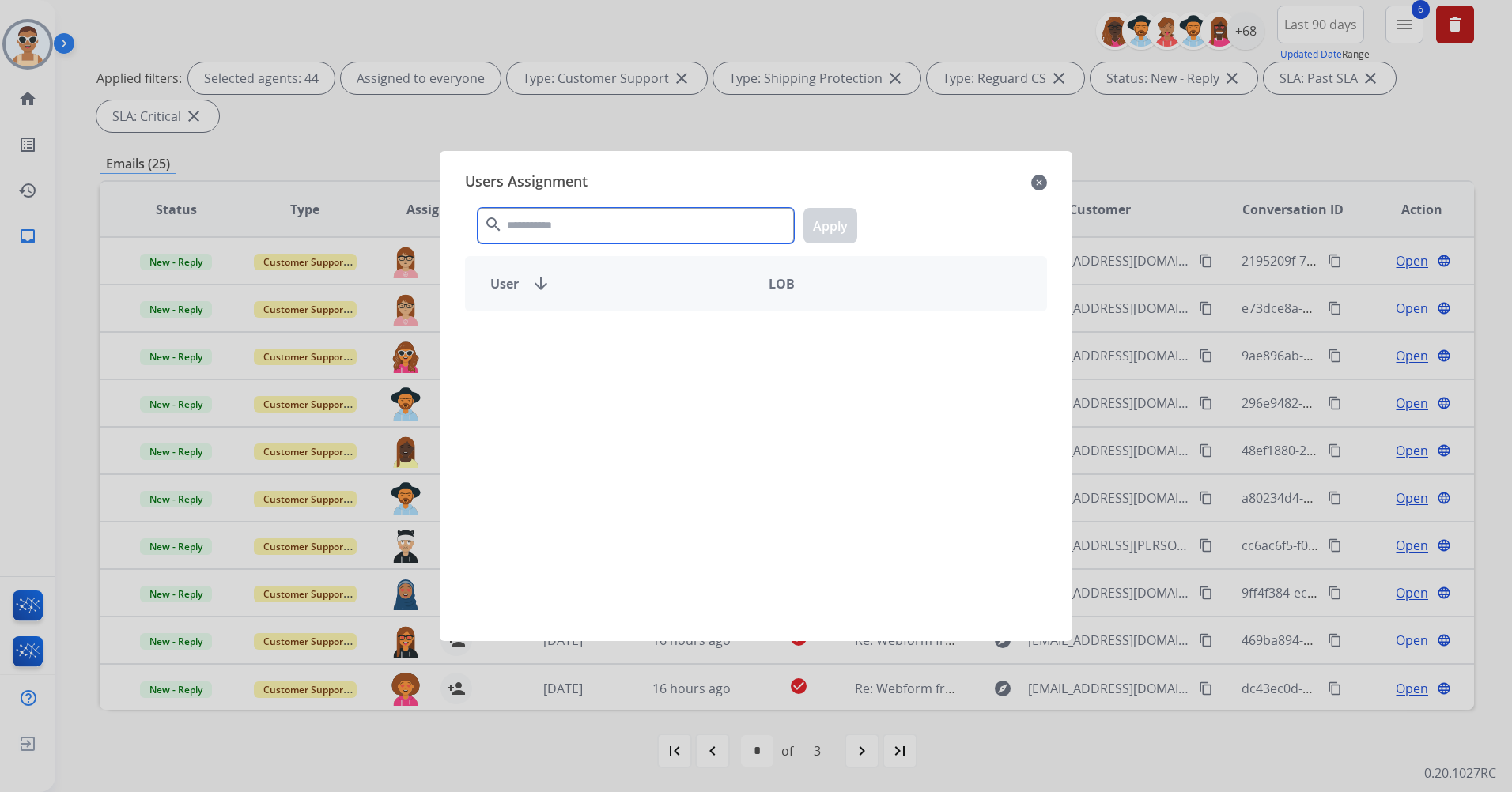
drag, startPoint x: 561, startPoint y: 232, endPoint x: 563, endPoint y: 240, distance: 8.2
click at [561, 233] on input "text" at bounding box center [635, 225] width 316 height 36
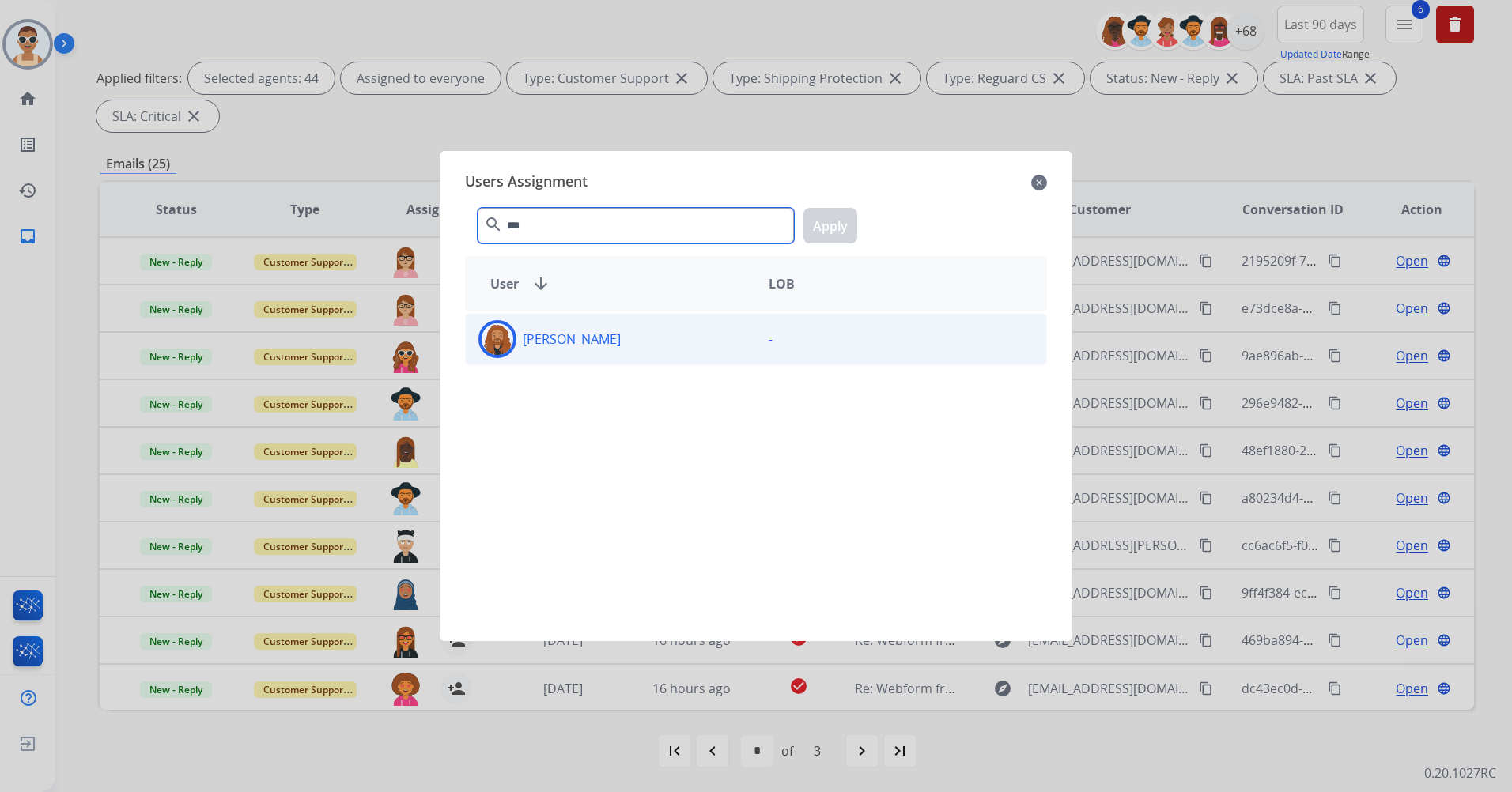
type input "***"
drag, startPoint x: 588, startPoint y: 350, endPoint x: 608, endPoint y: 342, distance: 21.5
click at [589, 349] on div "[PERSON_NAME]" at bounding box center [611, 338] width 290 height 38
click at [820, 233] on button "Apply" at bounding box center [831, 225] width 54 height 36
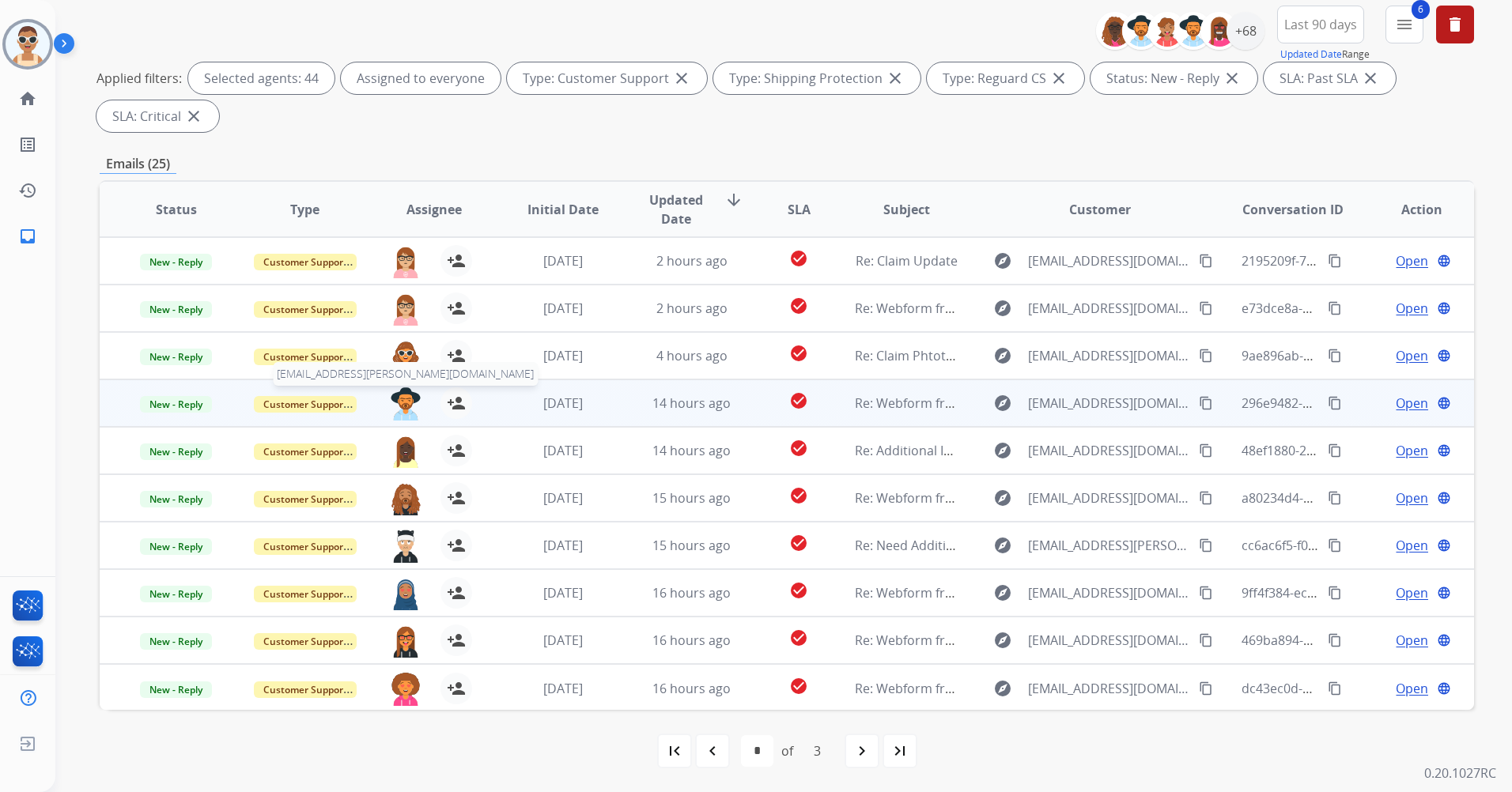
click at [405, 398] on img at bounding box center [405, 404] width 32 height 33
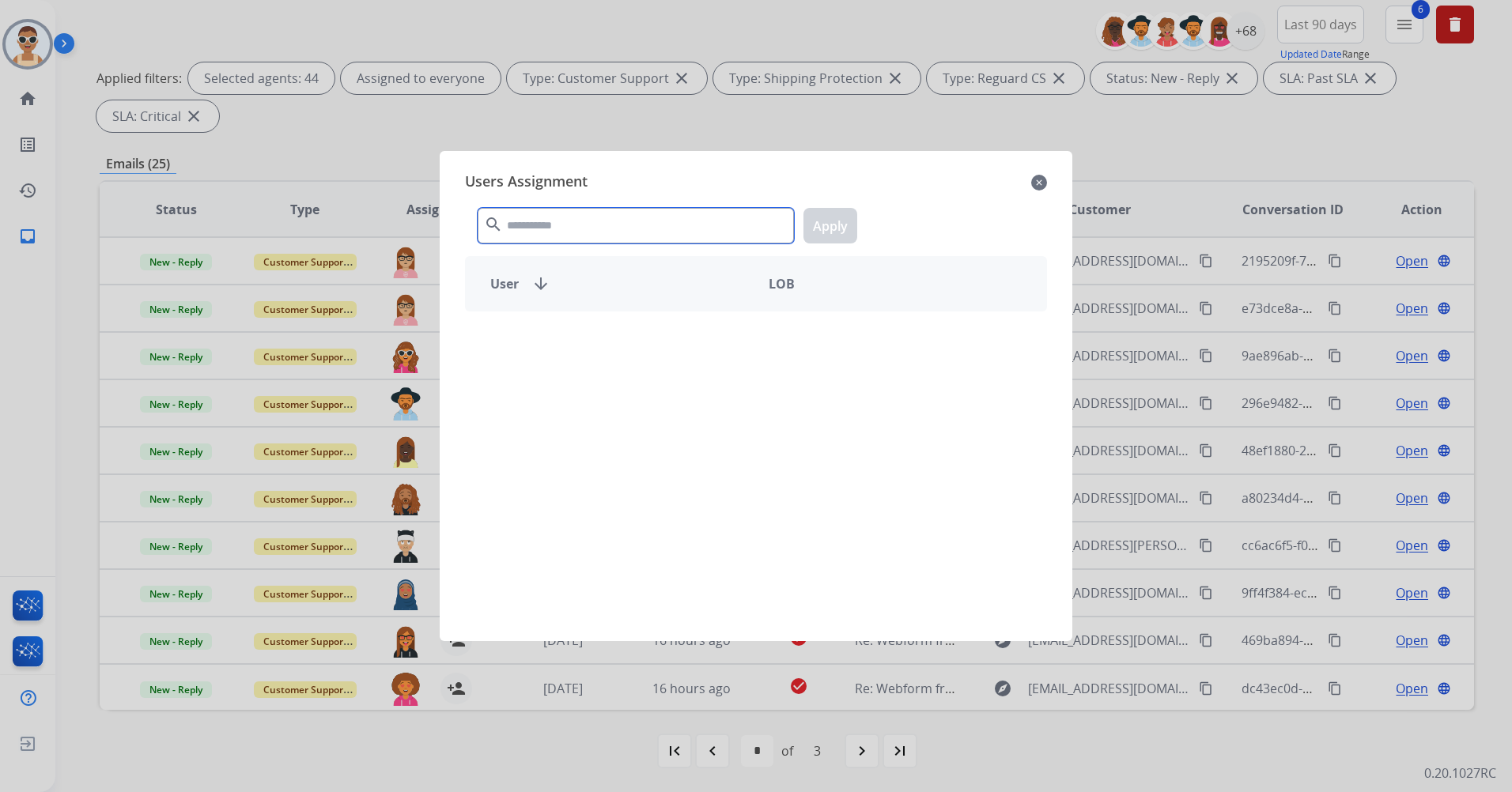
click at [610, 223] on input "text" at bounding box center [635, 225] width 316 height 36
type input "***"
click at [660, 323] on div "[PERSON_NAME]" at bounding box center [611, 338] width 290 height 38
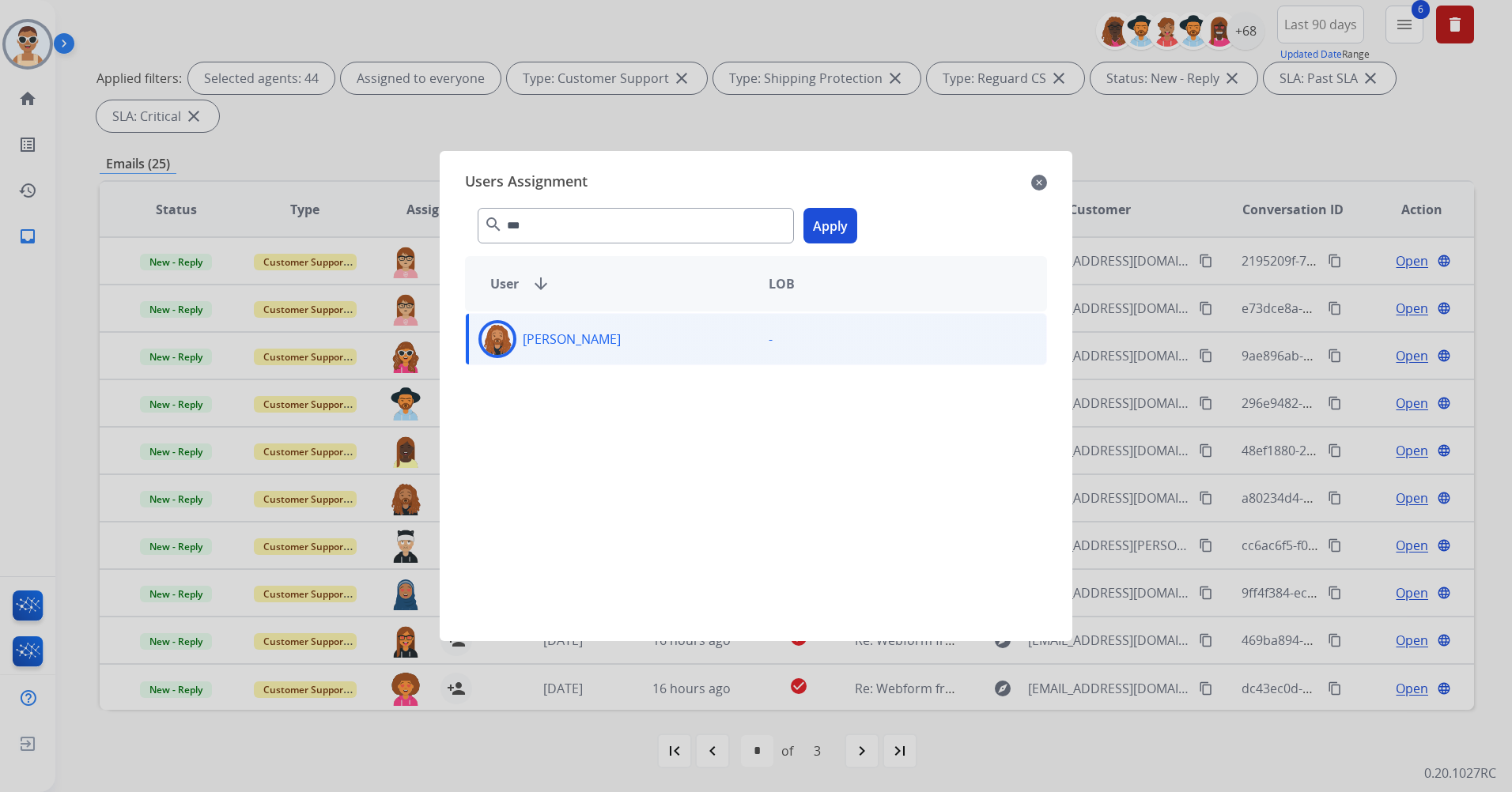
click at [840, 218] on button "Apply" at bounding box center [831, 225] width 54 height 36
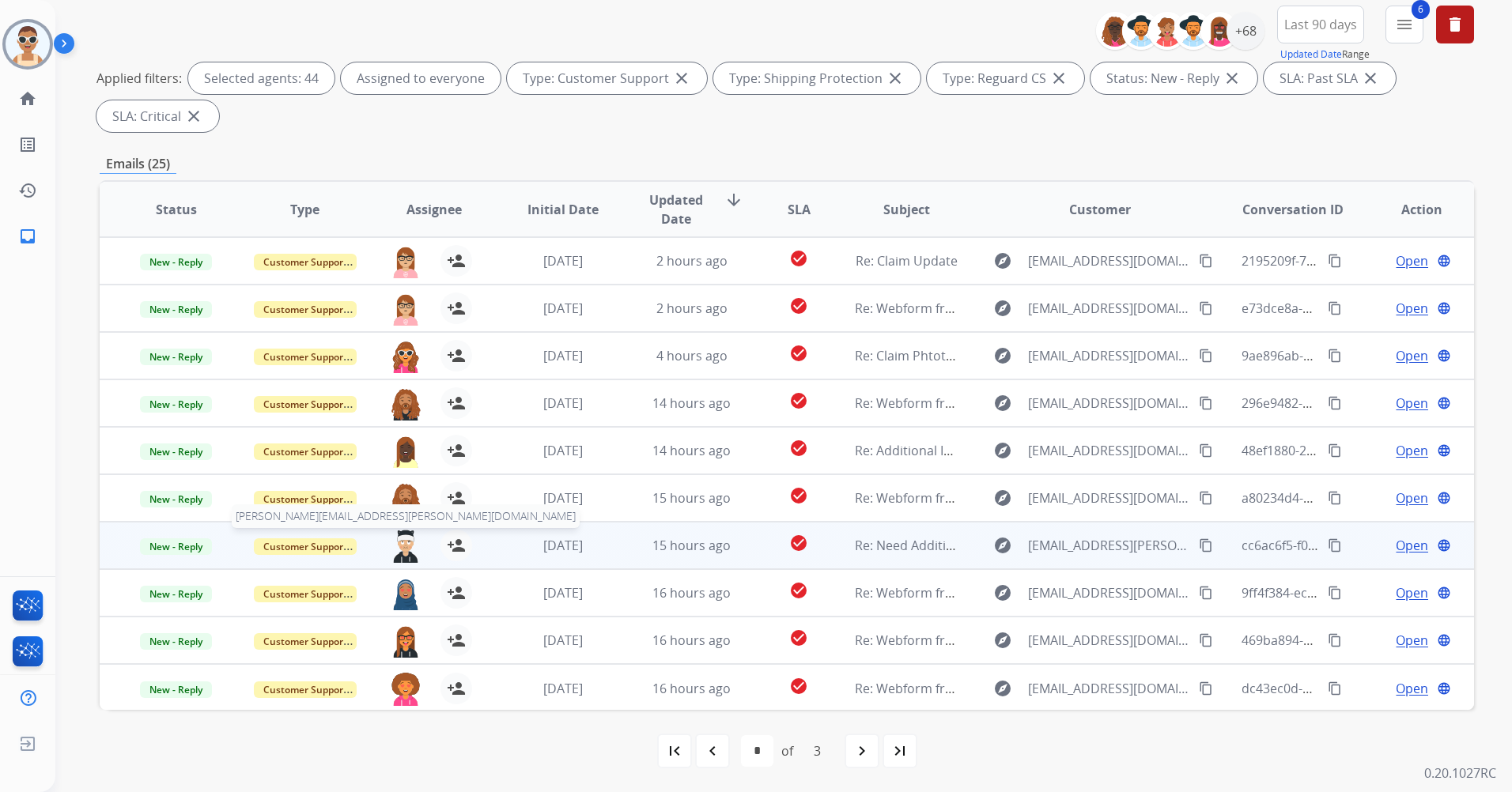
click at [405, 539] on img at bounding box center [405, 546] width 32 height 33
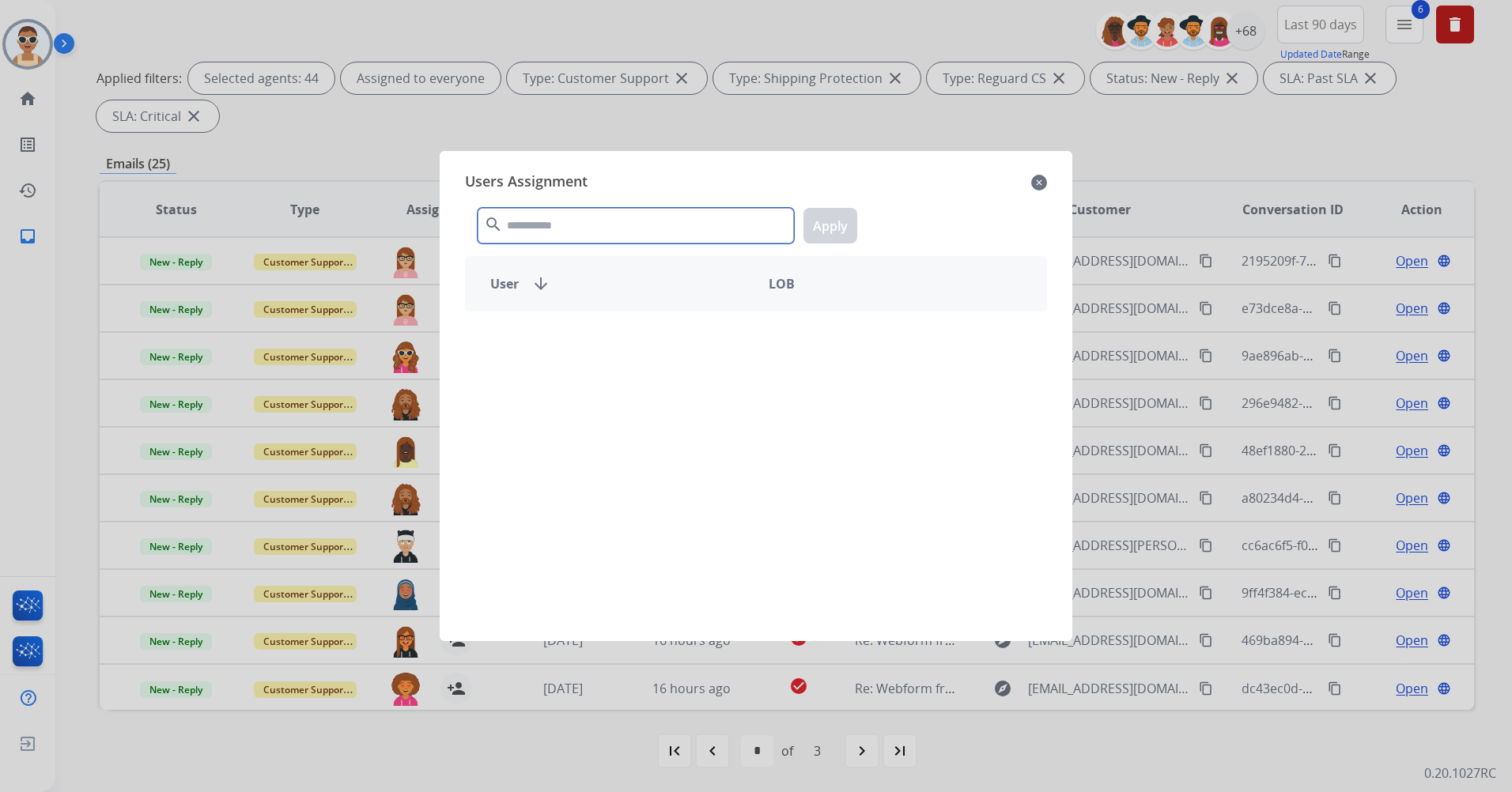
click at [557, 228] on input "text" at bounding box center [635, 225] width 316 height 36
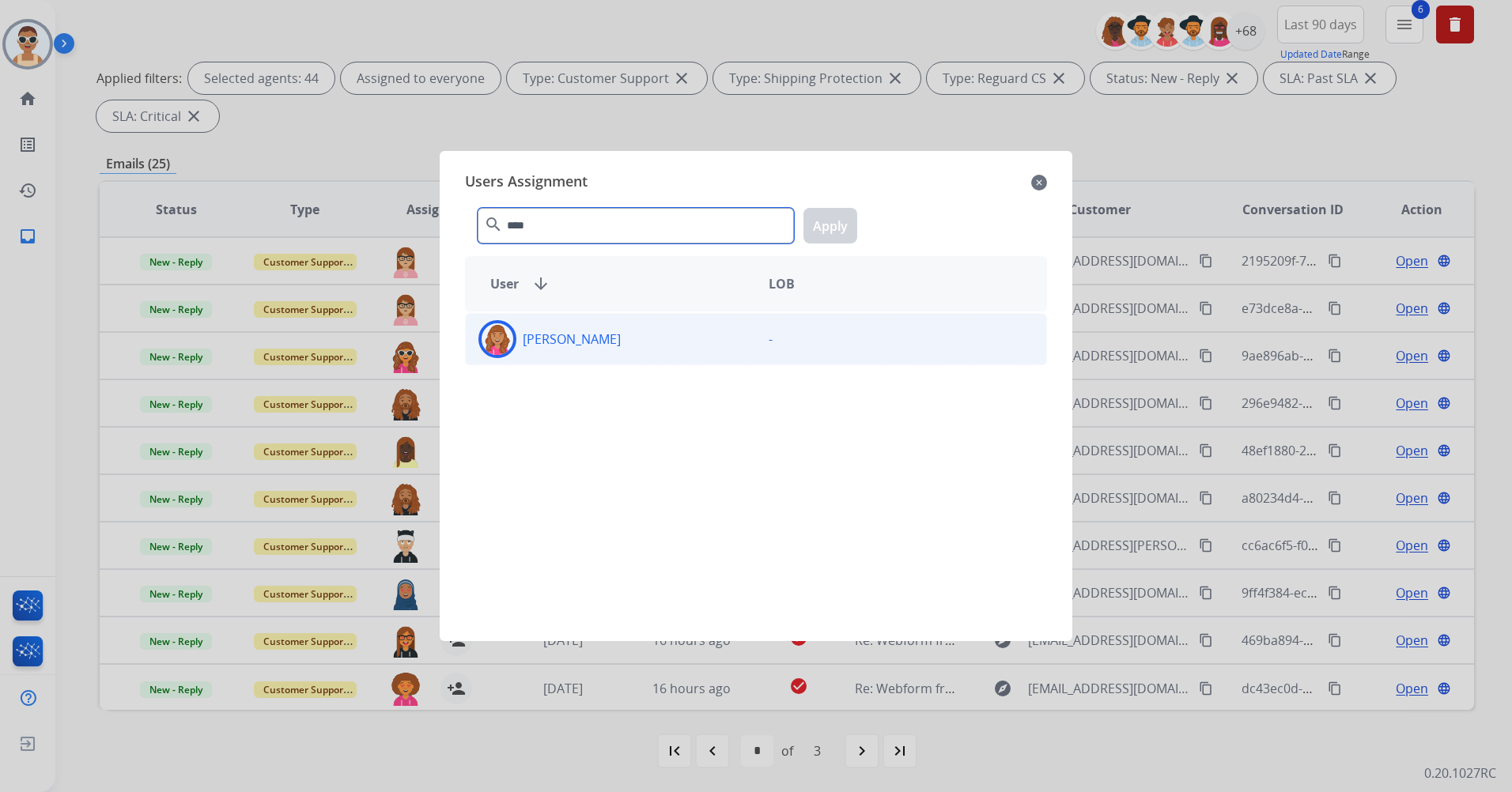
type input "****"
click at [607, 340] on div "[PERSON_NAME]" at bounding box center [611, 338] width 290 height 38
click at [849, 224] on button "Apply" at bounding box center [831, 225] width 54 height 36
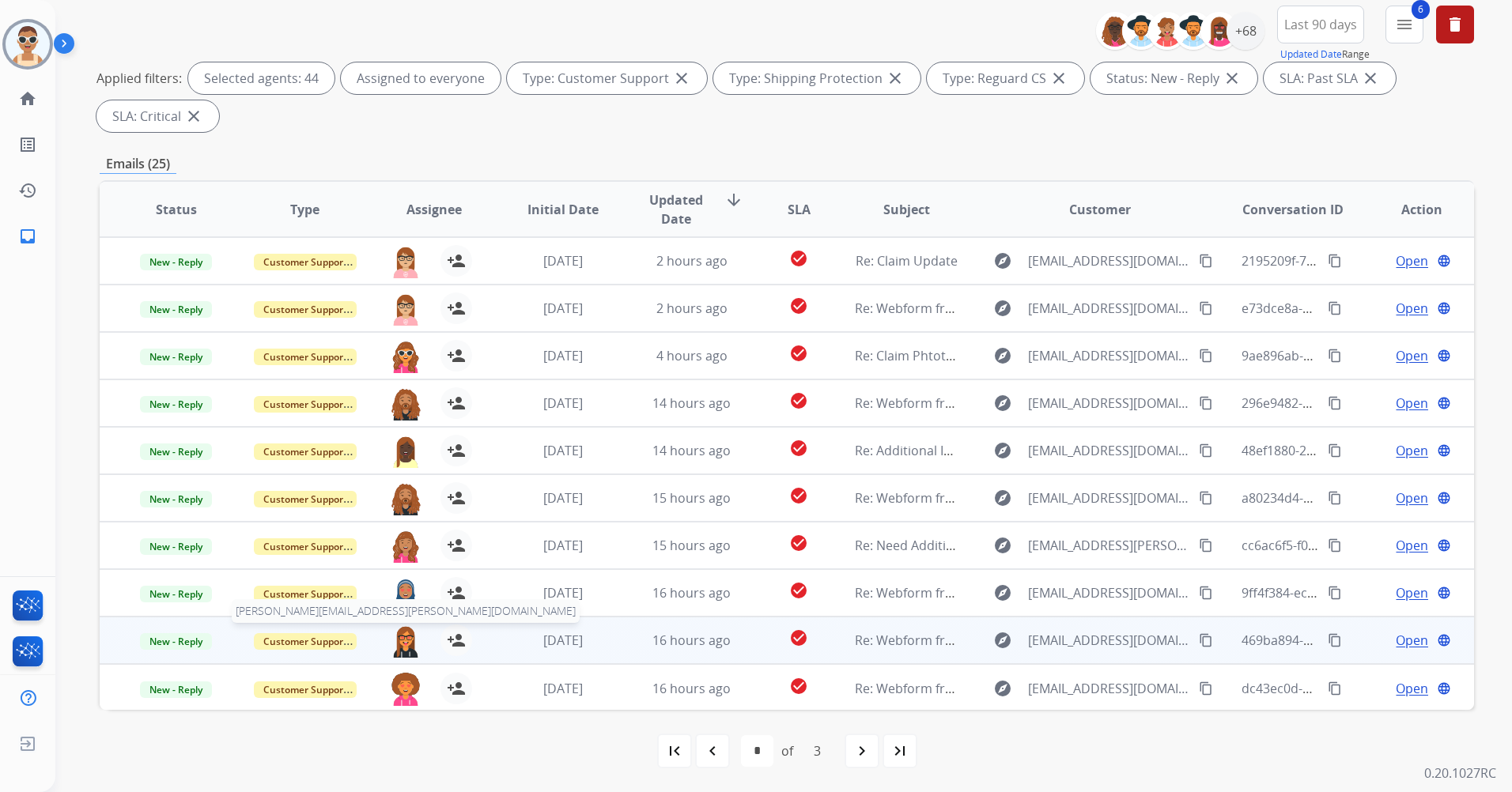
click at [403, 636] on img at bounding box center [405, 641] width 32 height 33
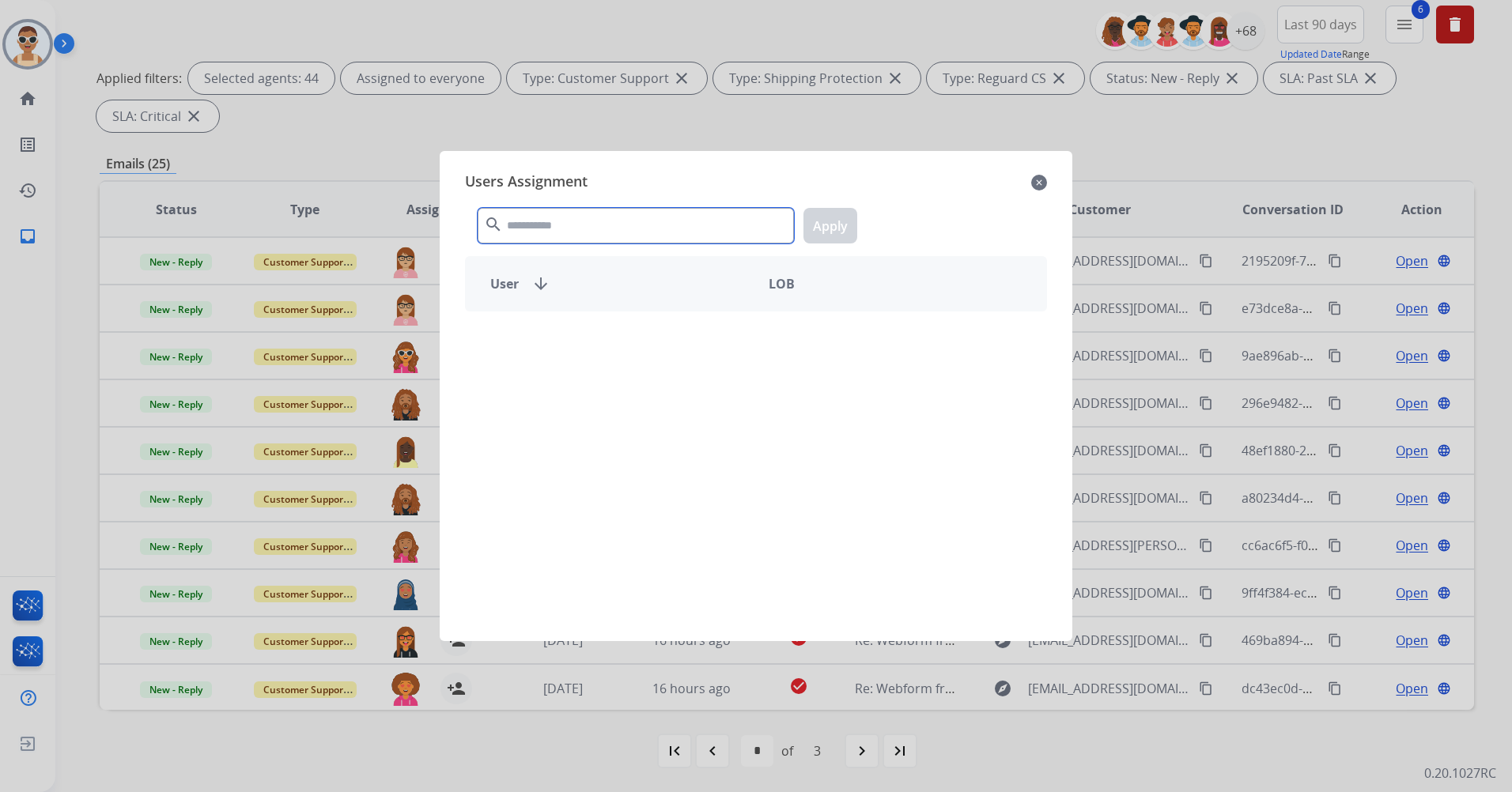
click at [548, 227] on input "text" at bounding box center [635, 225] width 316 height 36
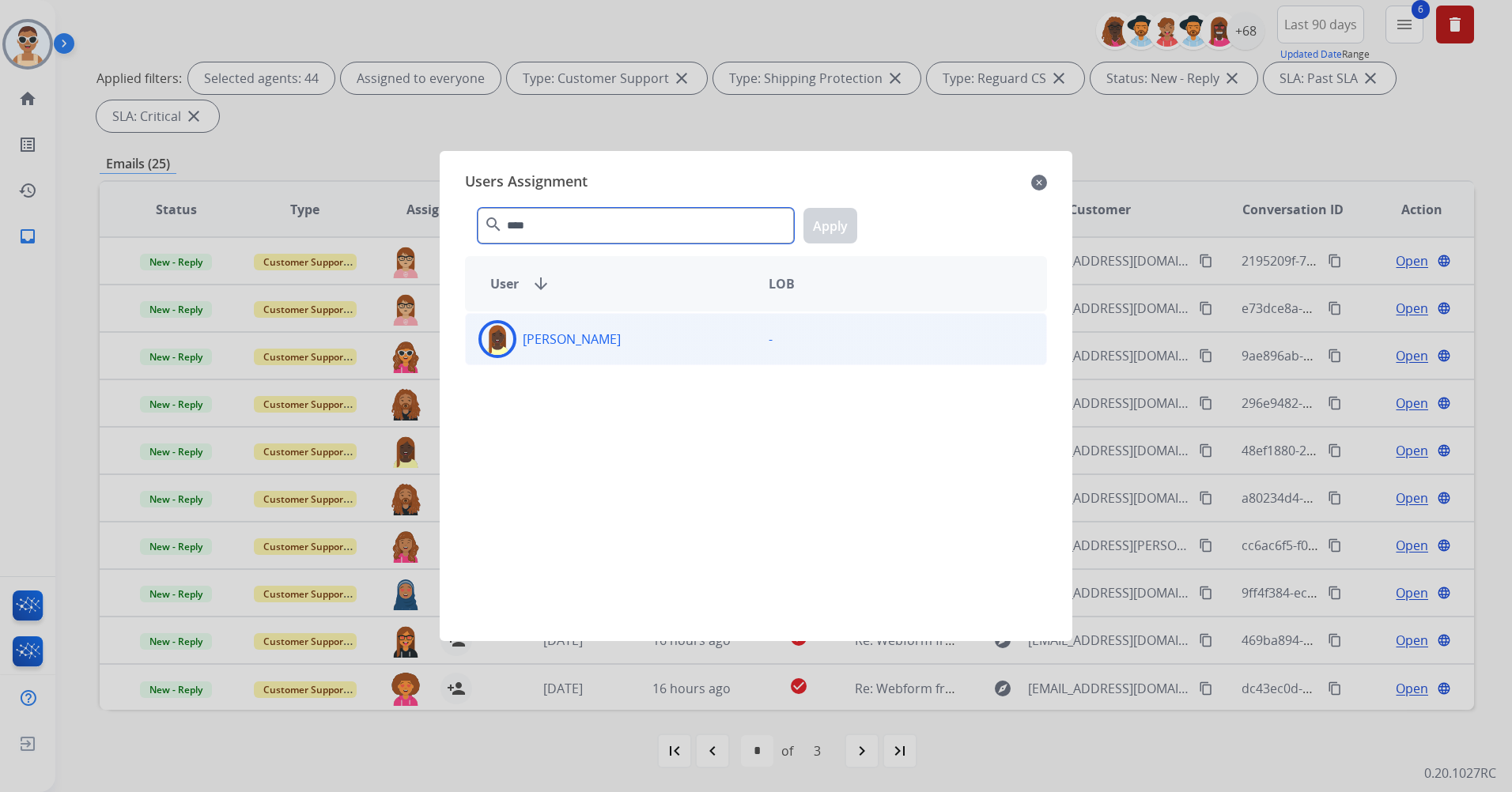
type input "****"
drag, startPoint x: 644, startPoint y: 330, endPoint x: 662, endPoint y: 325, distance: 18.7
click at [646, 330] on div "[PERSON_NAME]" at bounding box center [611, 338] width 290 height 38
click at [831, 224] on button "Apply" at bounding box center [831, 225] width 54 height 36
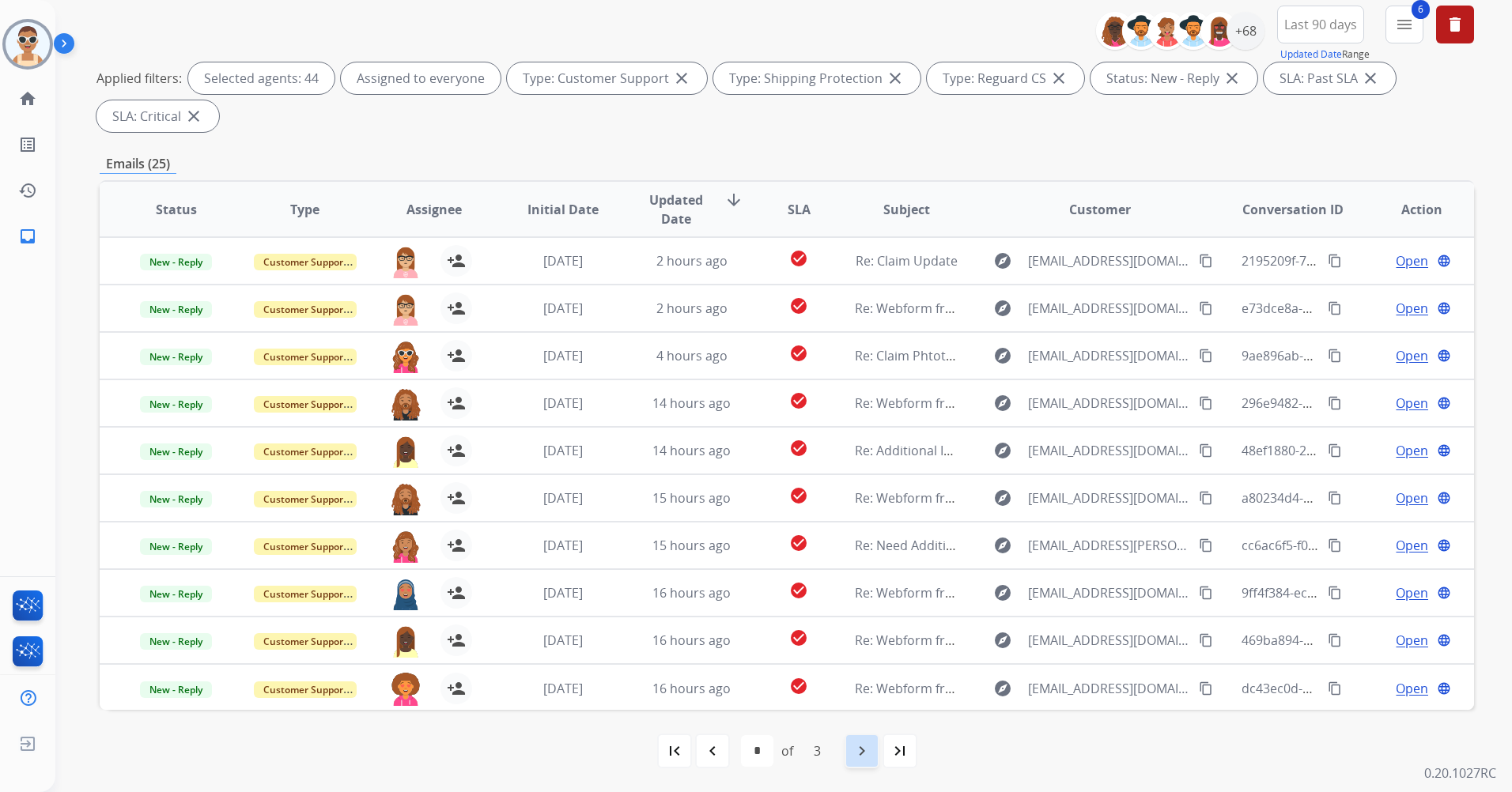
click at [858, 745] on mat-icon "navigate_next" at bounding box center [862, 751] width 19 height 19
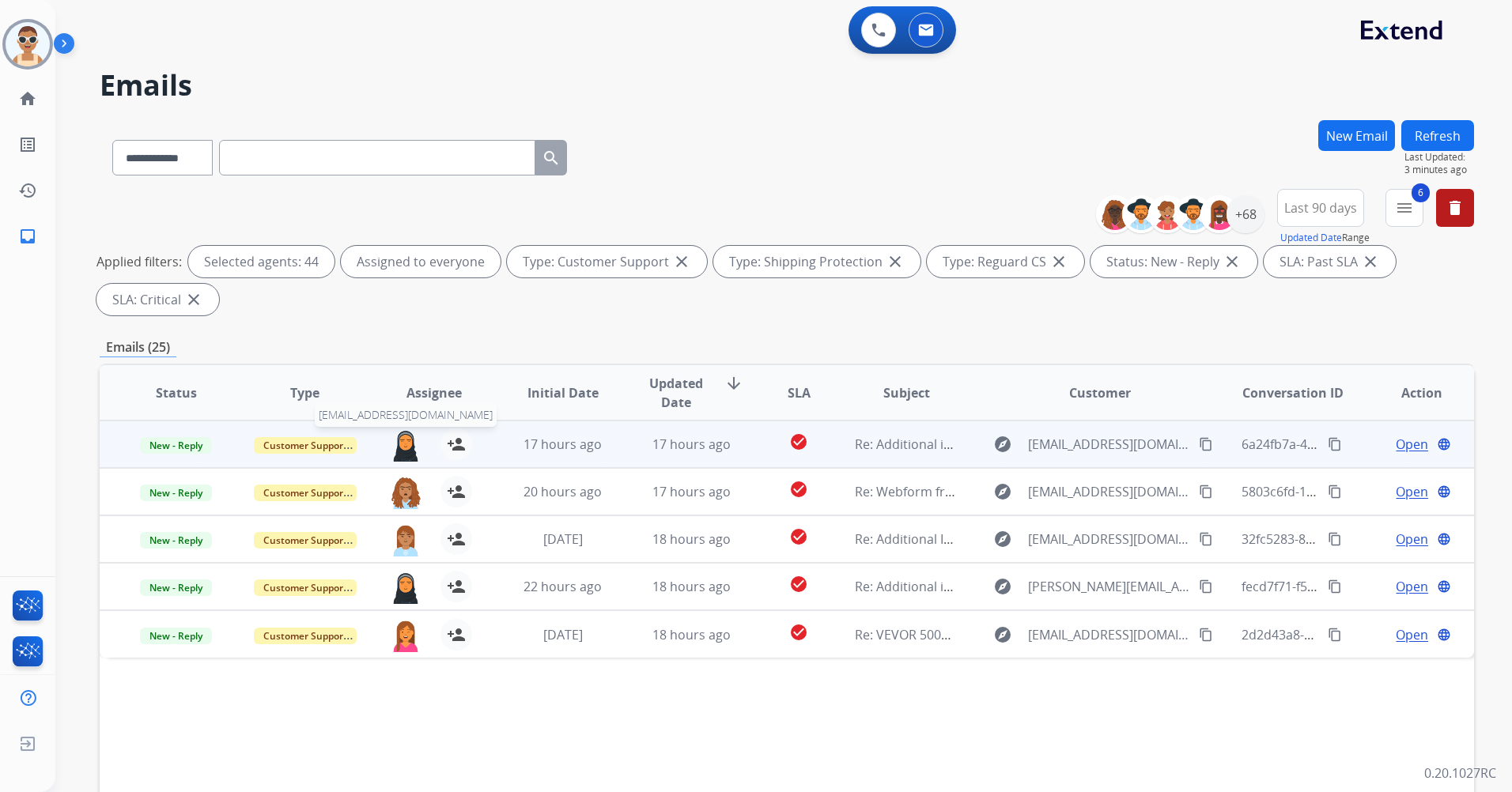
click at [397, 450] on img at bounding box center [405, 445] width 32 height 33
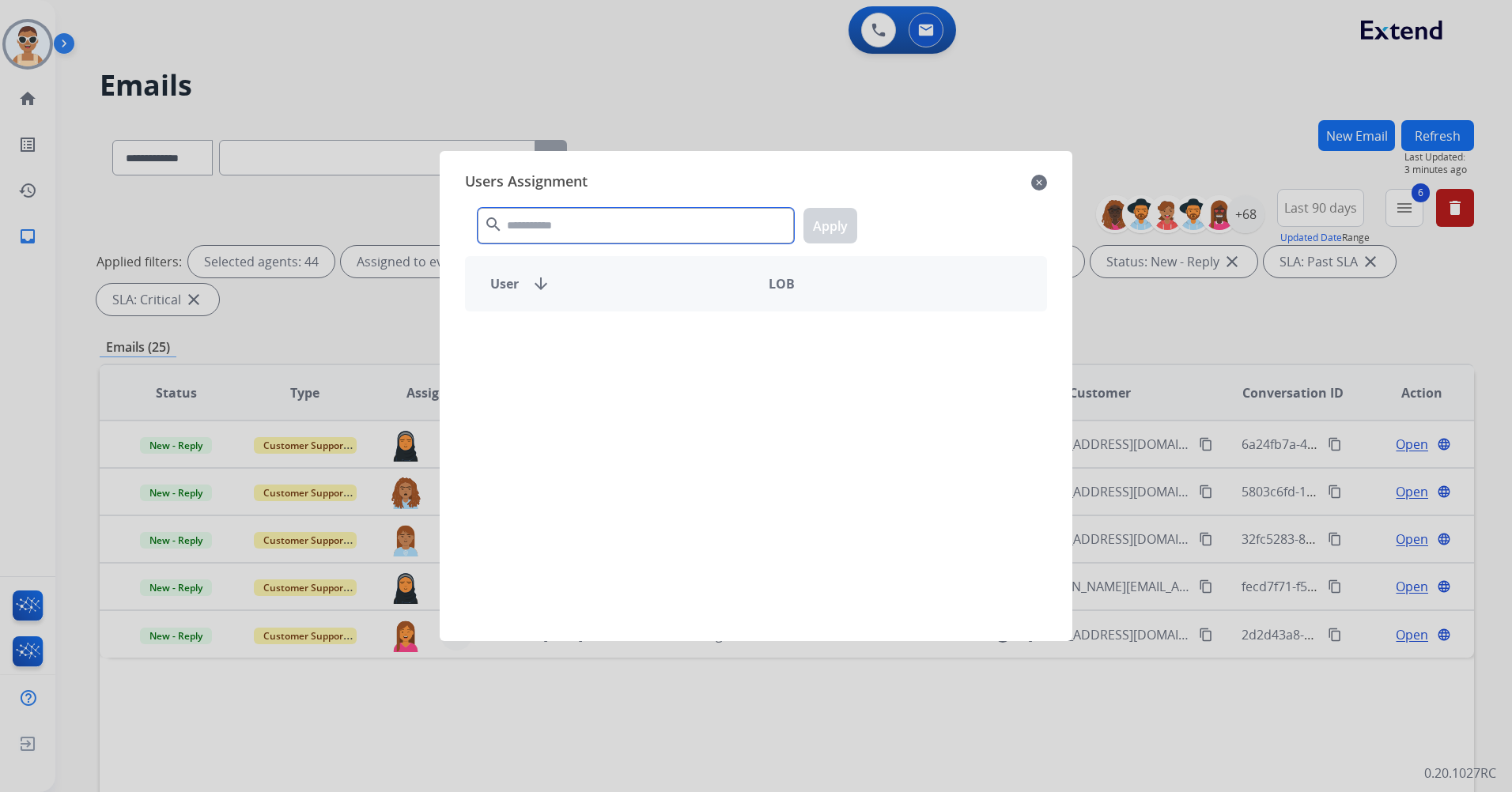
click at [540, 227] on input "text" at bounding box center [635, 225] width 316 height 36
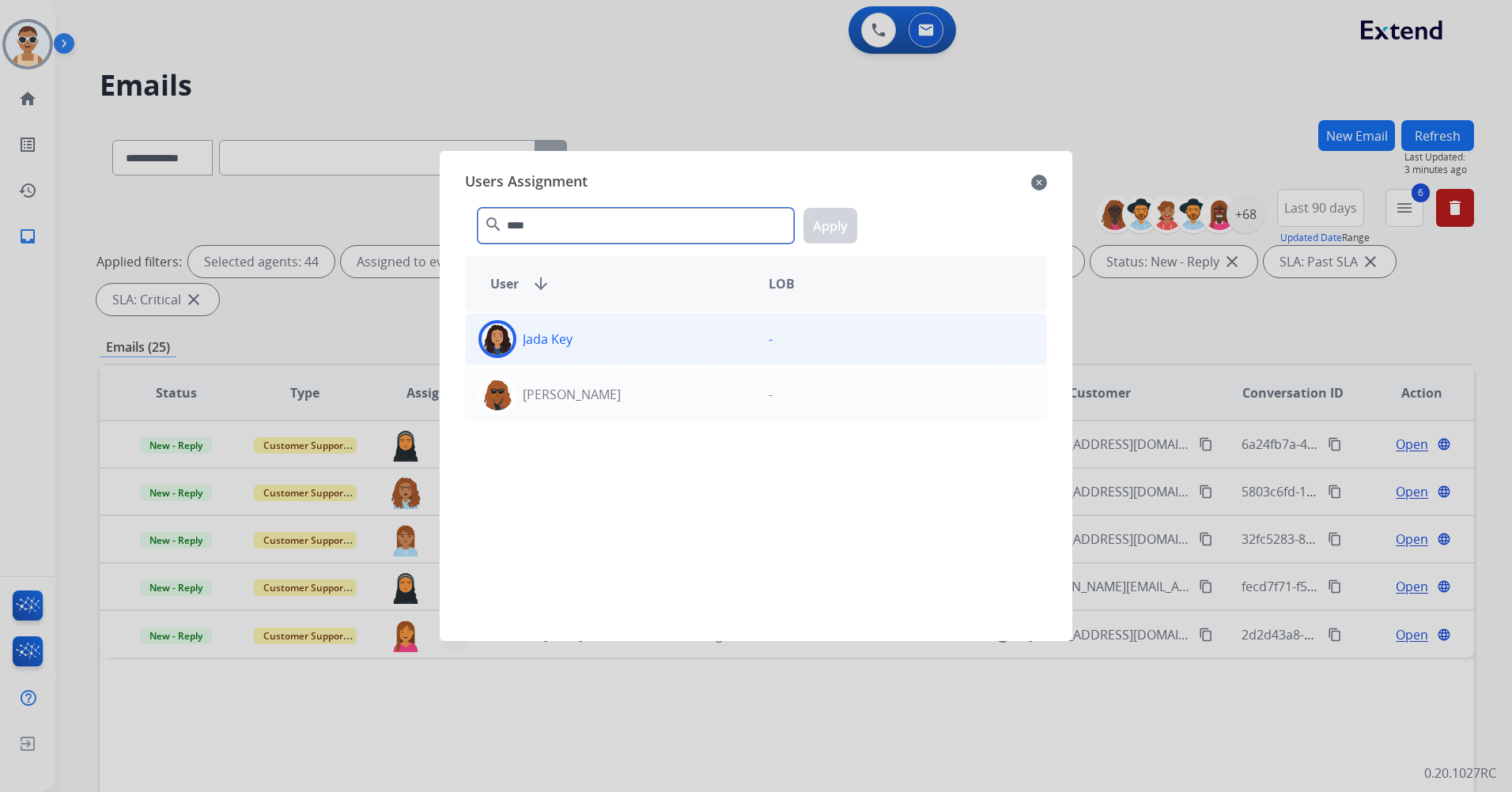
type input "****"
drag, startPoint x: 625, startPoint y: 351, endPoint x: 807, endPoint y: 289, distance: 192.3
click at [625, 350] on div "Jada Key" at bounding box center [611, 338] width 290 height 38
click at [829, 220] on button "Apply" at bounding box center [831, 225] width 54 height 36
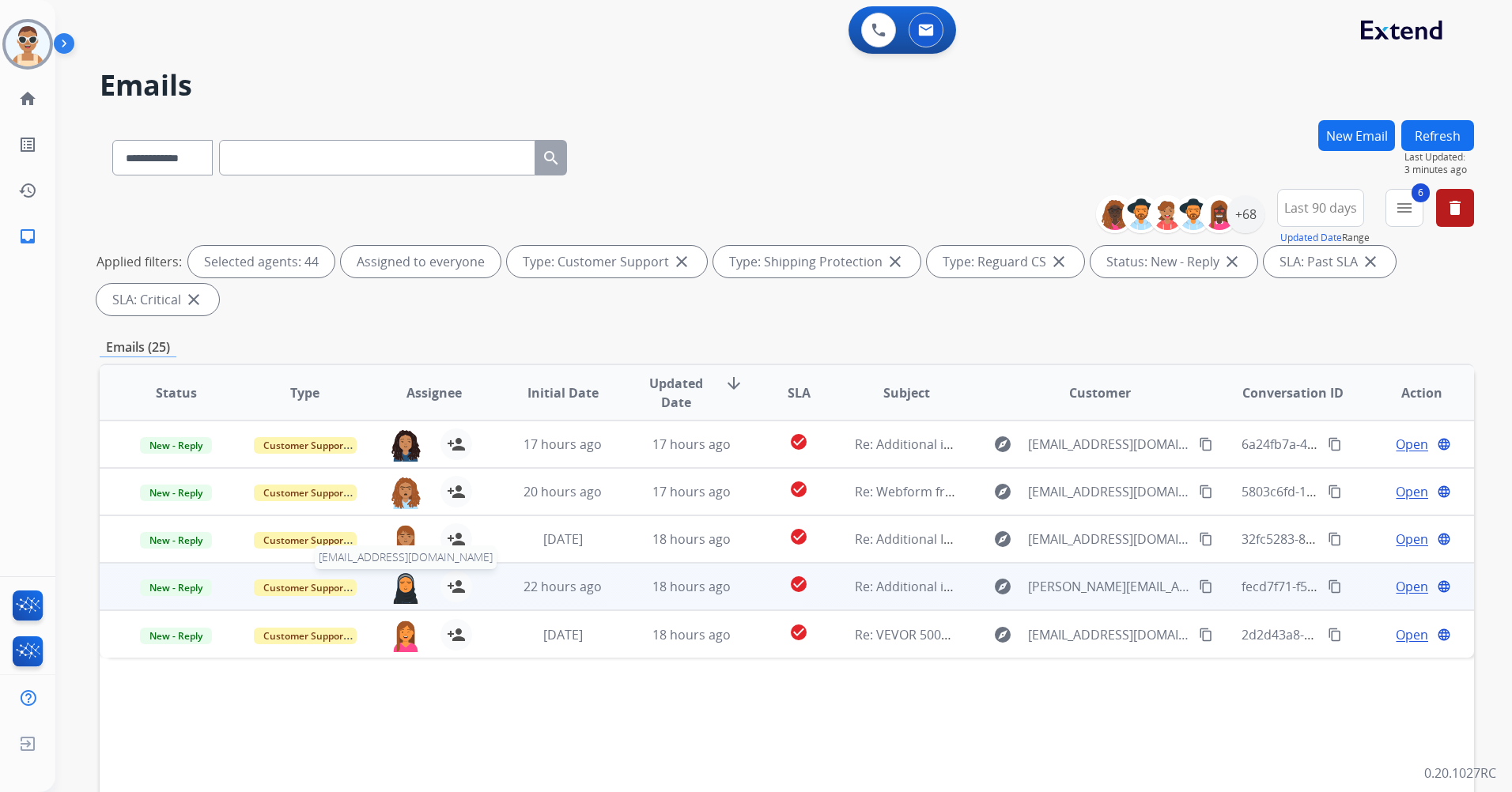
click at [402, 592] on img at bounding box center [405, 587] width 32 height 33
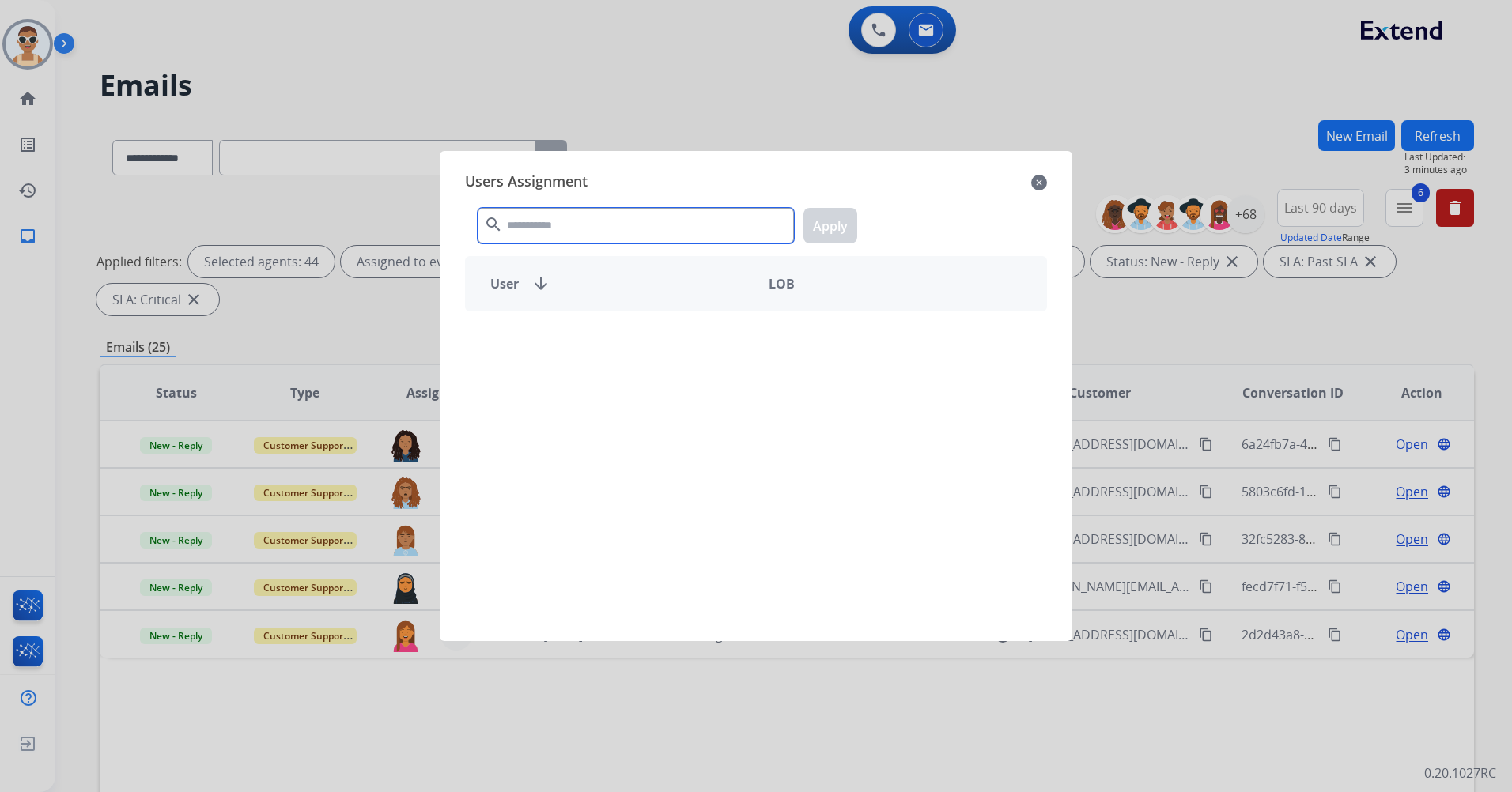
click at [604, 228] on input "text" at bounding box center [635, 225] width 316 height 36
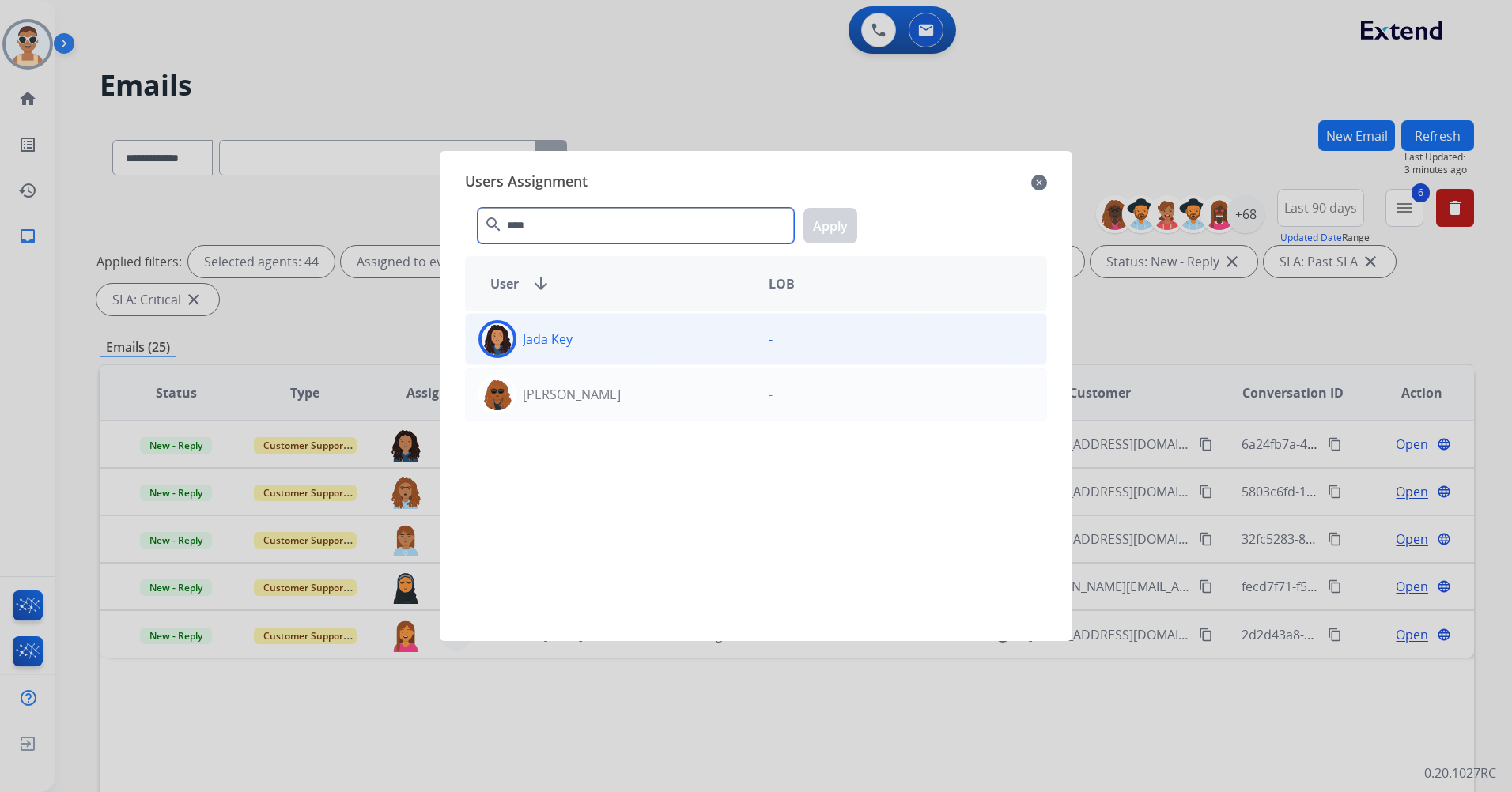
type input "****"
click at [632, 339] on div "Jada Key" at bounding box center [611, 338] width 290 height 38
drag, startPoint x: 855, startPoint y: 228, endPoint x: 839, endPoint y: 246, distance: 24.1
click at [855, 227] on button "Apply" at bounding box center [831, 225] width 54 height 36
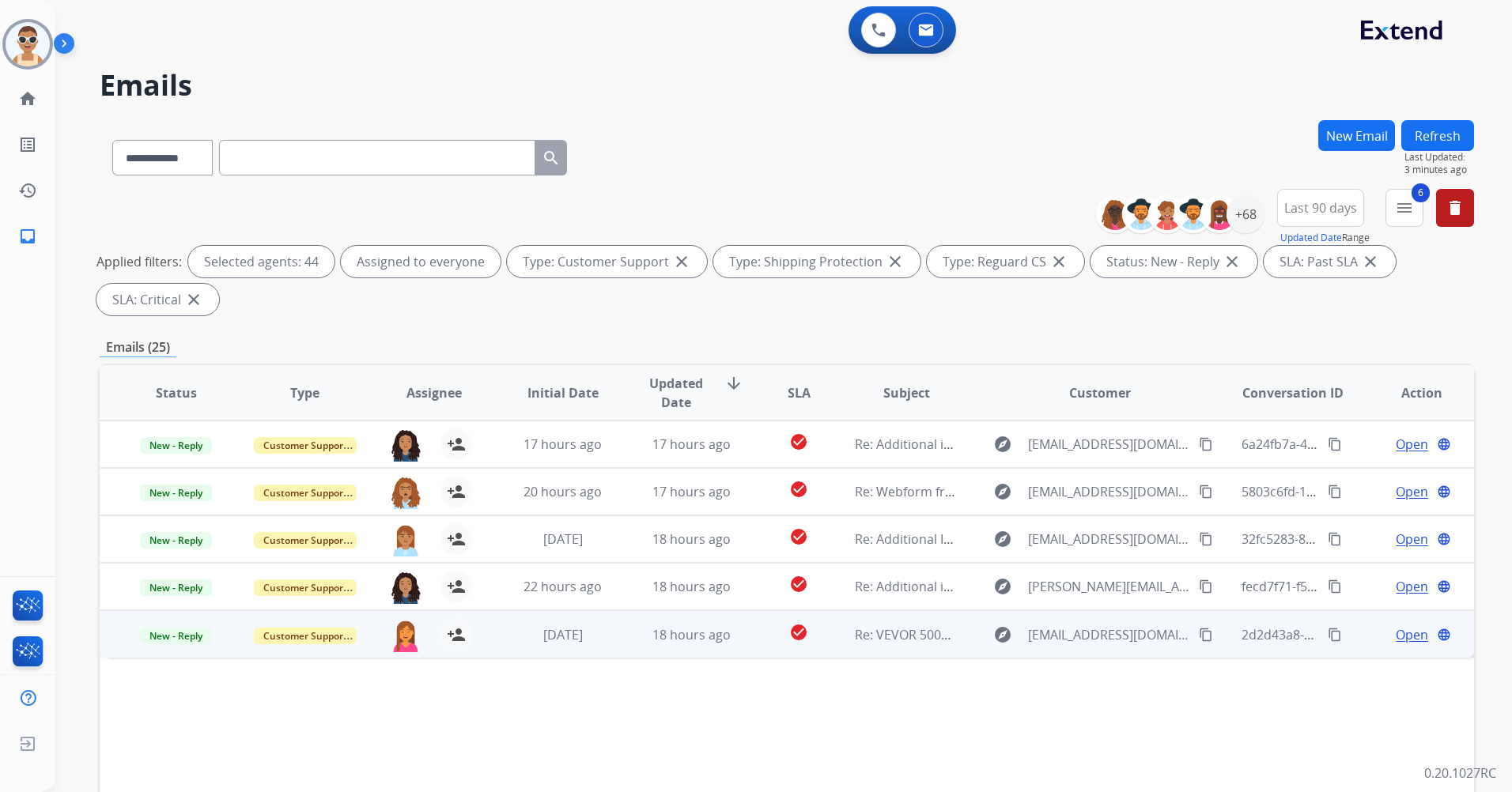
click at [421, 621] on div "person_add Assign to Me" at bounding box center [446, 635] width 50 height 32
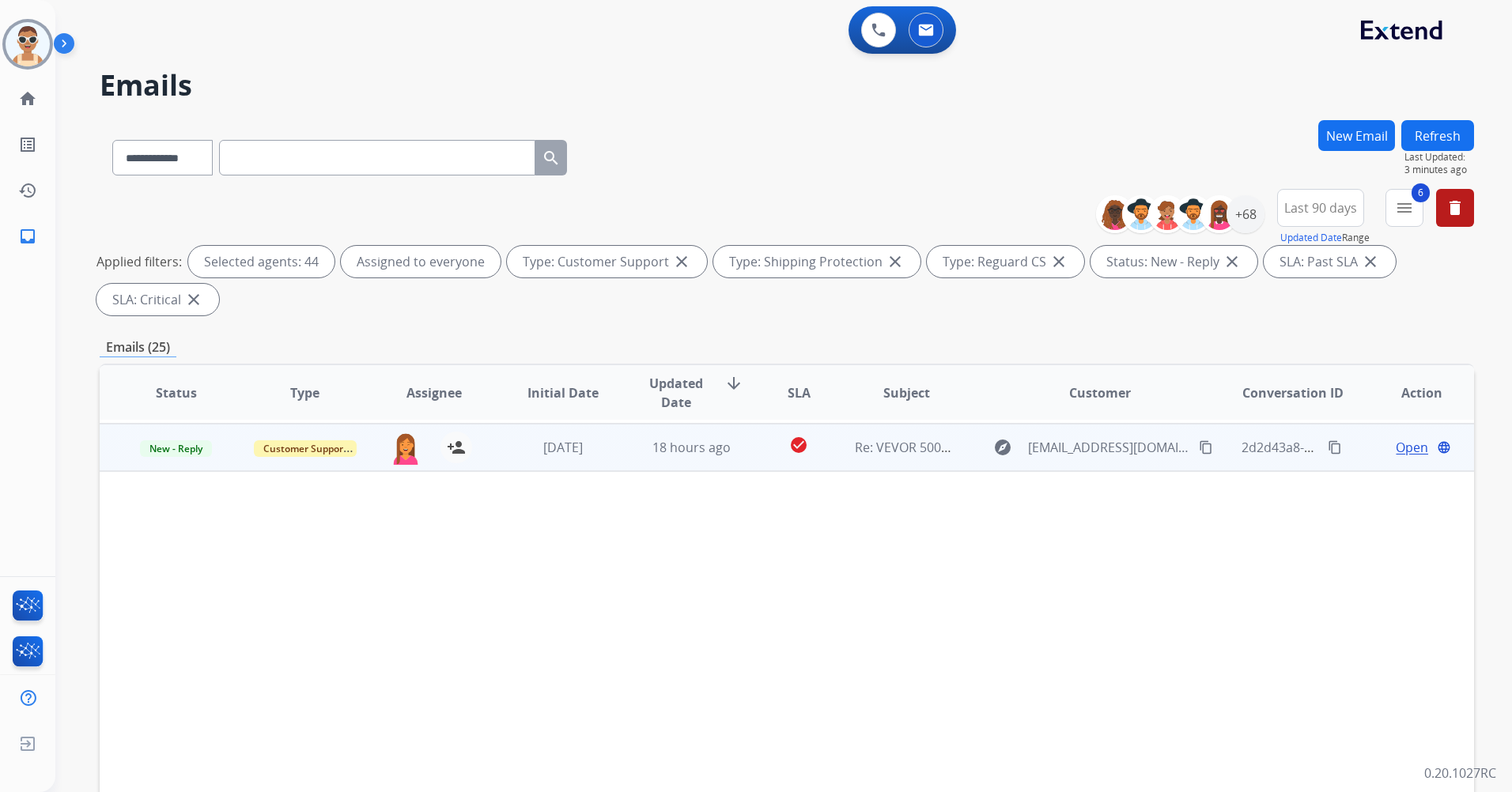
scroll to position [189, 0]
click at [429, 461] on div "[EMAIL_ADDRESS][PERSON_NAME][DOMAIN_NAME] person_add Assign to Me" at bounding box center [421, 444] width 128 height 44
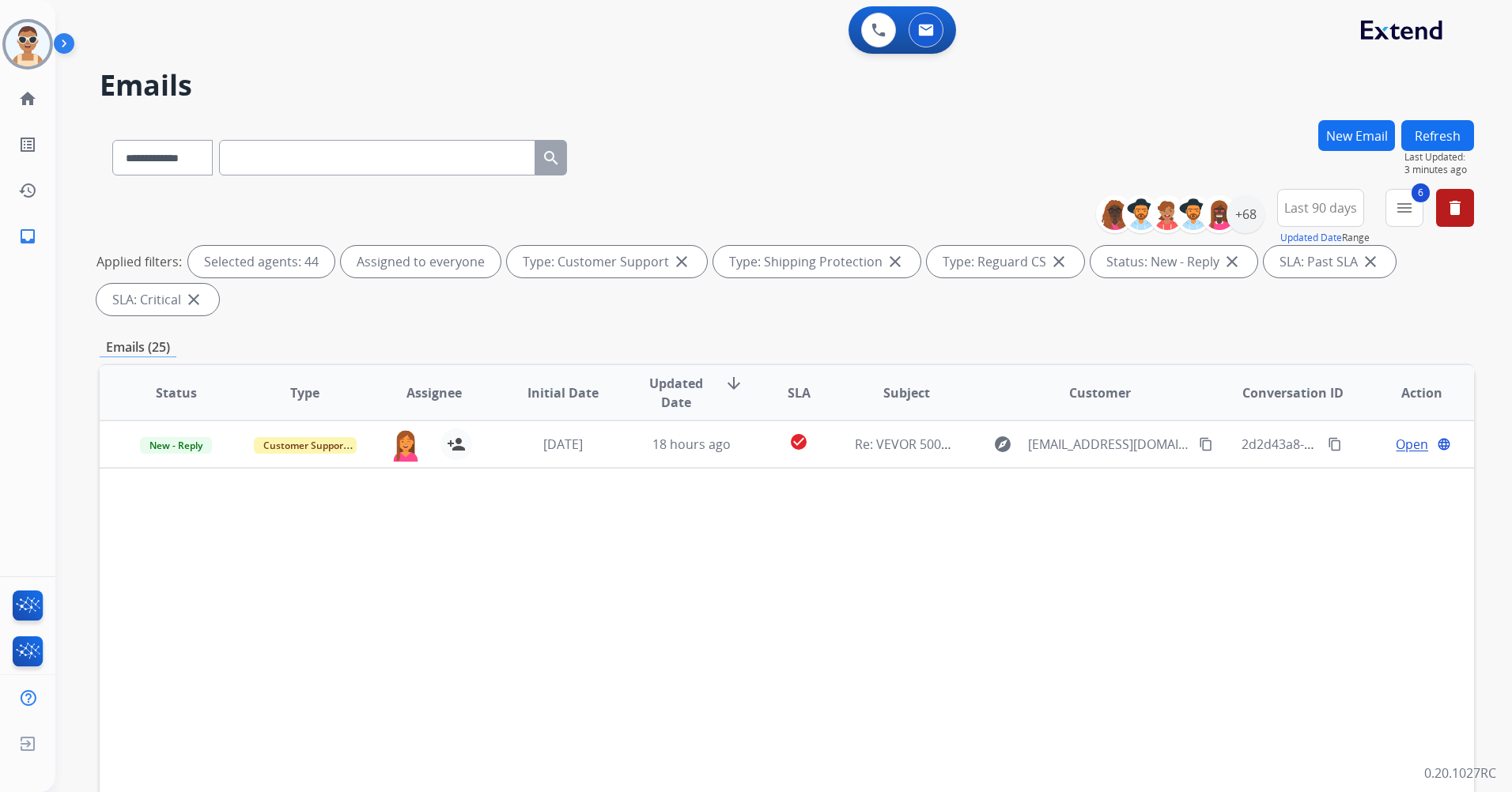
scroll to position [0, 0]
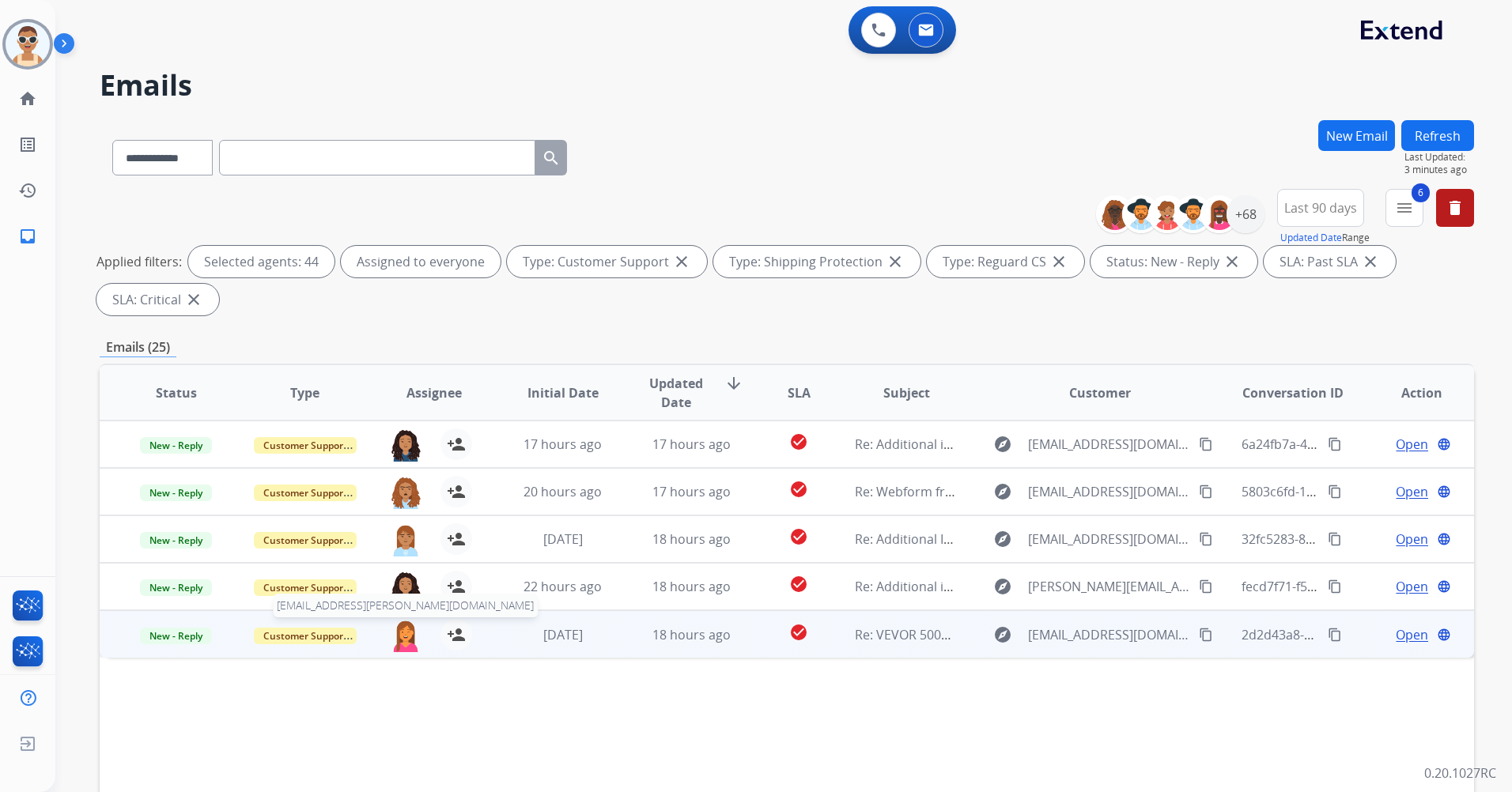
click at [401, 629] on img at bounding box center [405, 636] width 32 height 33
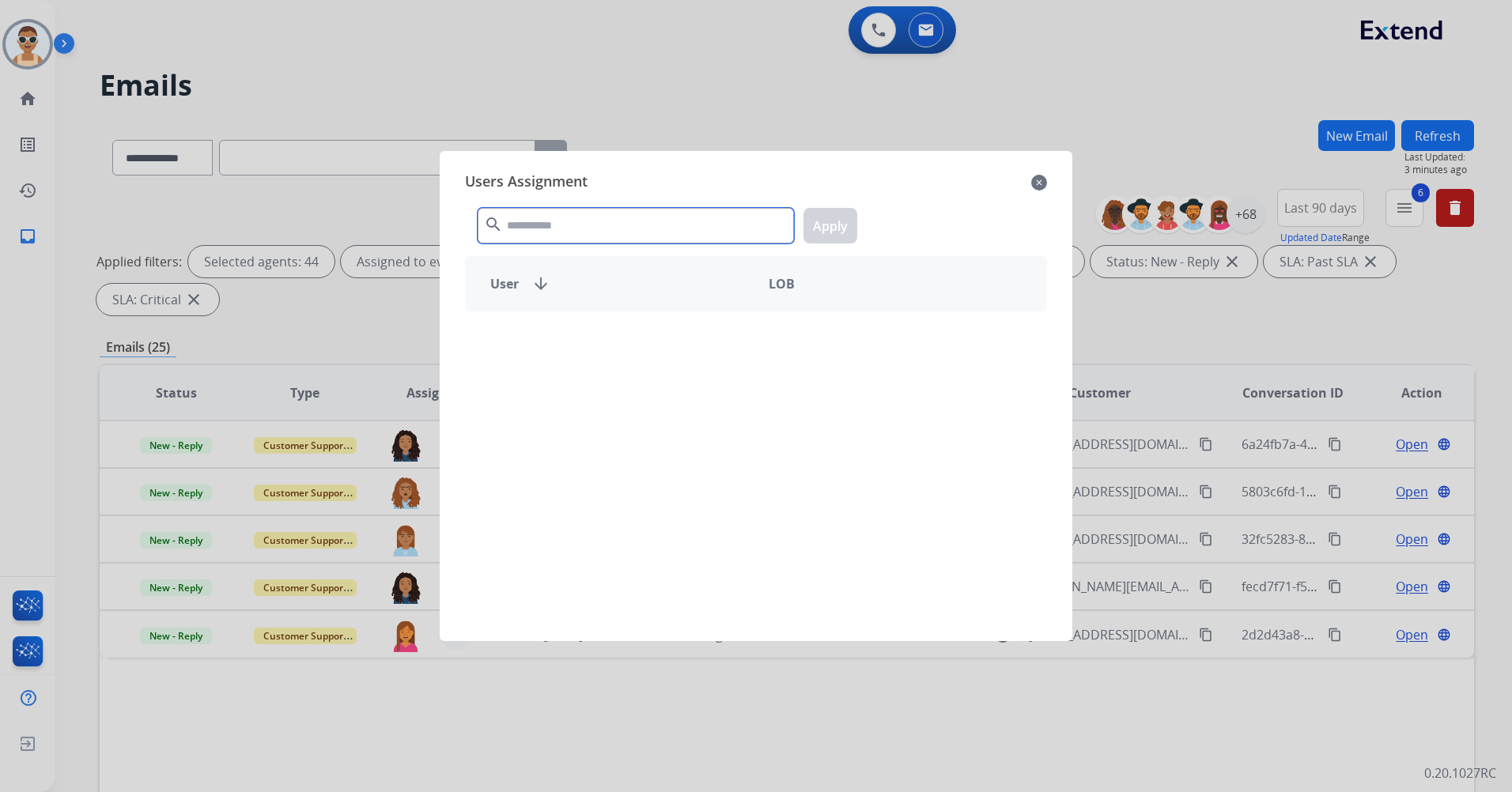
click at [624, 215] on input "text" at bounding box center [635, 225] width 316 height 36
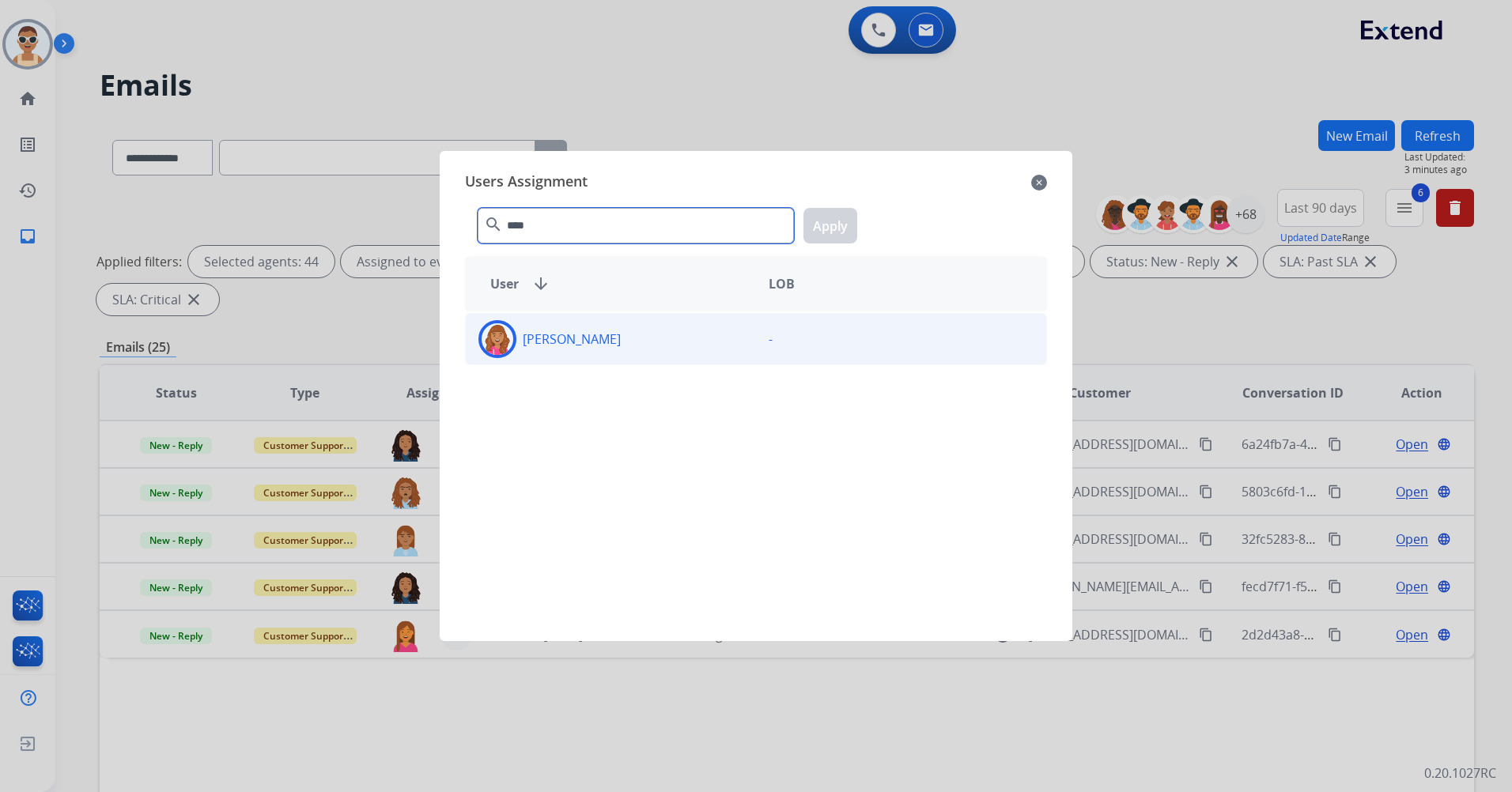
type input "****"
drag, startPoint x: 628, startPoint y: 358, endPoint x: 751, endPoint y: 299, distance: 136.4
click at [628, 356] on div "[PERSON_NAME] -" at bounding box center [756, 339] width 582 height 52
click at [833, 241] on button "Apply" at bounding box center [831, 225] width 54 height 36
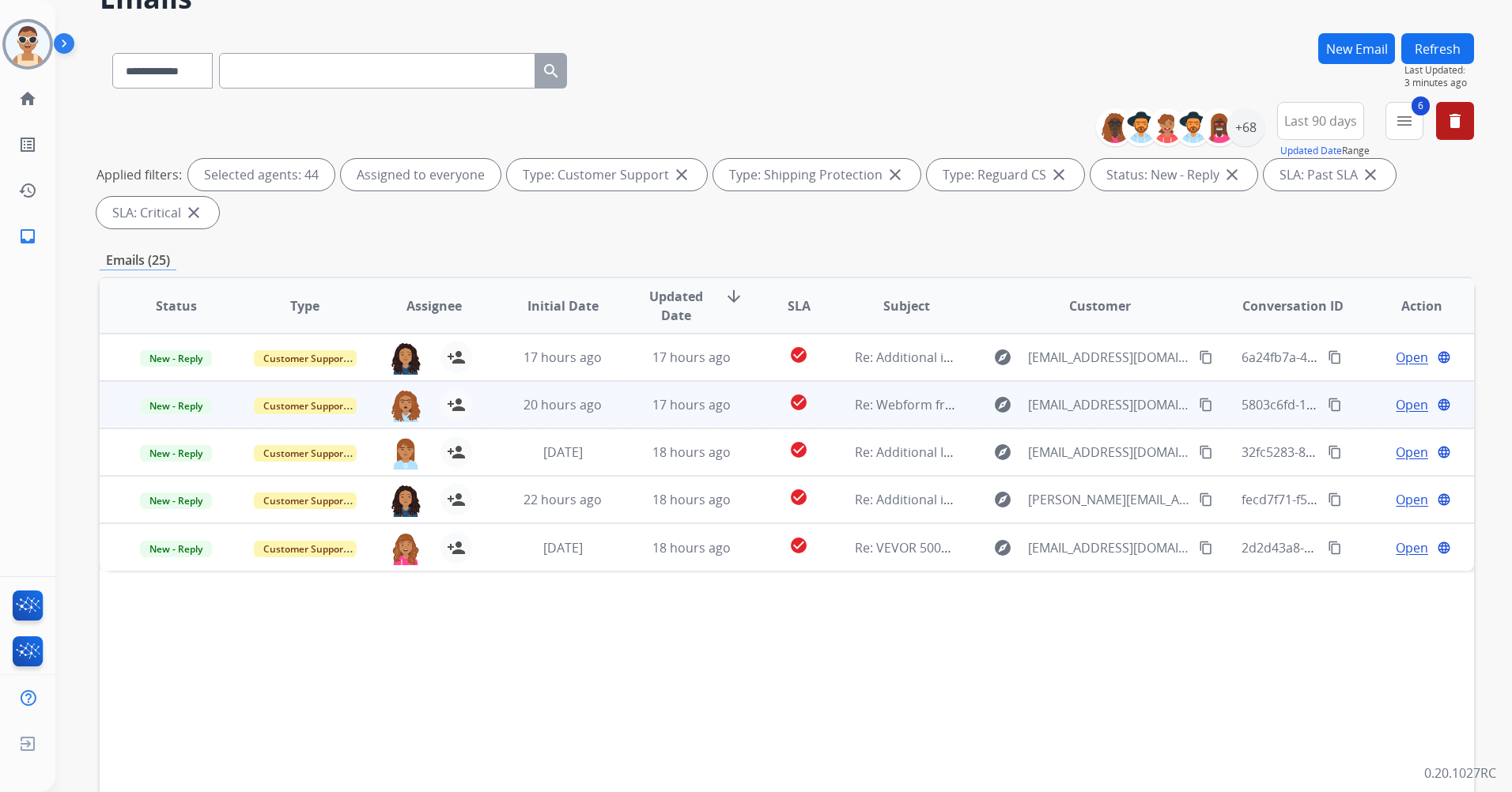
scroll to position [184, 0]
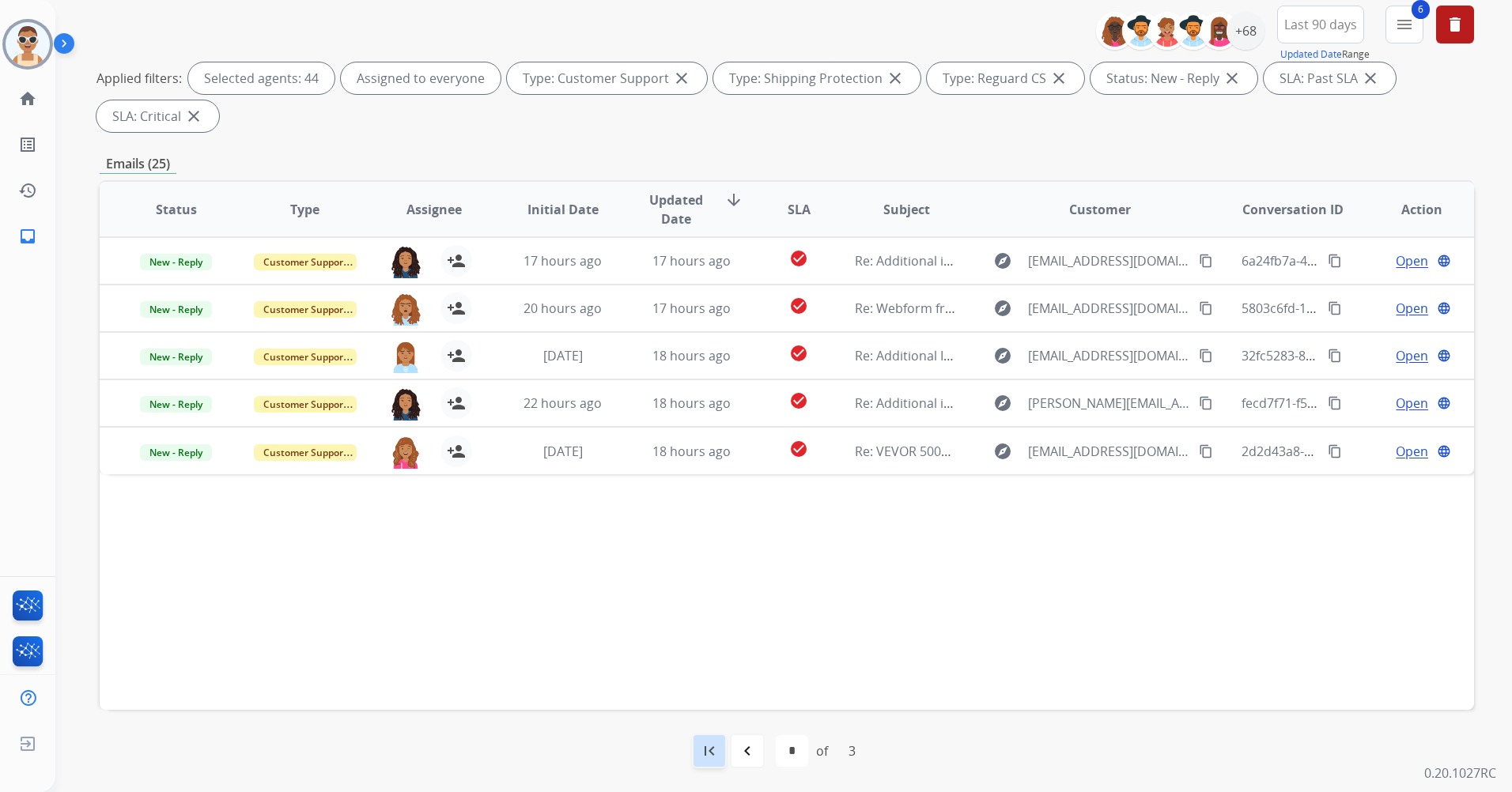
click at [712, 751] on mat-icon "first_page" at bounding box center [709, 751] width 19 height 19
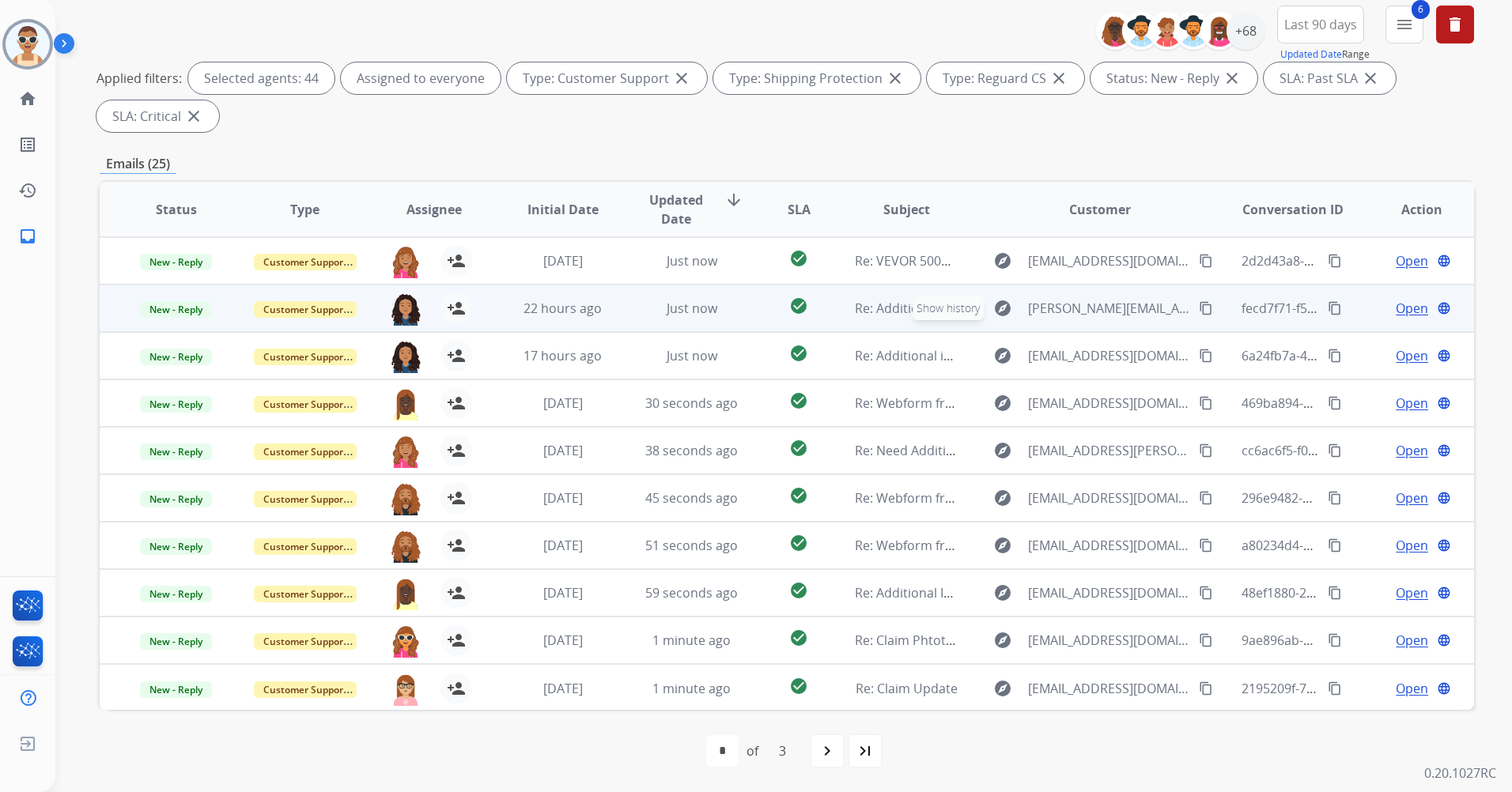
scroll to position [2, 0]
